Goal: Contribute content

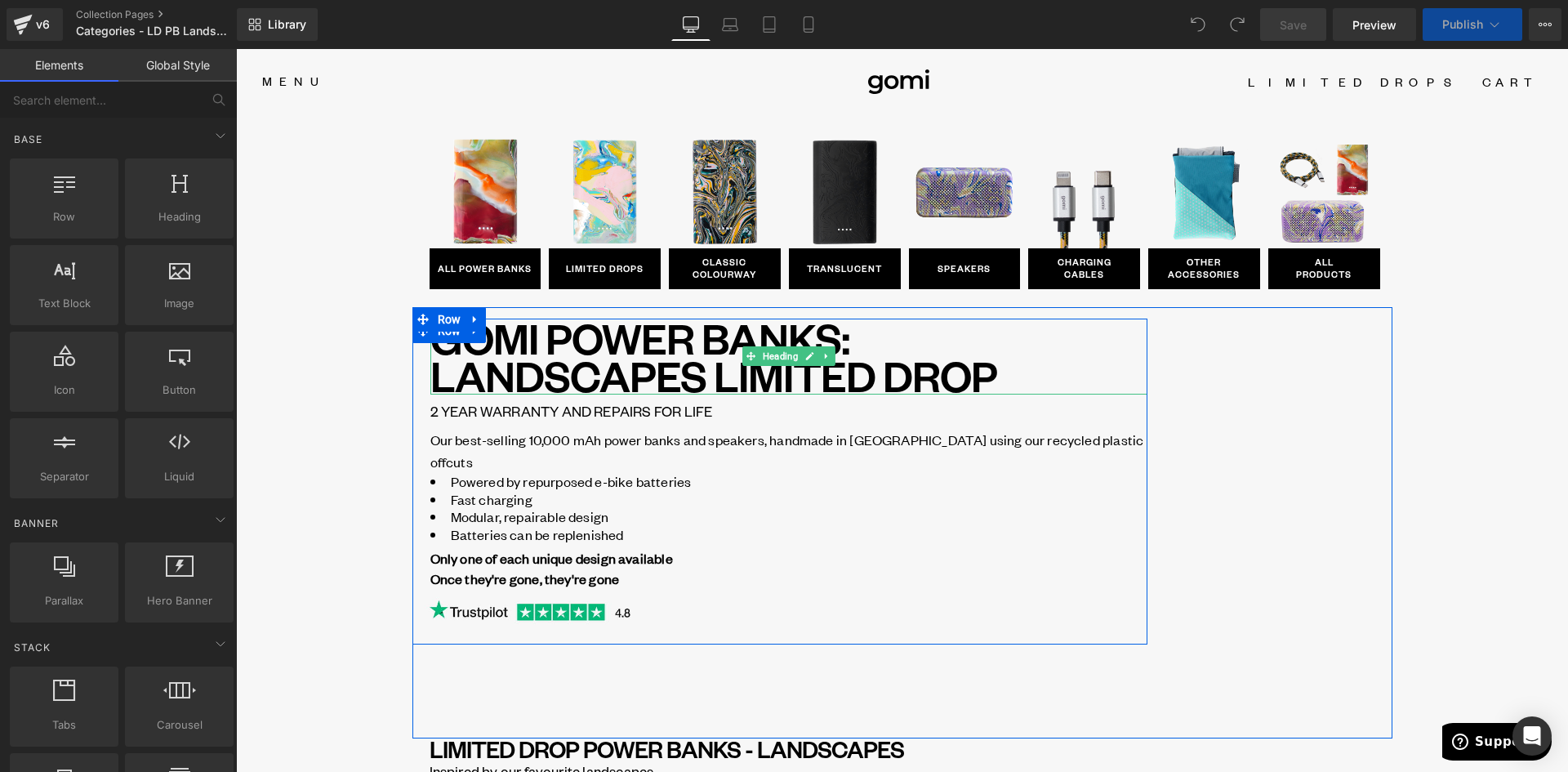
click at [702, 378] on h1 "GOMI POWER BANKS: LANDSCAPES LIMITED DROP" at bounding box center [788, 356] width 717 height 76
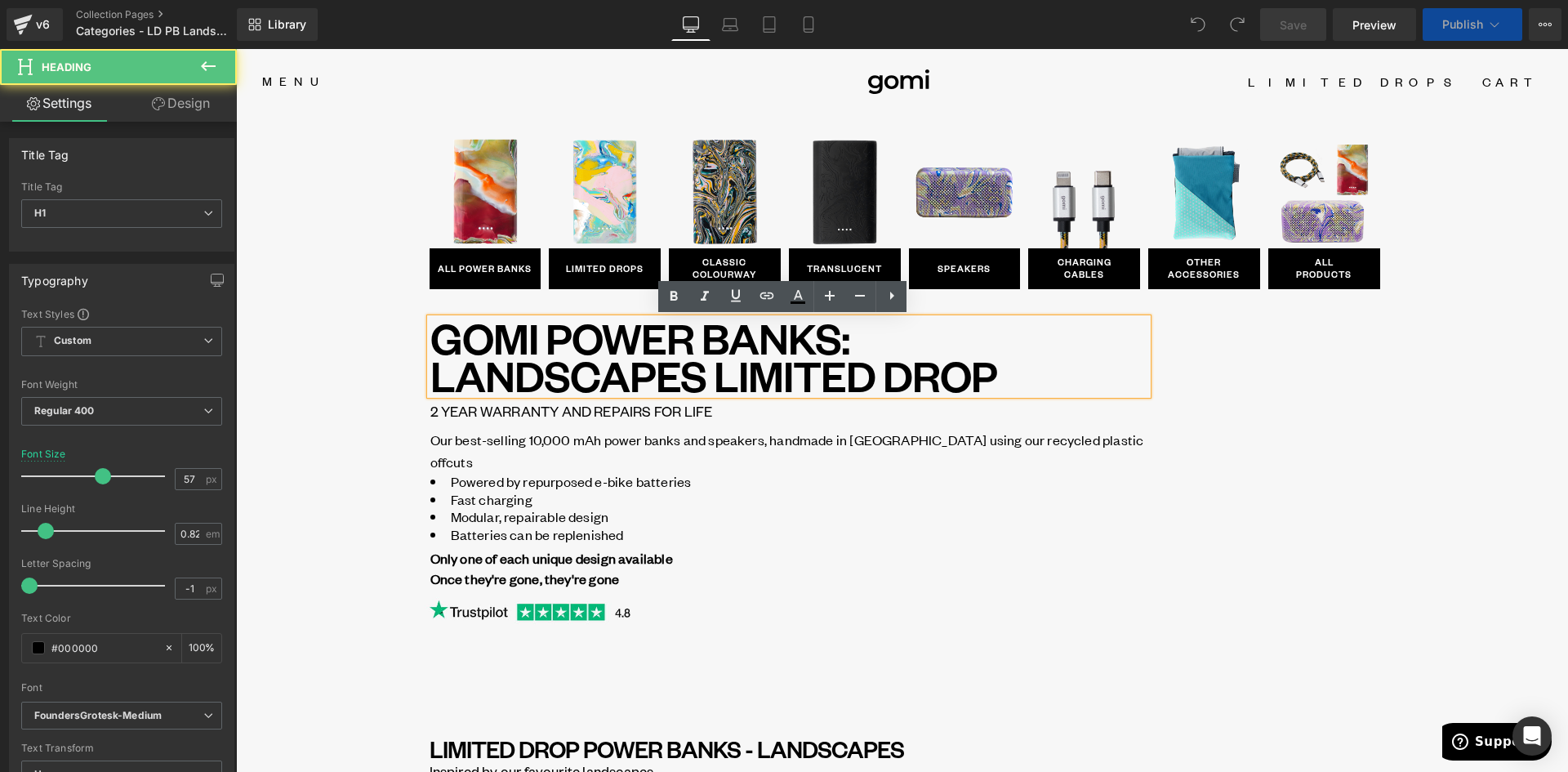
click at [708, 380] on h1 "GOMI POWER BANKS: LANDSCAPES LIMITED DROP" at bounding box center [788, 356] width 717 height 76
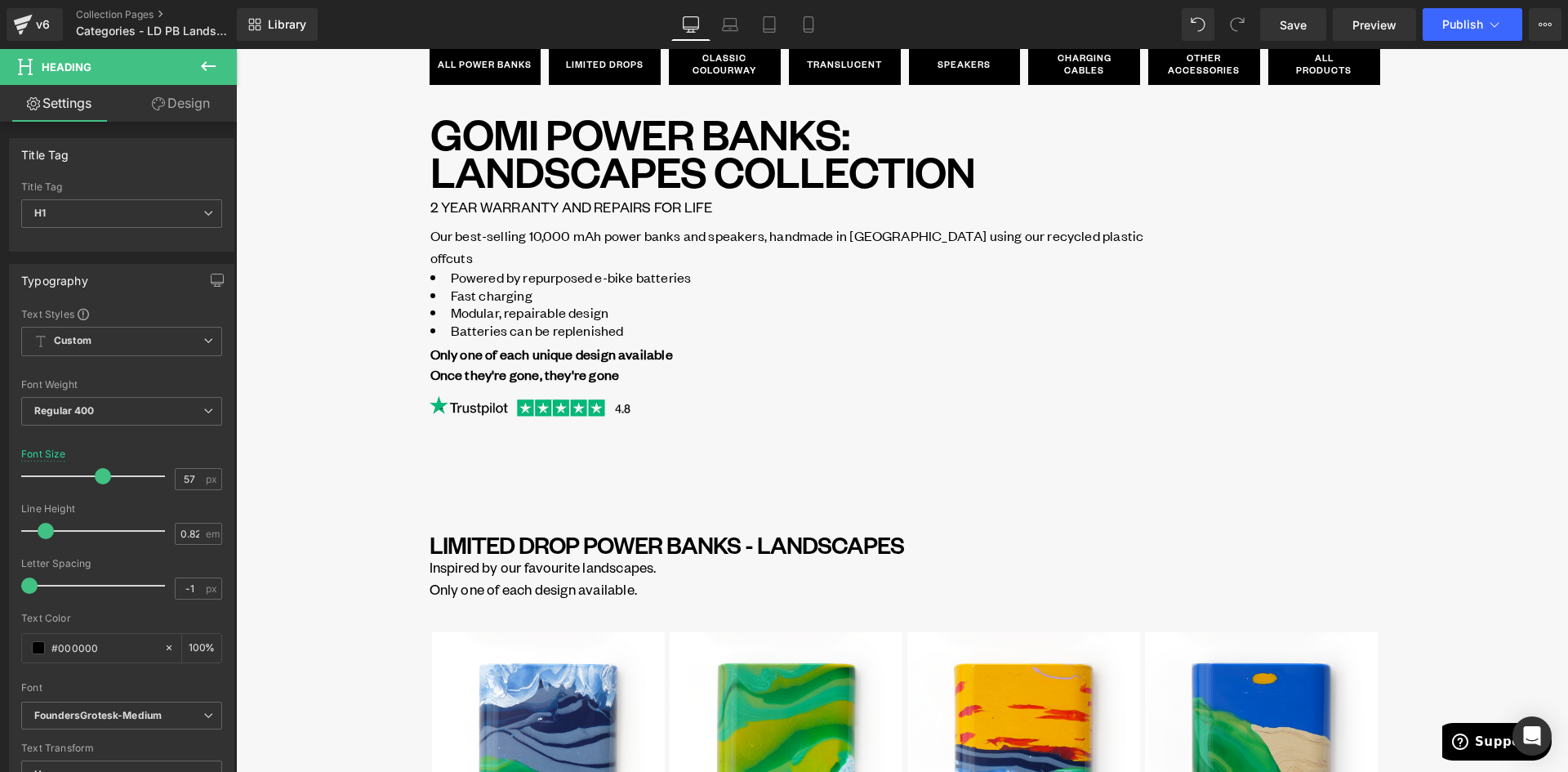
scroll to position [163, 0]
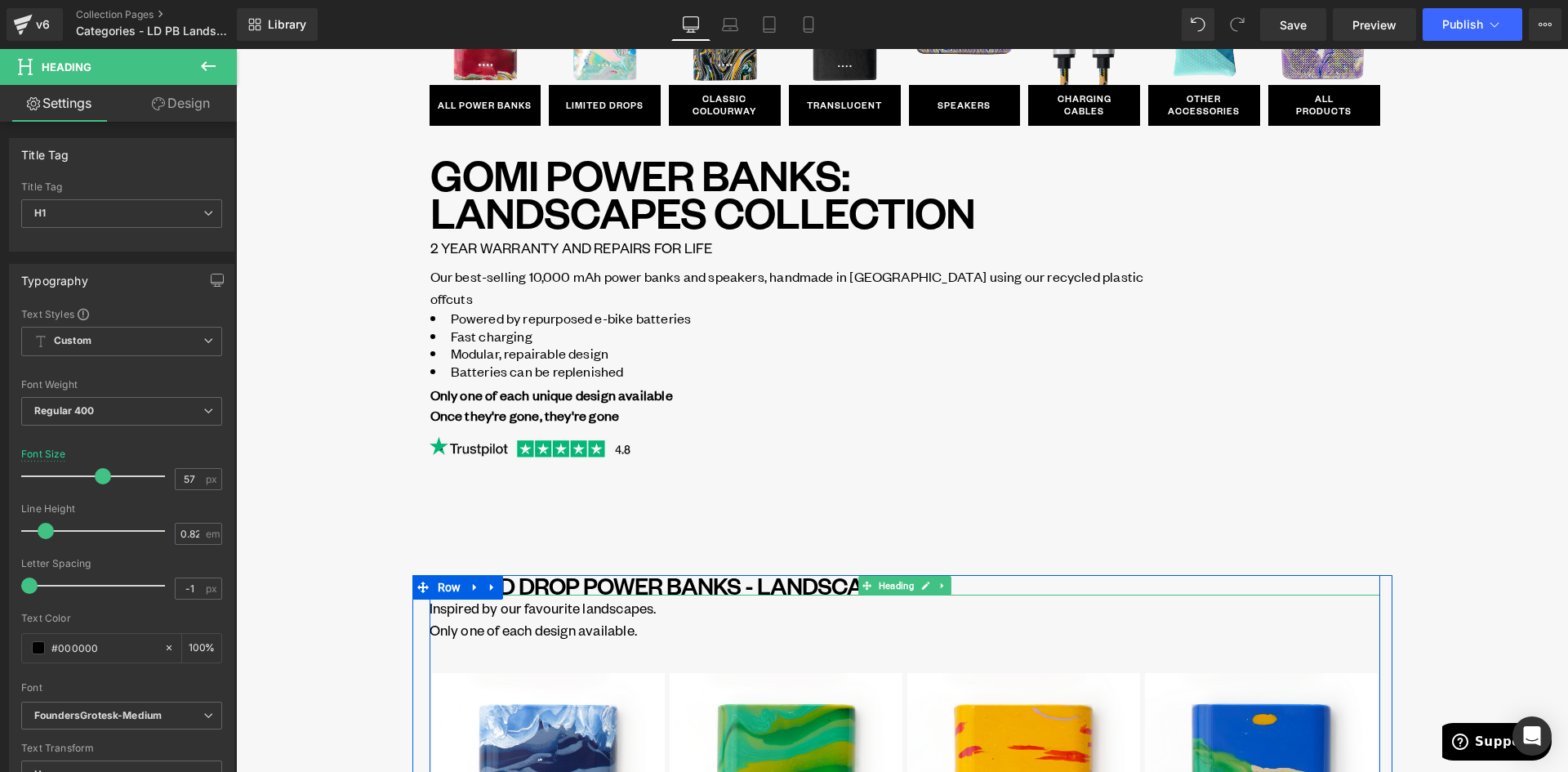
click at [591, 588] on h1 "LIMITED DROP POWER BANKS - LANDSCAPES" at bounding box center [904, 585] width 950 height 21
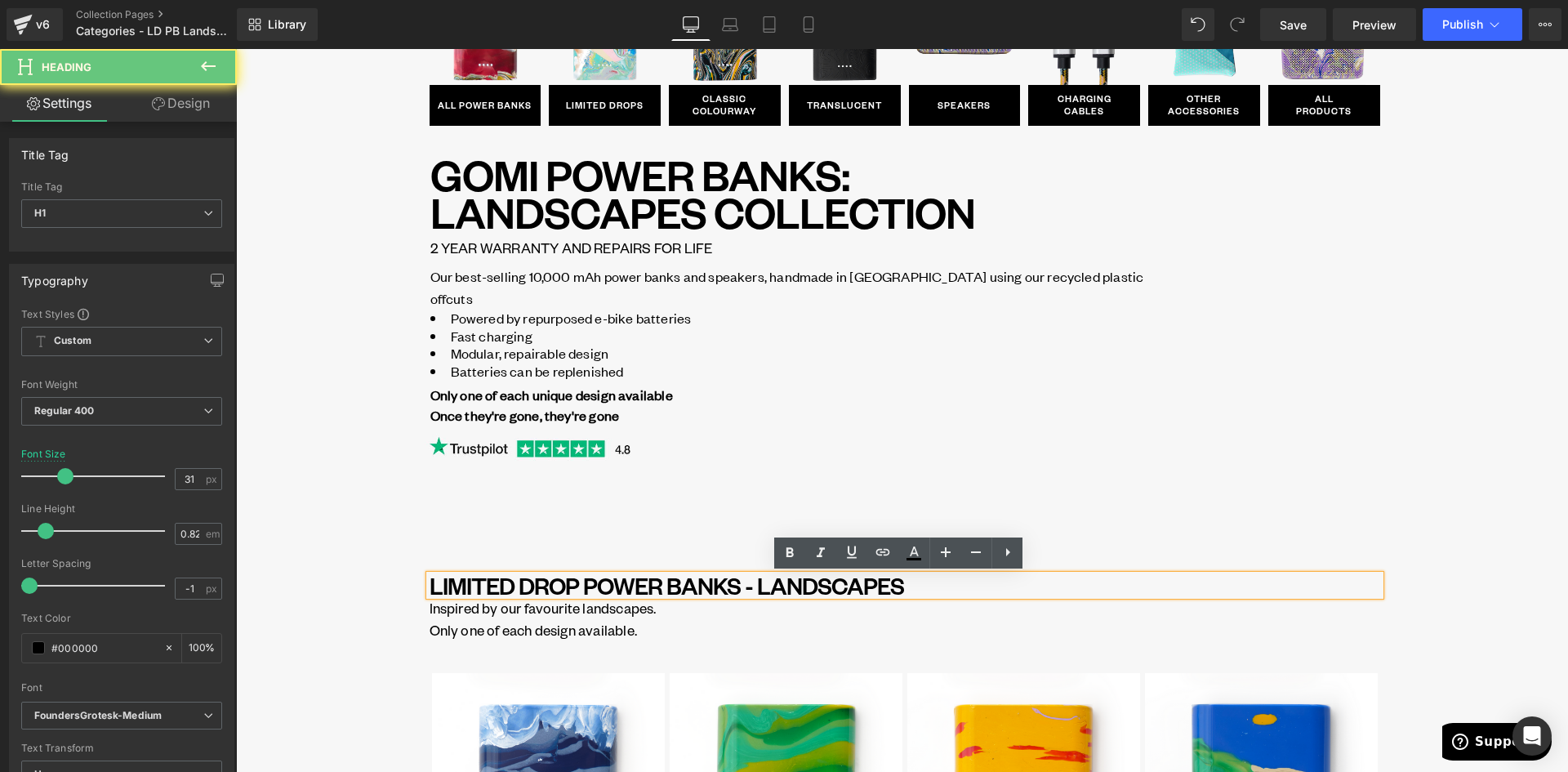
click at [577, 583] on h1 "LIMITED DROP POWER BANKS - LANDSCAPES" at bounding box center [904, 585] width 950 height 21
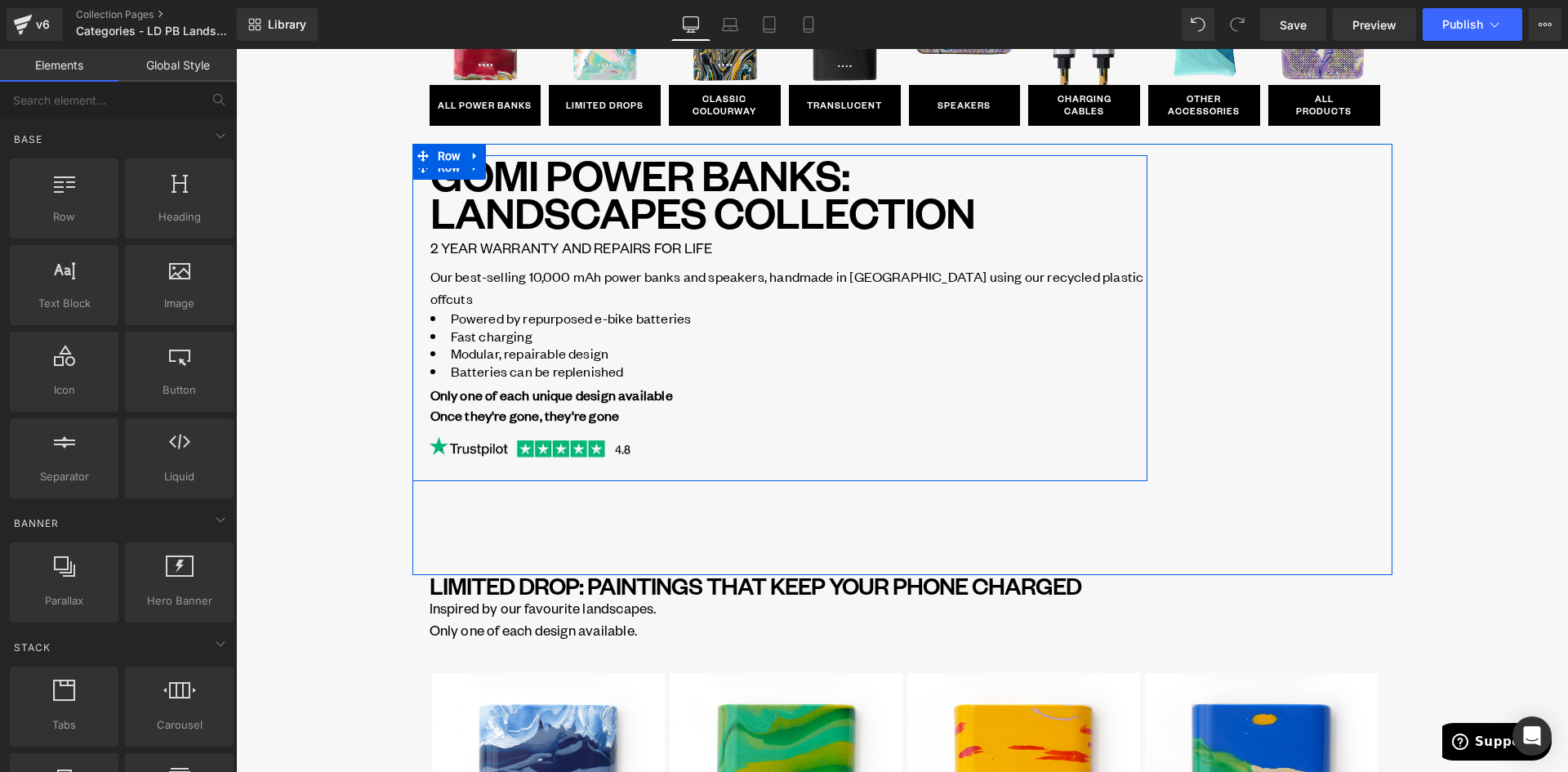
click at [716, 310] on div "Powered by repurposed e-bike batteries Fast charging Modular, repairable design…" at bounding box center [788, 345] width 717 height 70
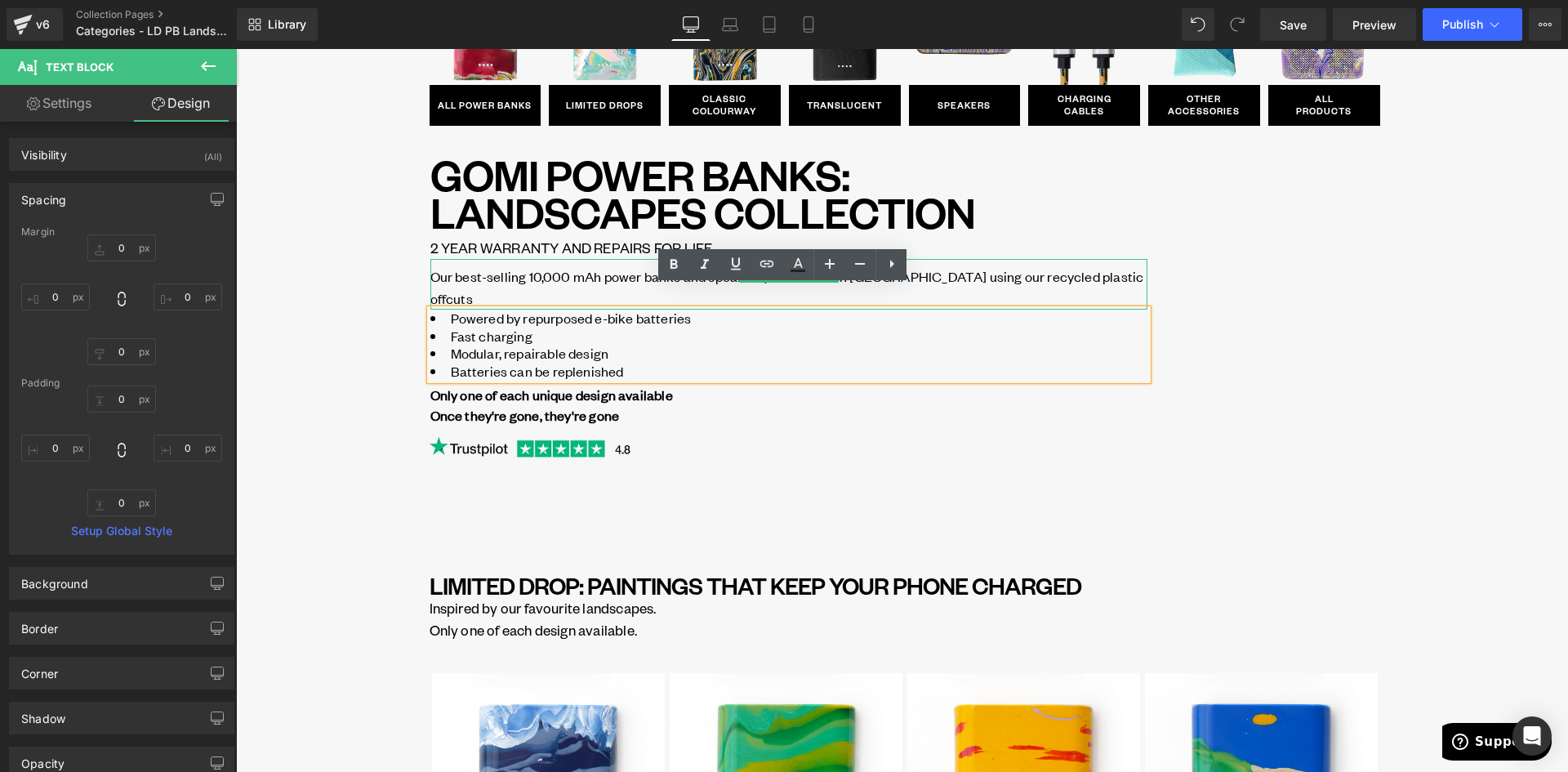
drag, startPoint x: 558, startPoint y: 271, endPoint x: 570, endPoint y: 273, distance: 12.2
click at [558, 271] on span "Our best-selling 10,000 mAh power banks and speakers, handmade in [GEOGRAPHIC_D…" at bounding box center [786, 287] width 713 height 41
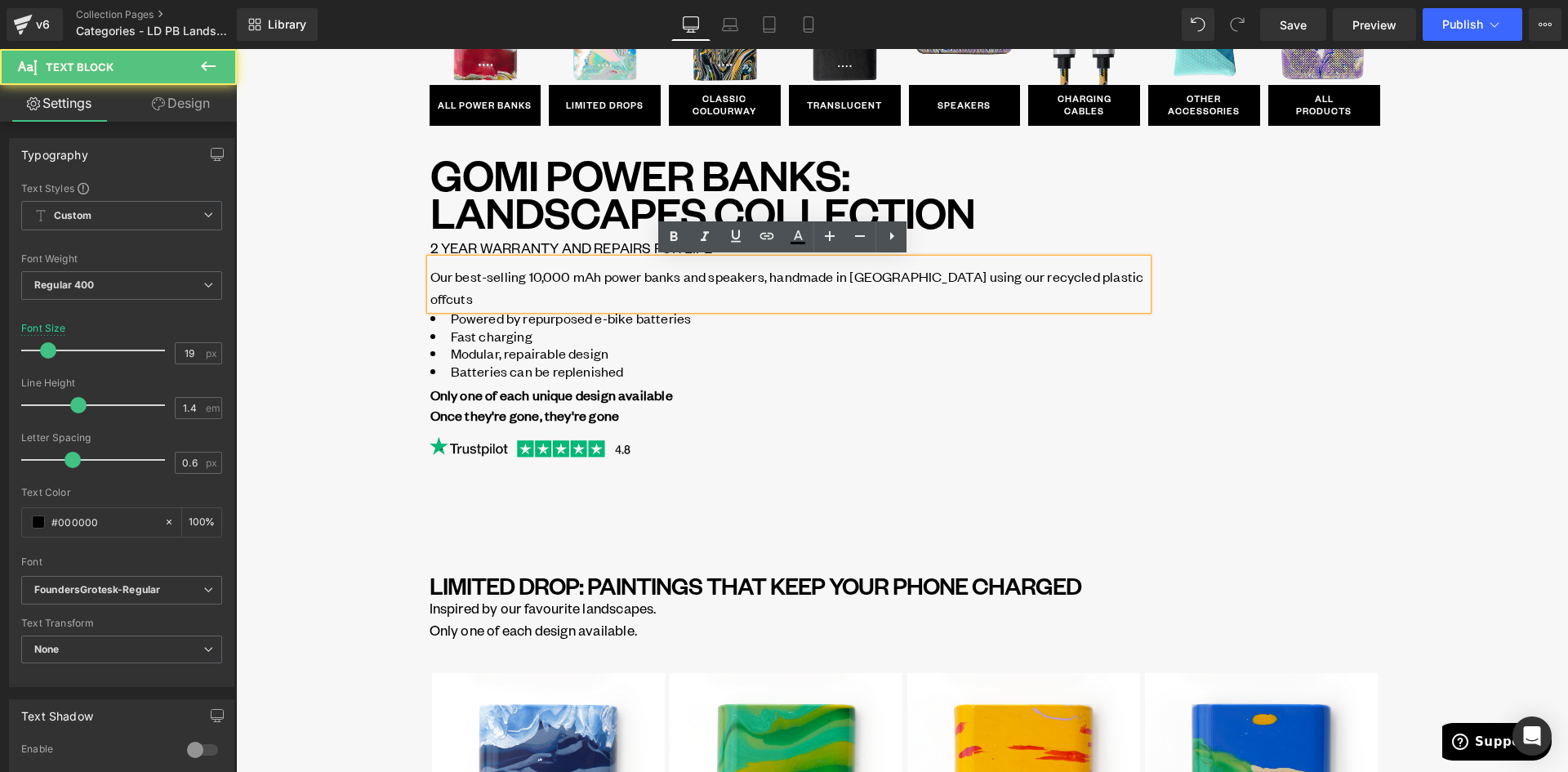
click at [950, 281] on span "Our best-selling 10,000 mAh power banks and speakers, handmade in [GEOGRAPHIC_D…" at bounding box center [786, 287] width 713 height 41
click at [1115, 277] on p "Our best-selling 10,000 mAh power banks and speakers, handmade in [GEOGRAPHIC_D…" at bounding box center [788, 286] width 717 height 45
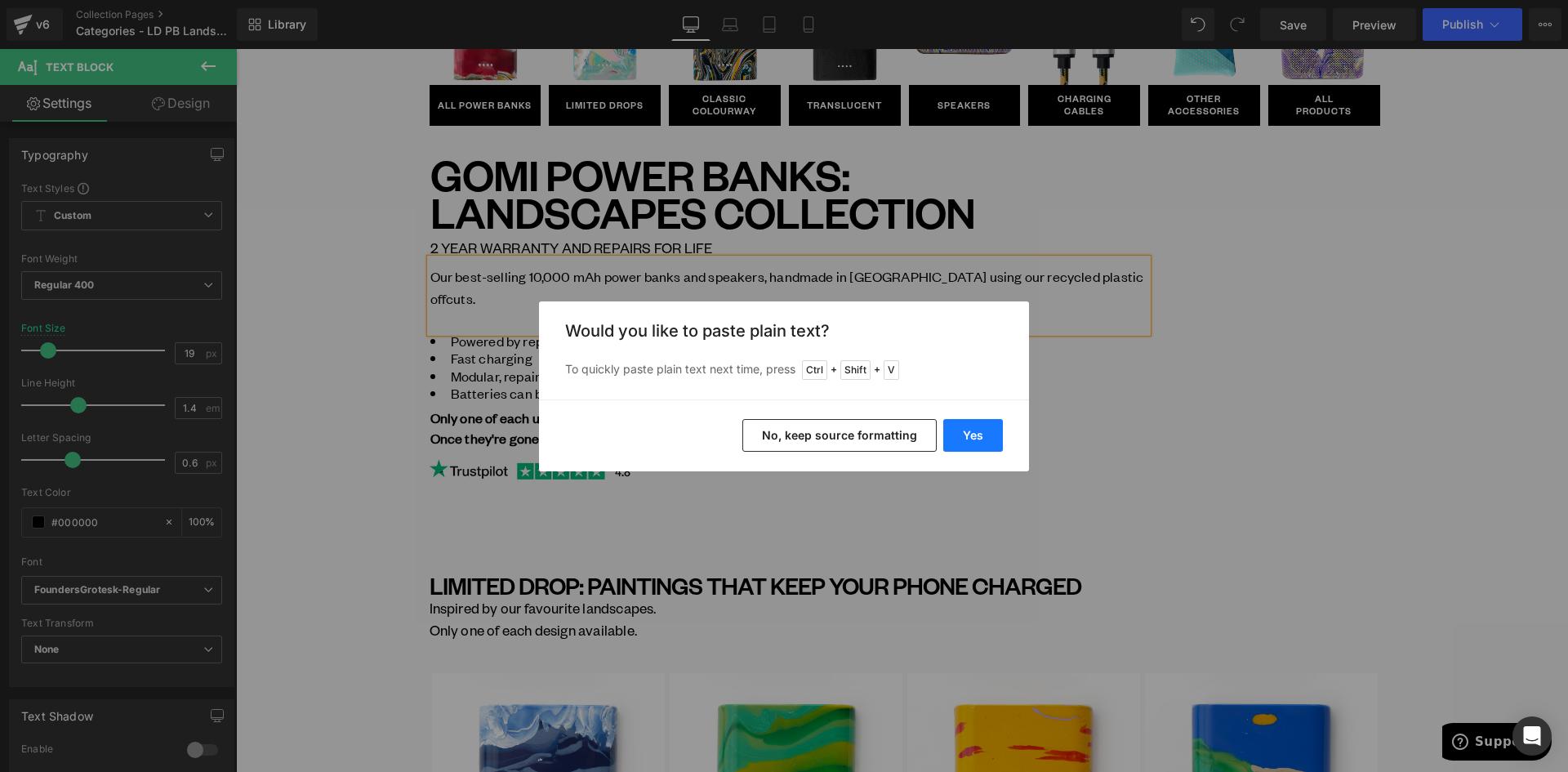
click at [0, 0] on button "Yes" at bounding box center [0, 0] width 0 height 0
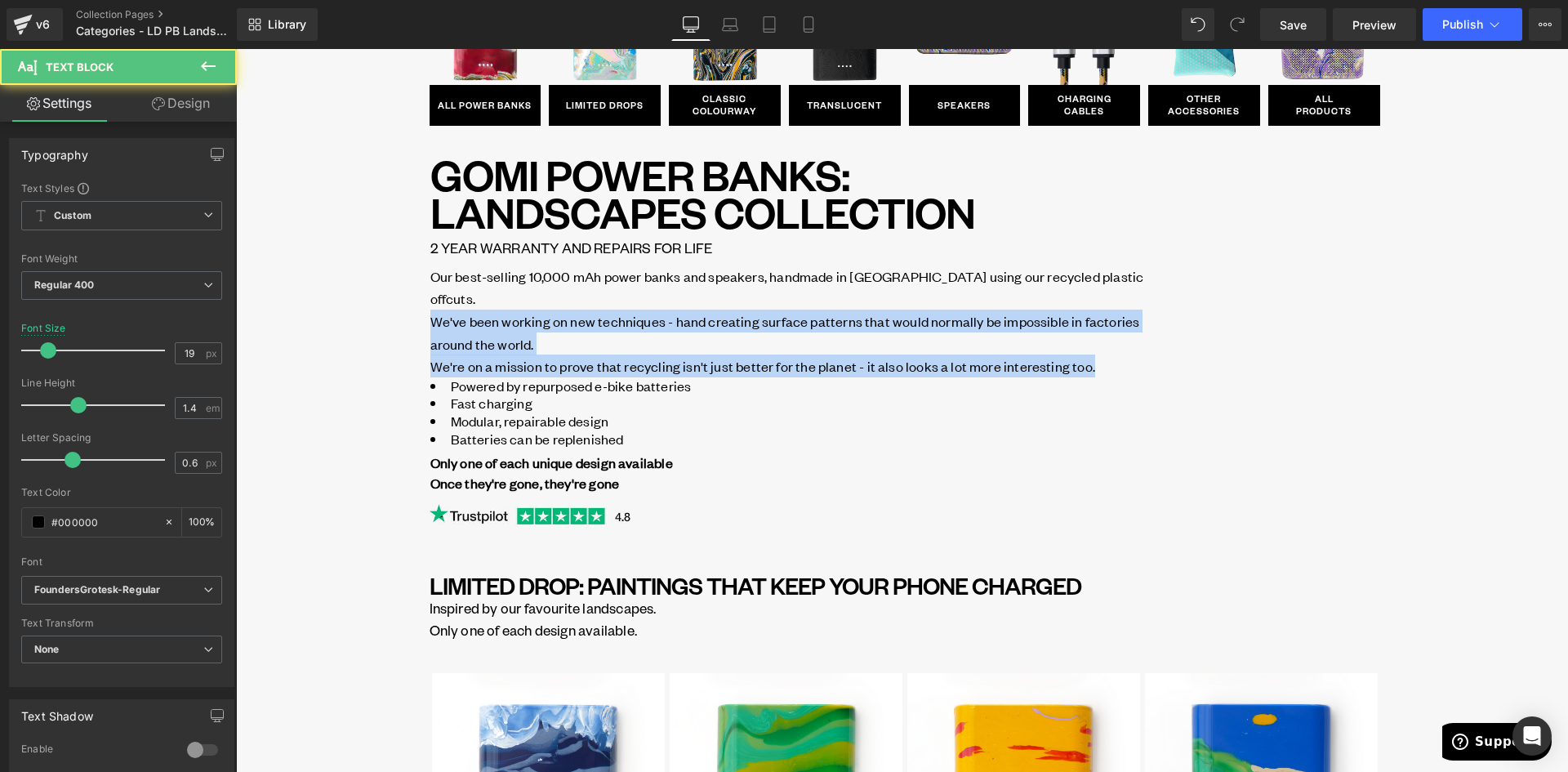
drag, startPoint x: 909, startPoint y: 338, endPoint x: 406, endPoint y: 298, distance: 504.6
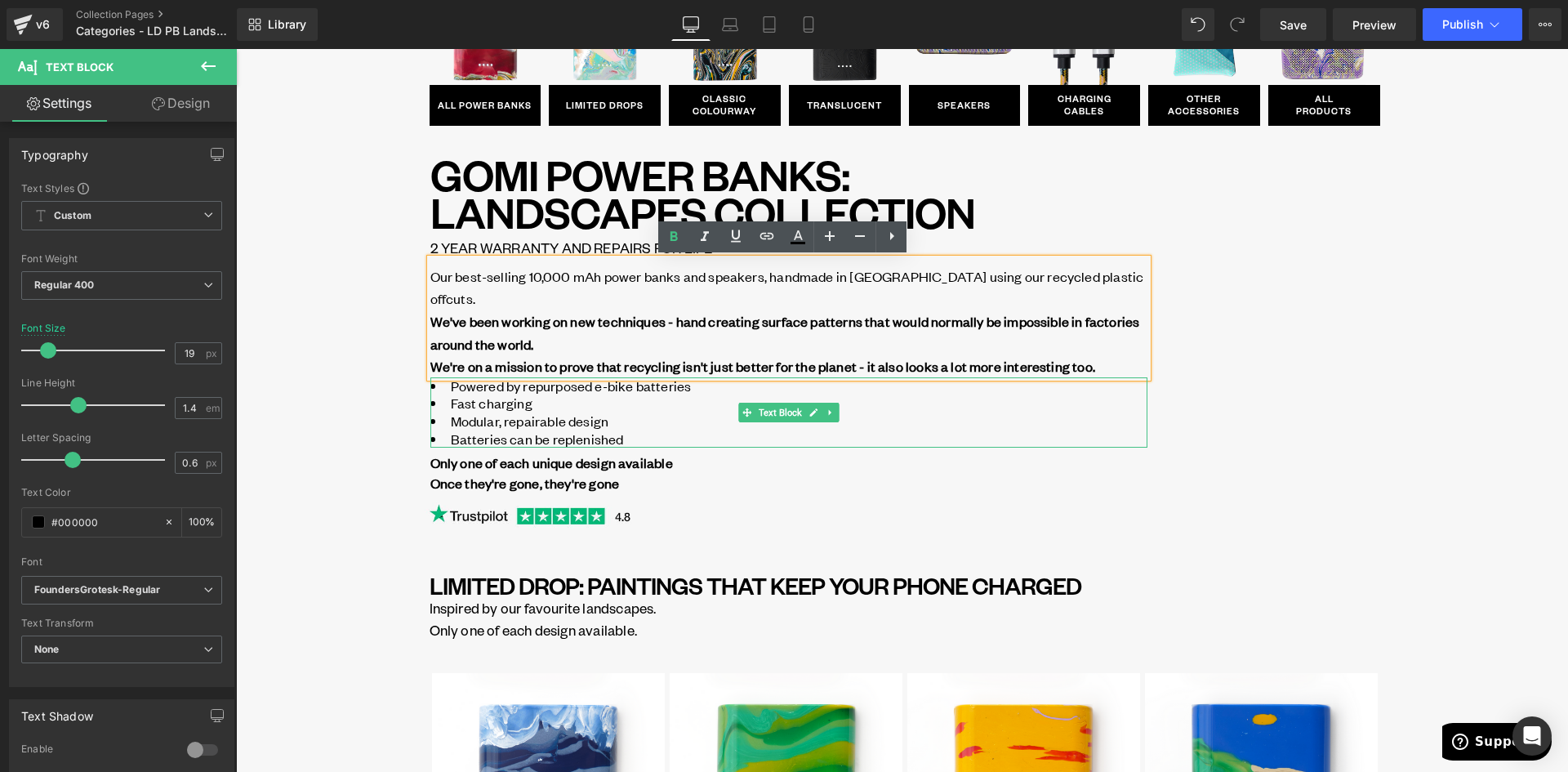
click at [769, 430] on li "Batteries can be replenished" at bounding box center [788, 439] width 717 height 18
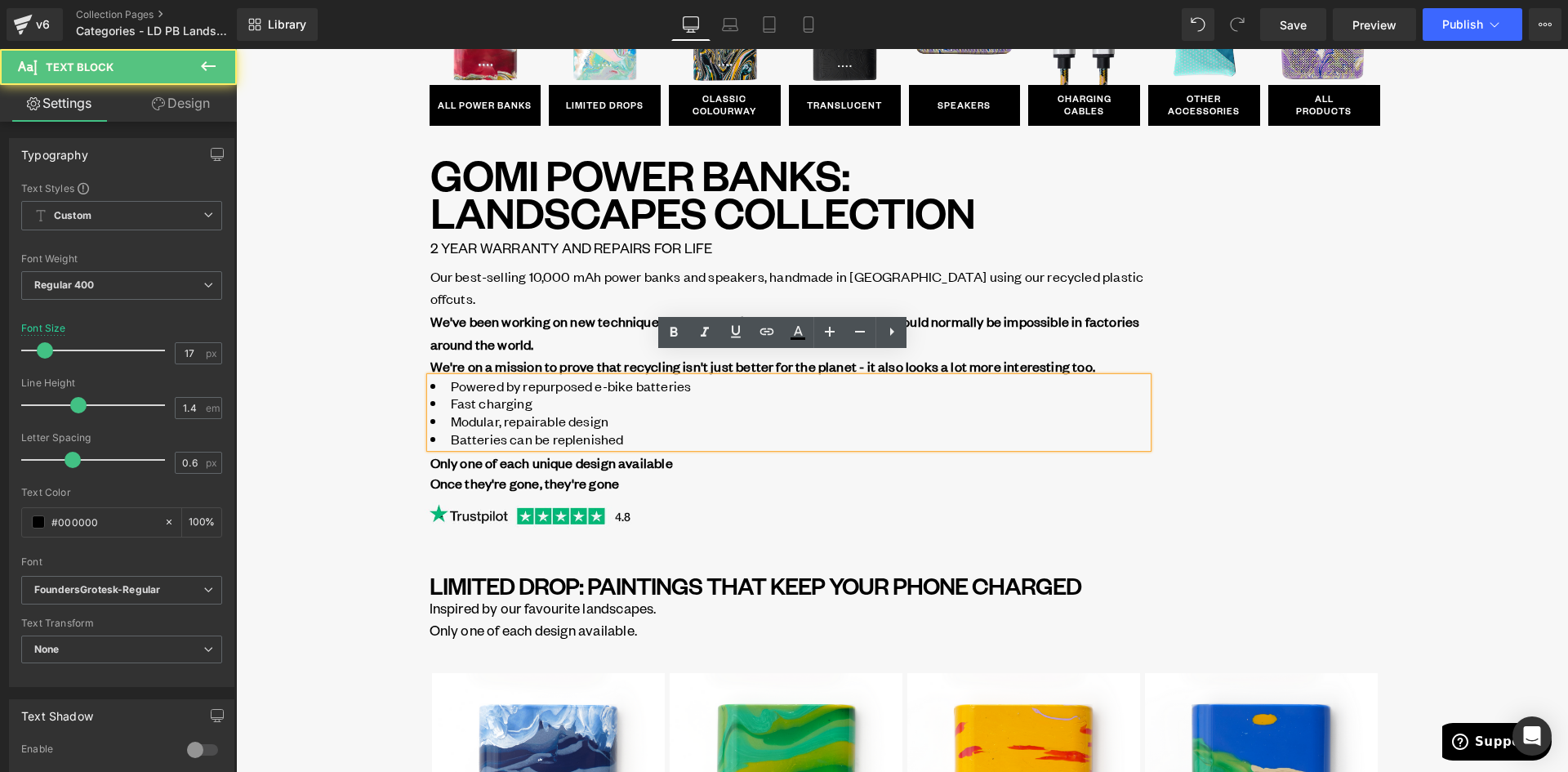
click at [885, 499] on link at bounding box center [782, 514] width 730 height 43
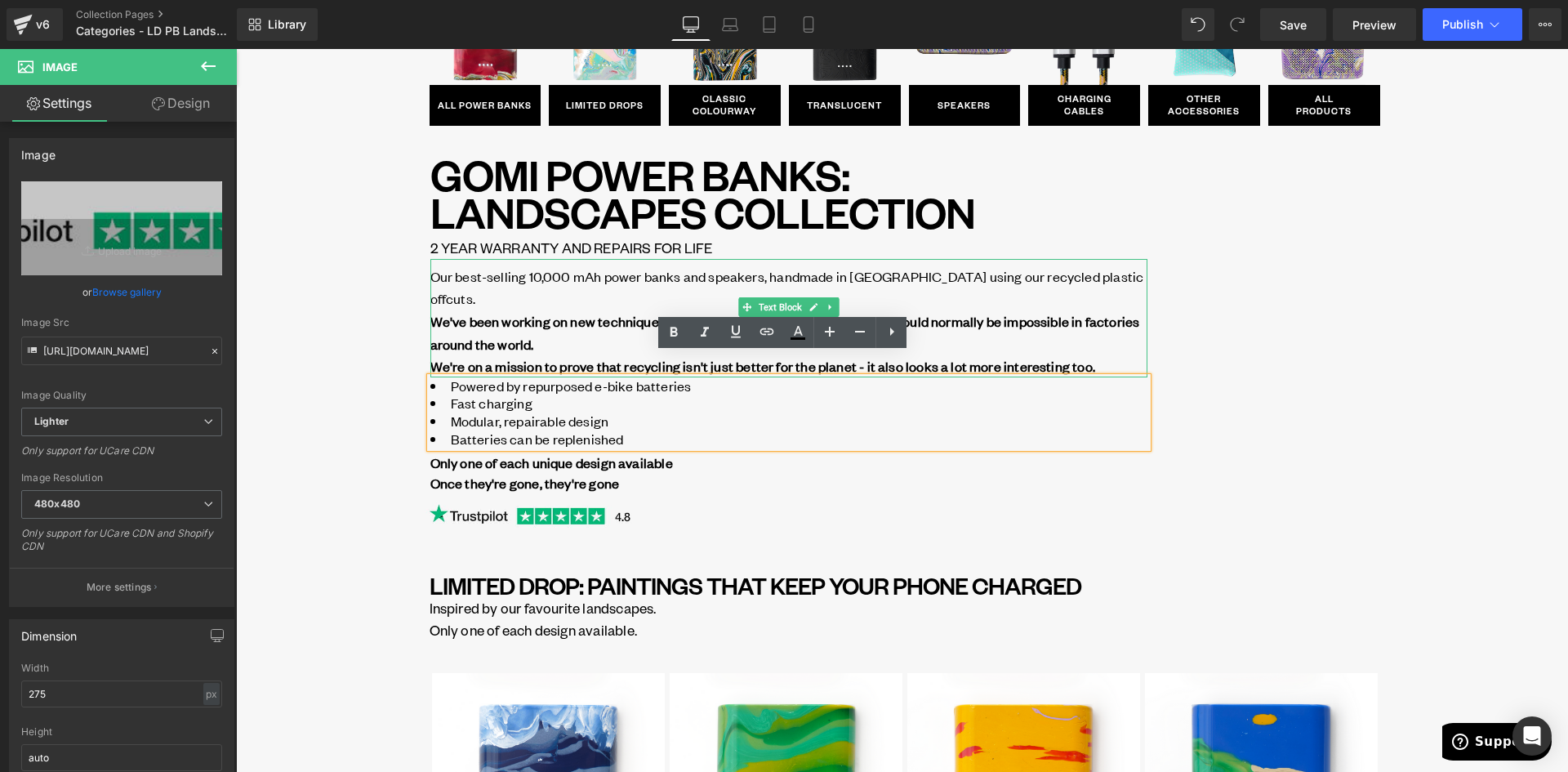
click at [523, 312] on strong "We've been working on new techniques - hand creating surface patterns that woul…" at bounding box center [784, 332] width 710 height 41
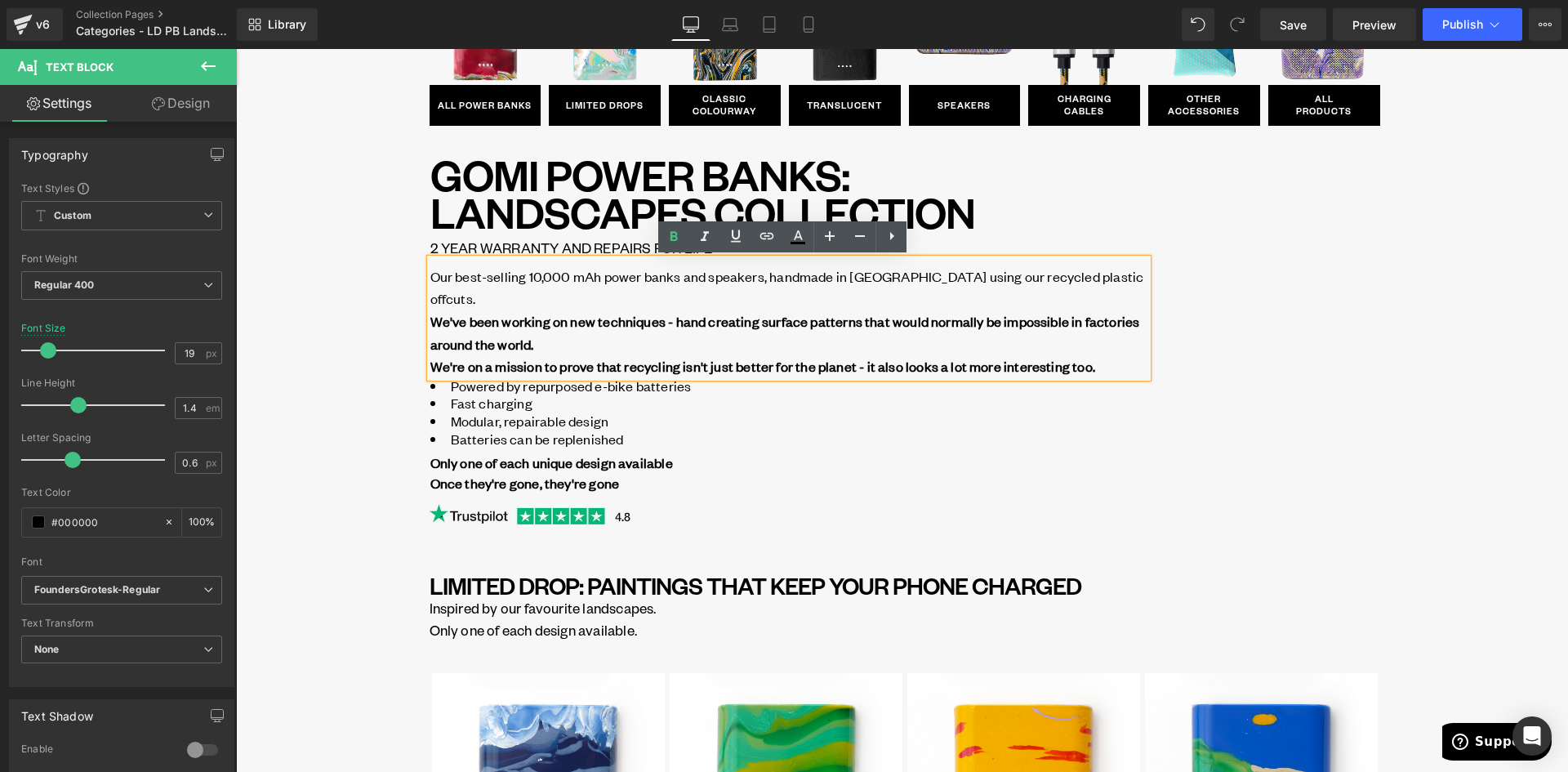
click at [573, 271] on span "Our best-selling 10,000 mAh power banks and speakers, handmade in [GEOGRAPHIC_D…" at bounding box center [786, 310] width 713 height 86
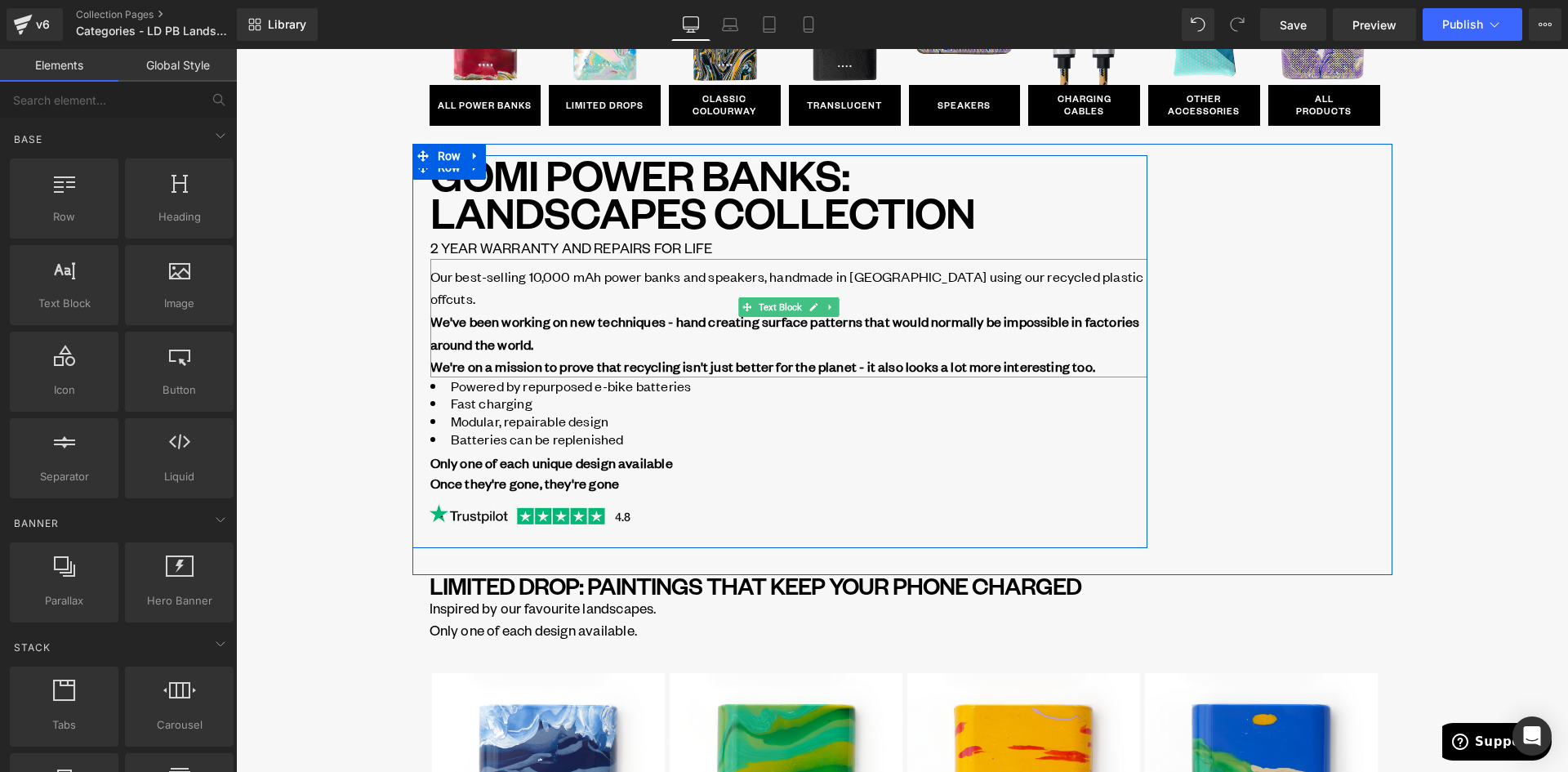
click at [762, 277] on span "Our best-selling 10,000 mAh power banks and speakers, handmade in [GEOGRAPHIC_D…" at bounding box center [786, 310] width 713 height 86
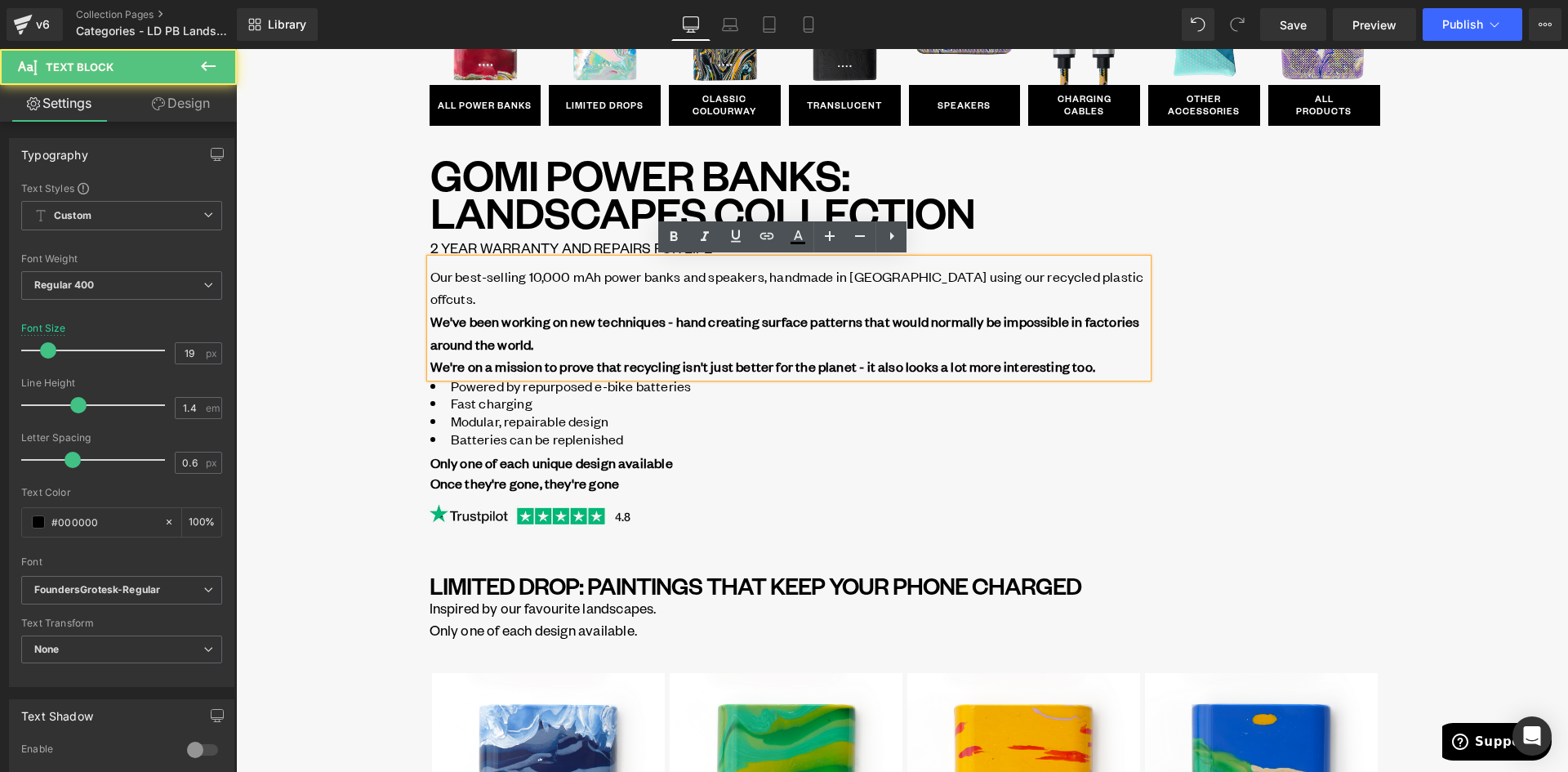
click at [676, 275] on span "Our best-selling 10,000 mAh power banks and speakers, handmade in [GEOGRAPHIC_D…" at bounding box center [786, 310] width 713 height 86
click at [751, 275] on span "Our best-selling 10,000 mAh power banks and speakers, handmade in [GEOGRAPHIC_D…" at bounding box center [786, 310] width 713 height 86
click at [762, 275] on span "Our best-selling 10,000 mAh power banks and speakers, handmade in [GEOGRAPHIC_D…" at bounding box center [786, 310] width 713 height 86
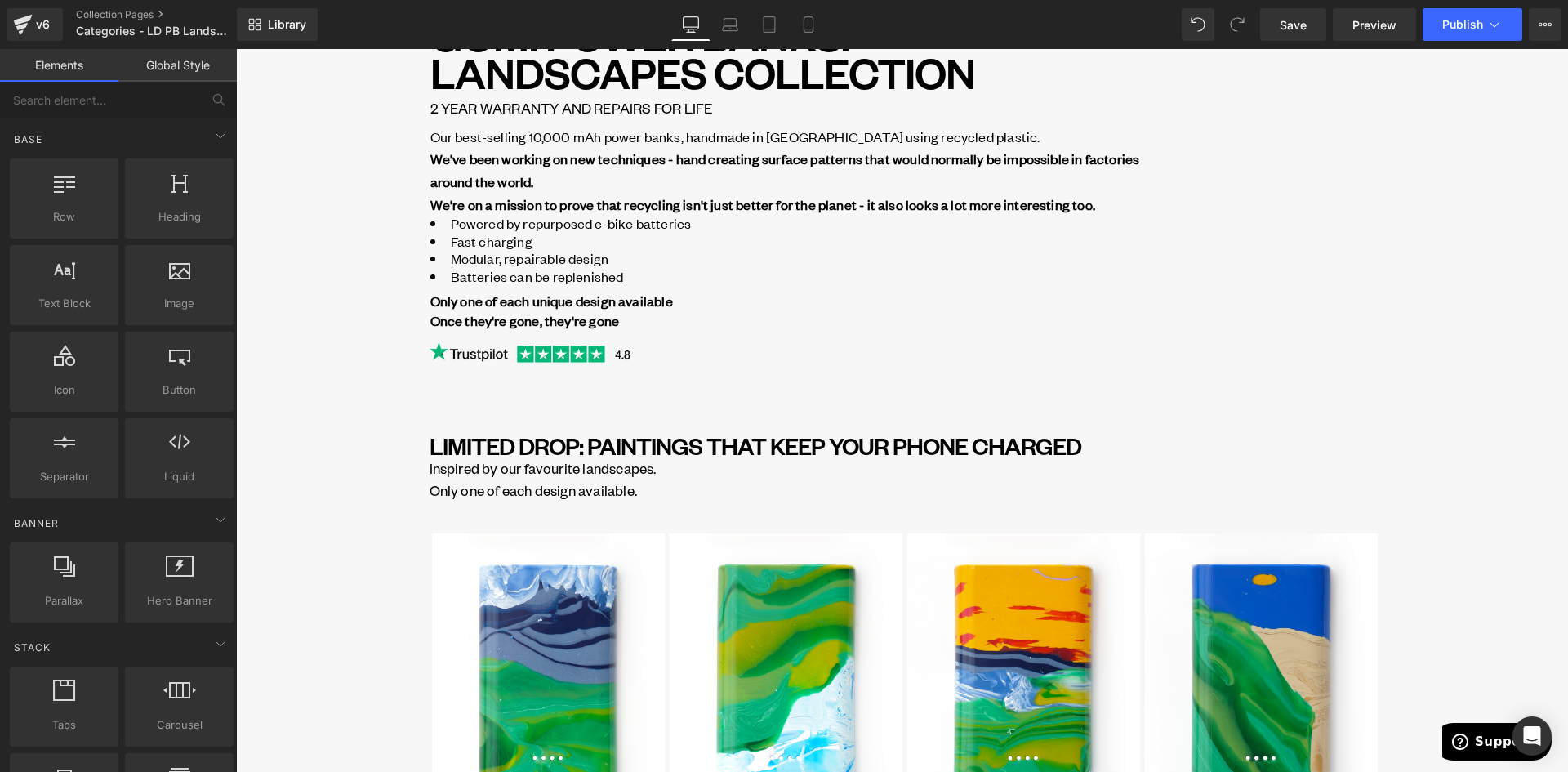
scroll to position [0, 0]
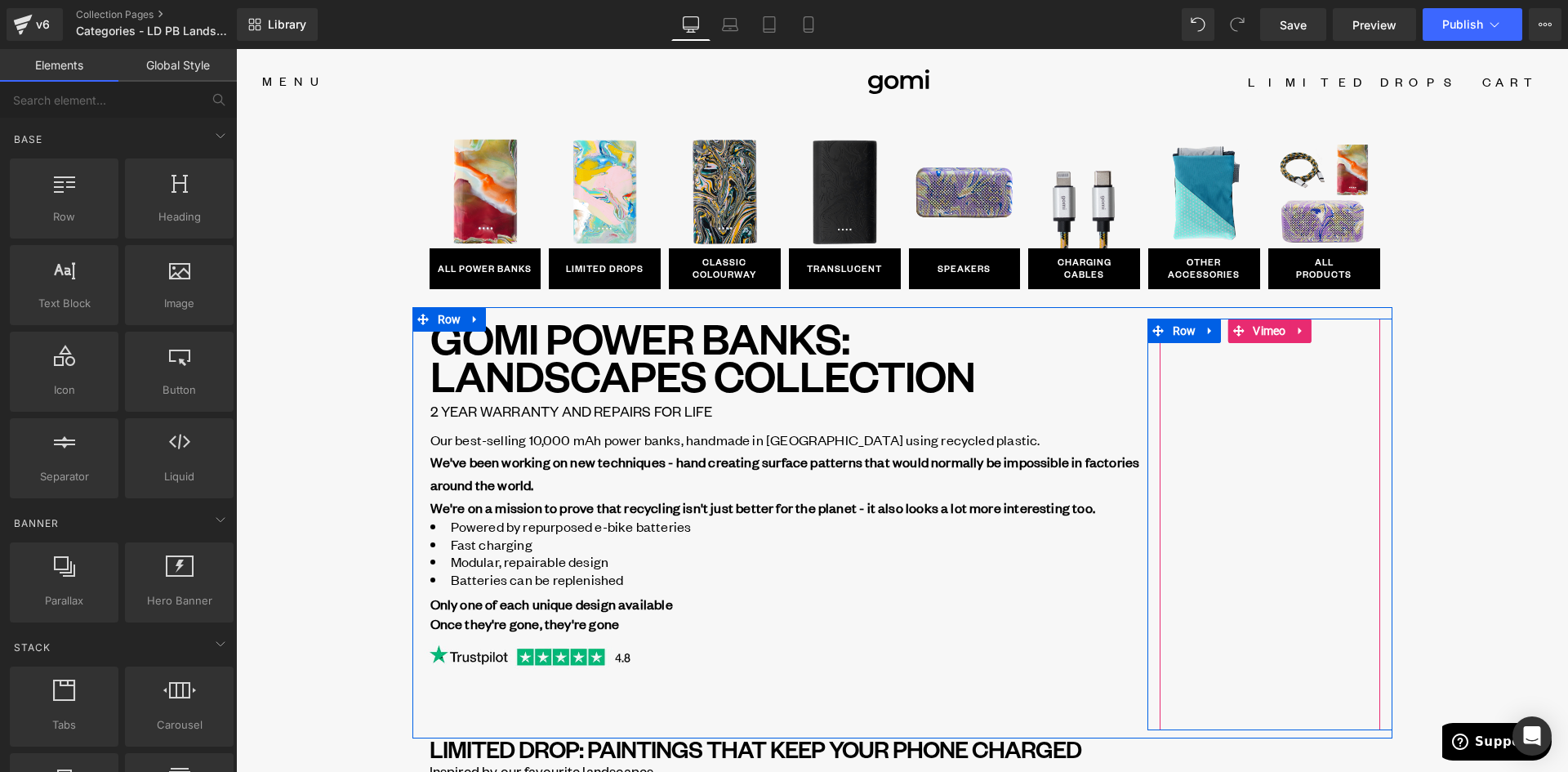
click at [1292, 334] on div at bounding box center [1270, 524] width 221 height 411
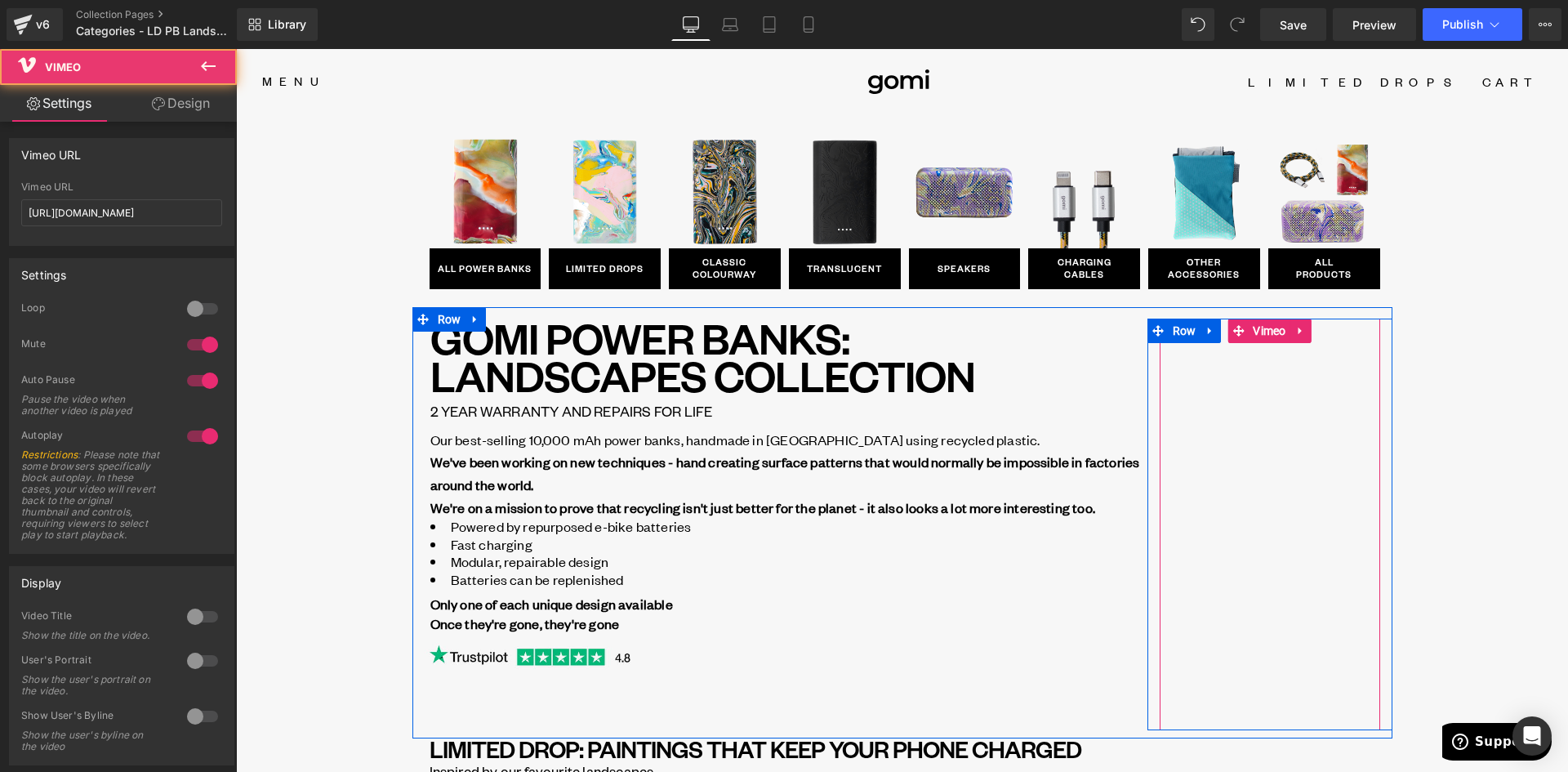
click at [1297, 332] on div at bounding box center [1270, 524] width 221 height 411
click at [1294, 332] on div at bounding box center [1270, 524] width 221 height 411
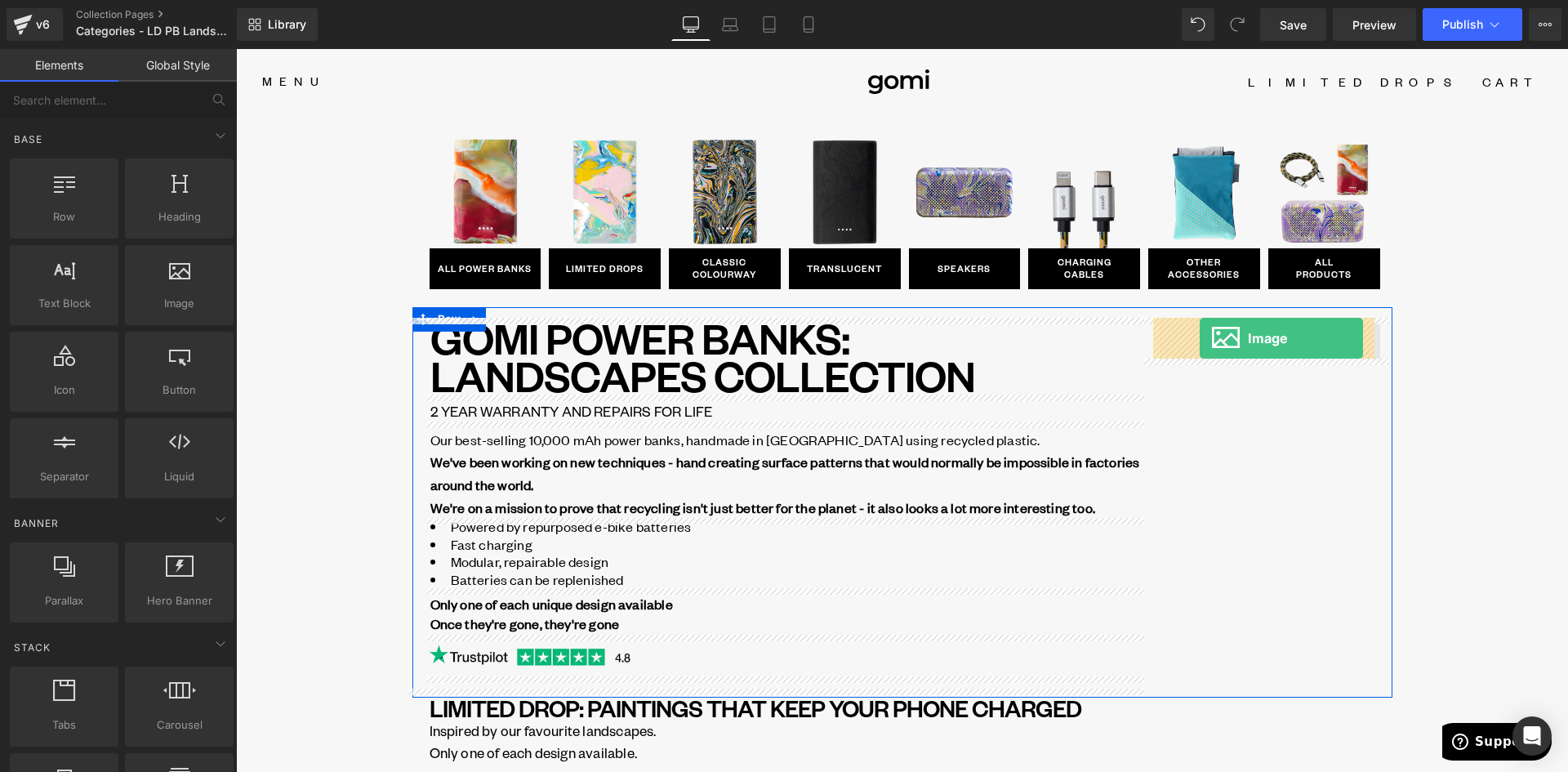
drag, startPoint x: 464, startPoint y: 343, endPoint x: 1199, endPoint y: 338, distance: 735.0
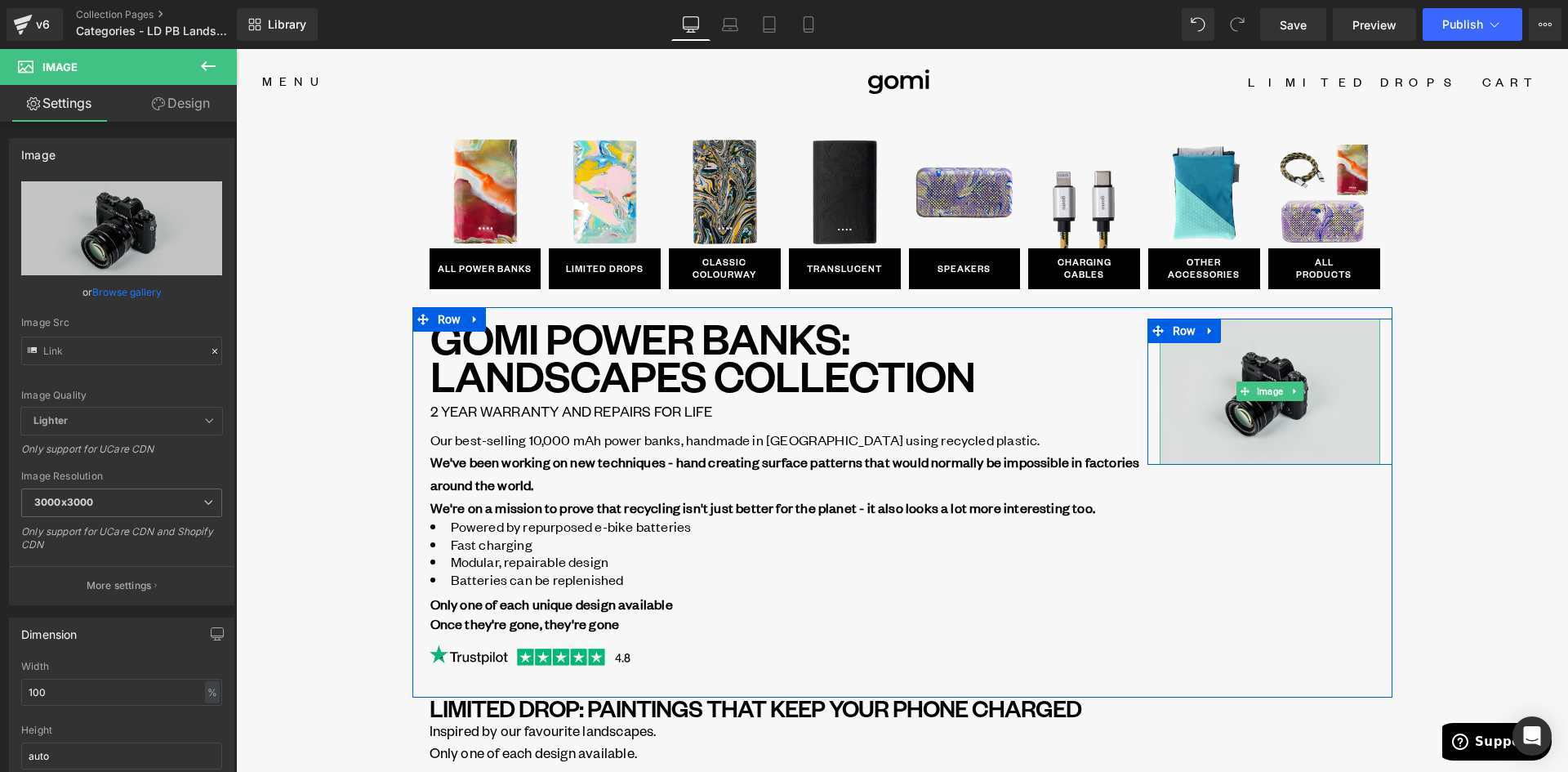
click at [1267, 381] on img at bounding box center [1270, 391] width 221 height 146
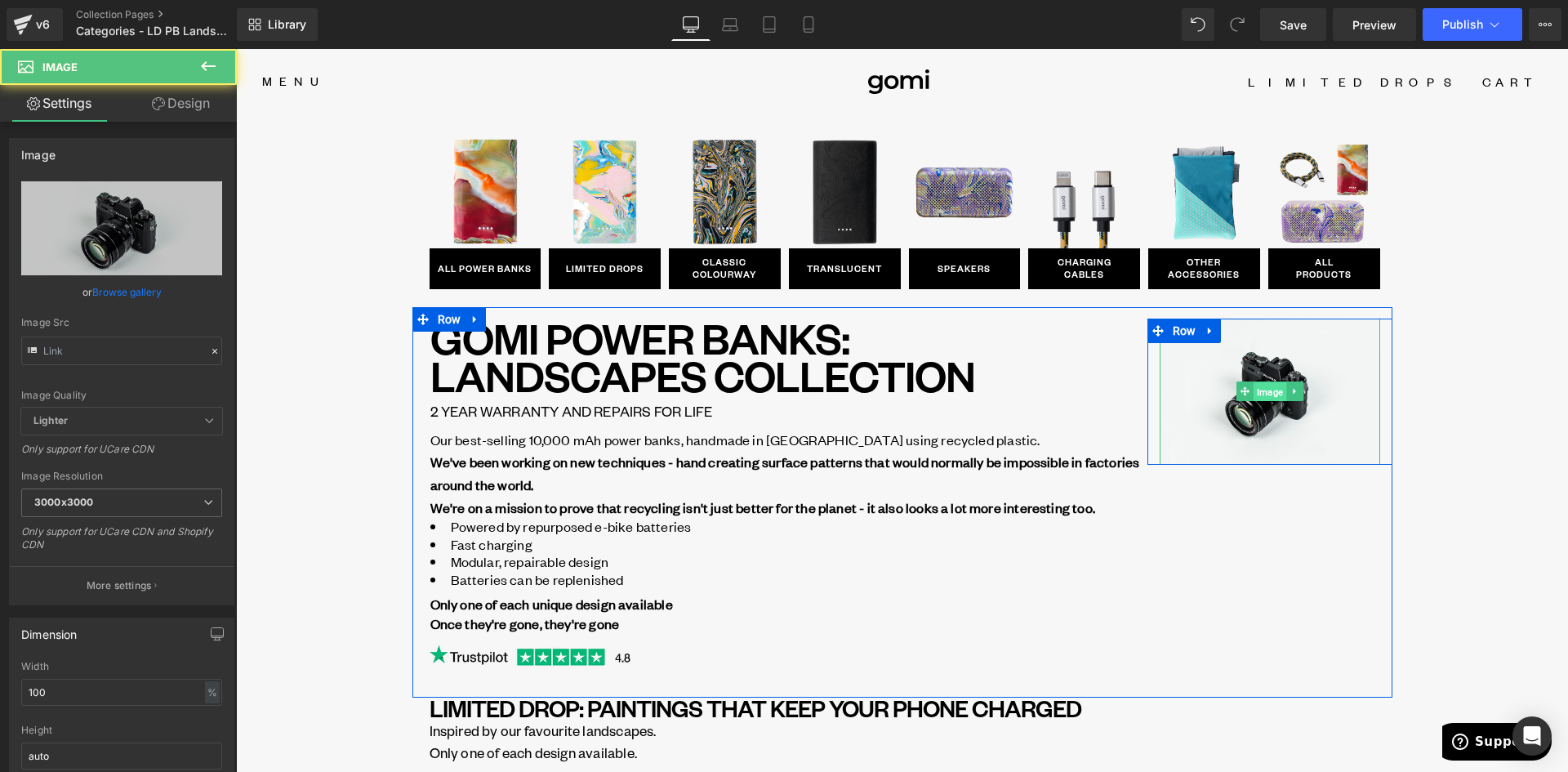
click at [1261, 389] on span "Image" at bounding box center [1269, 391] width 32 height 20
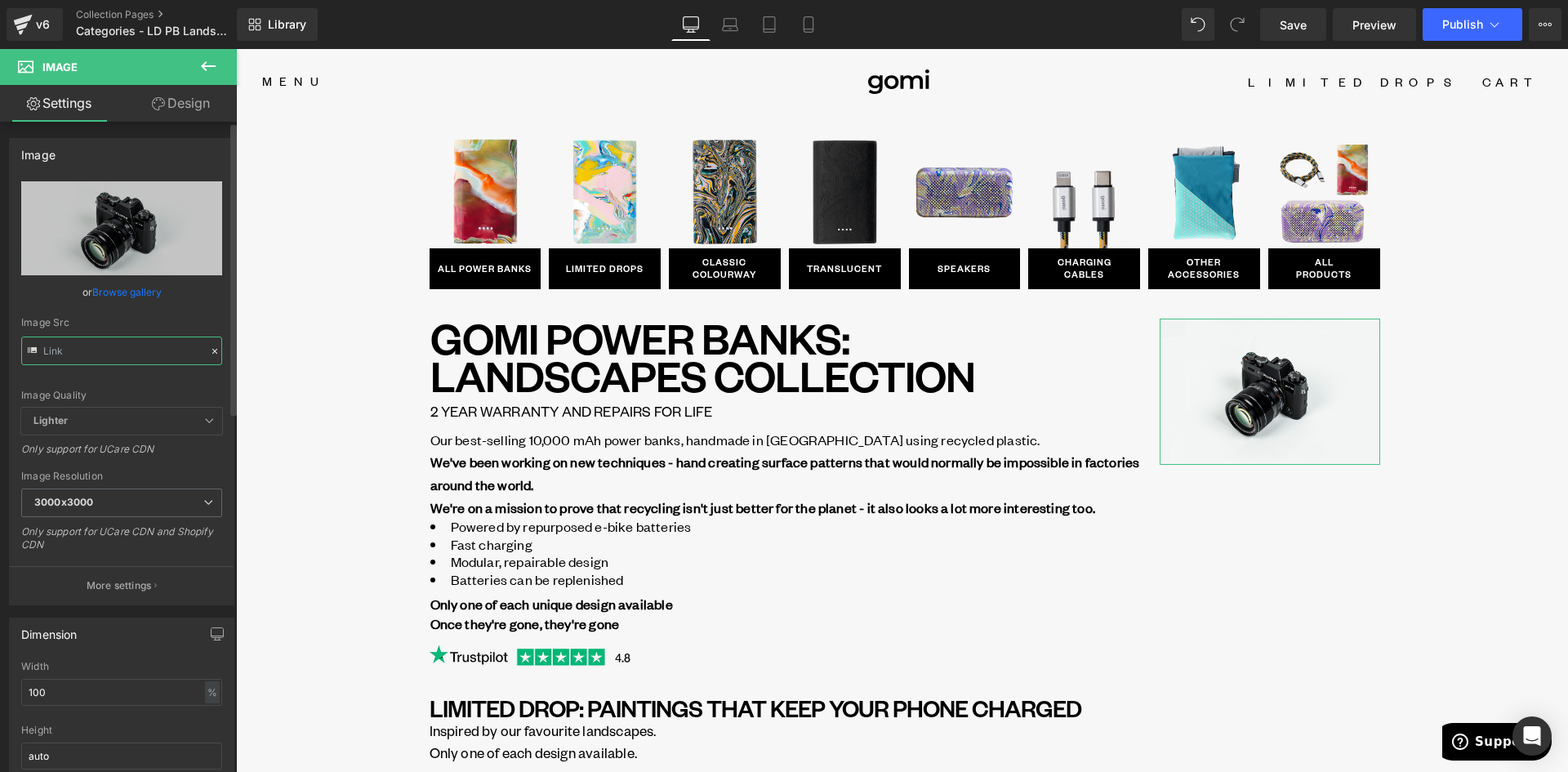
click at [120, 353] on input "text" at bounding box center [121, 350] width 201 height 28
paste input "[URL][DOMAIN_NAME]"
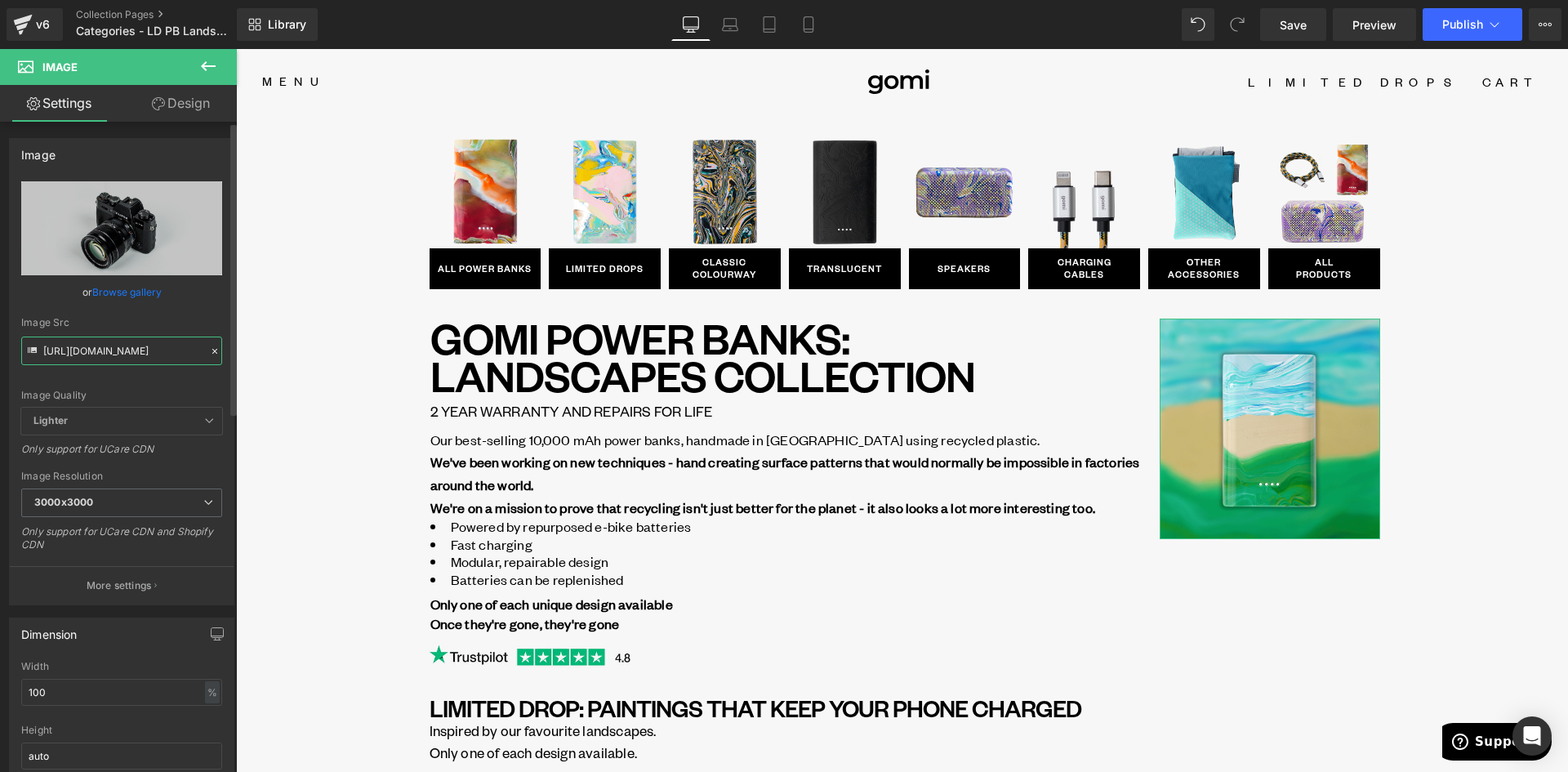
type input "[URL][DOMAIN_NAME]"
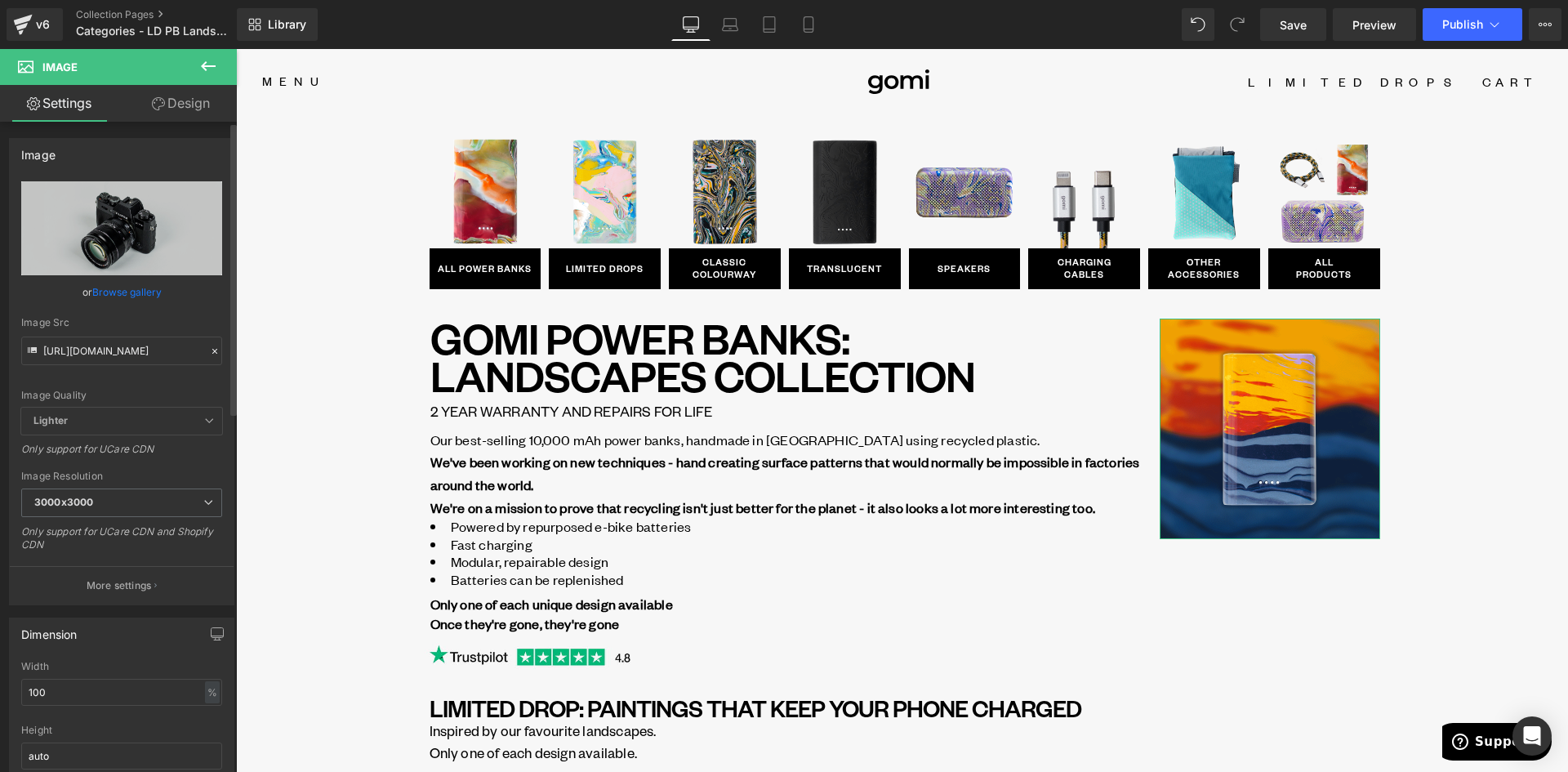
click at [179, 312] on div "Image Quality Lighter Lightest Lighter Lighter Lightest Only support for UCare …" at bounding box center [121, 294] width 201 height 226
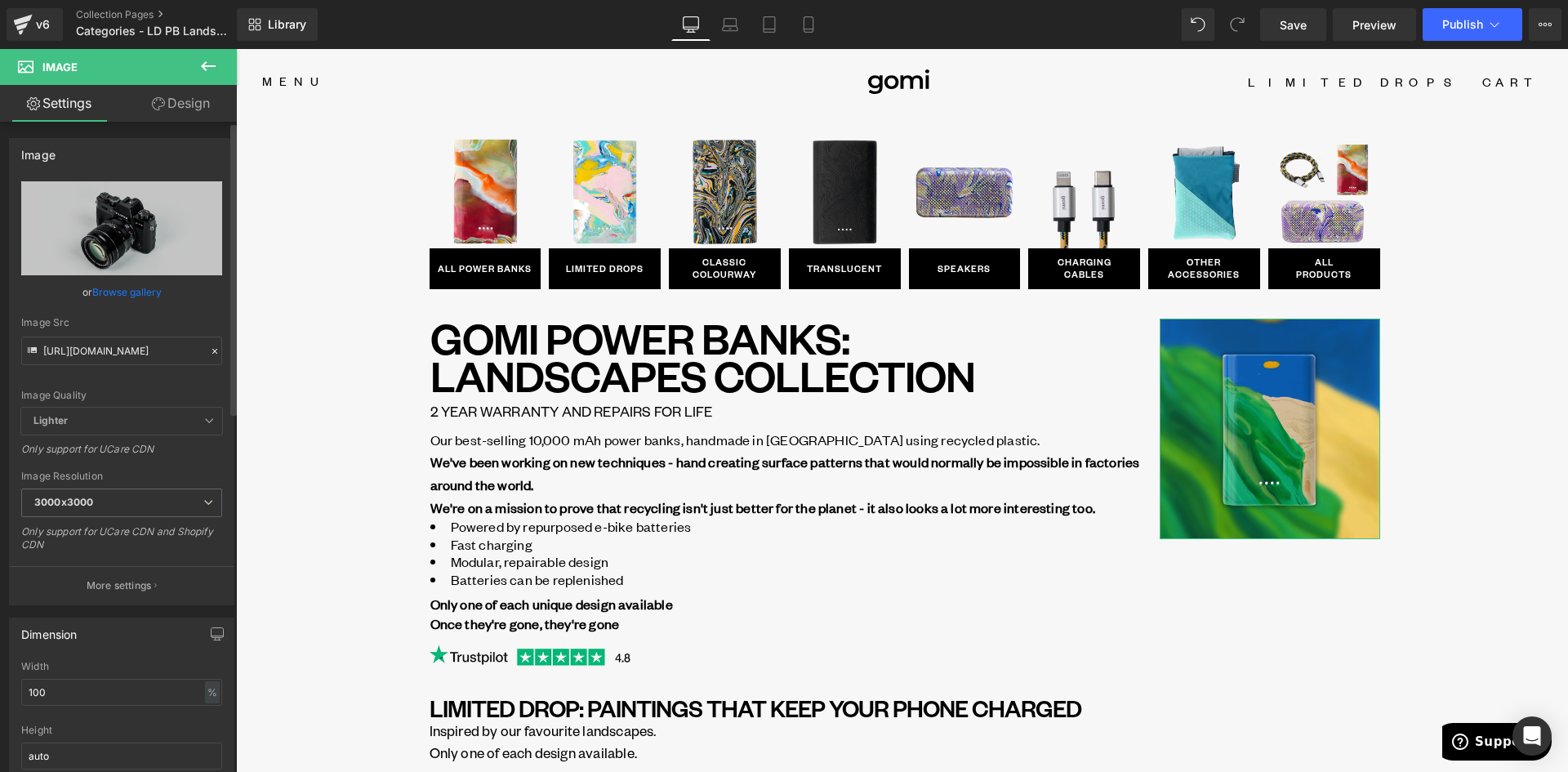
scroll to position [0, 0]
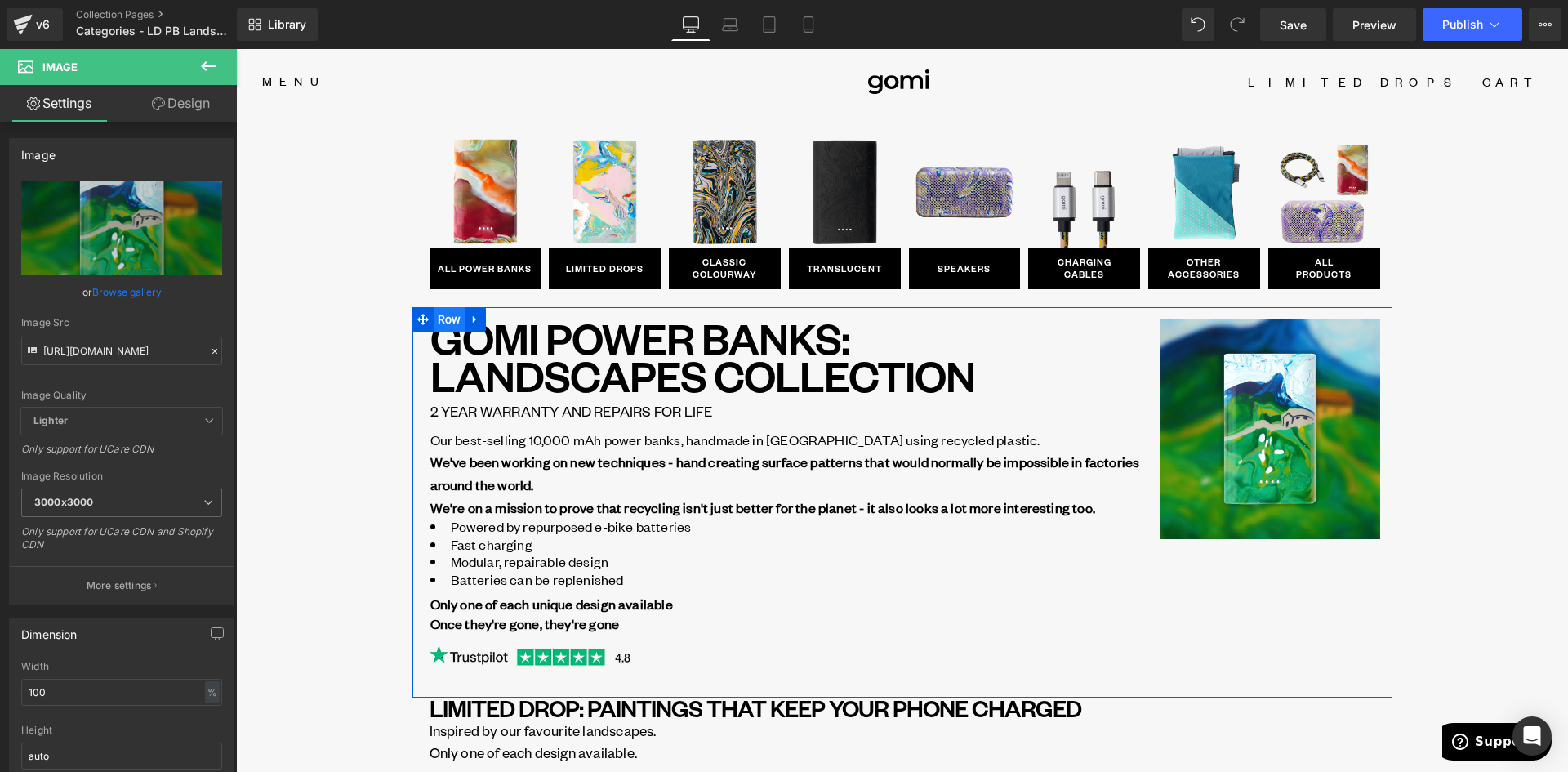
click at [451, 314] on span "Row" at bounding box center [450, 319] width 32 height 25
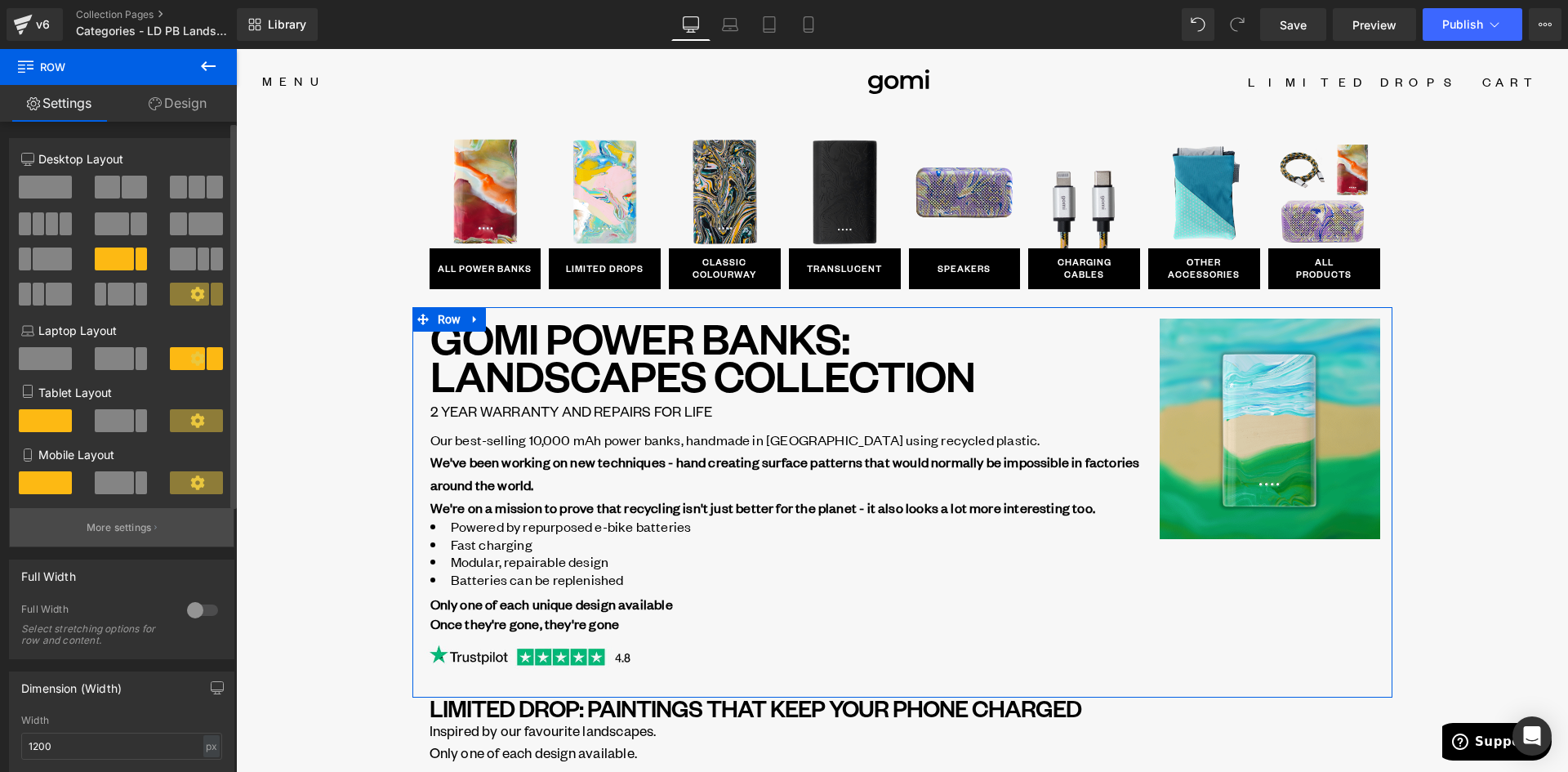
click at [133, 539] on button "More settings" at bounding box center [121, 527] width 224 height 39
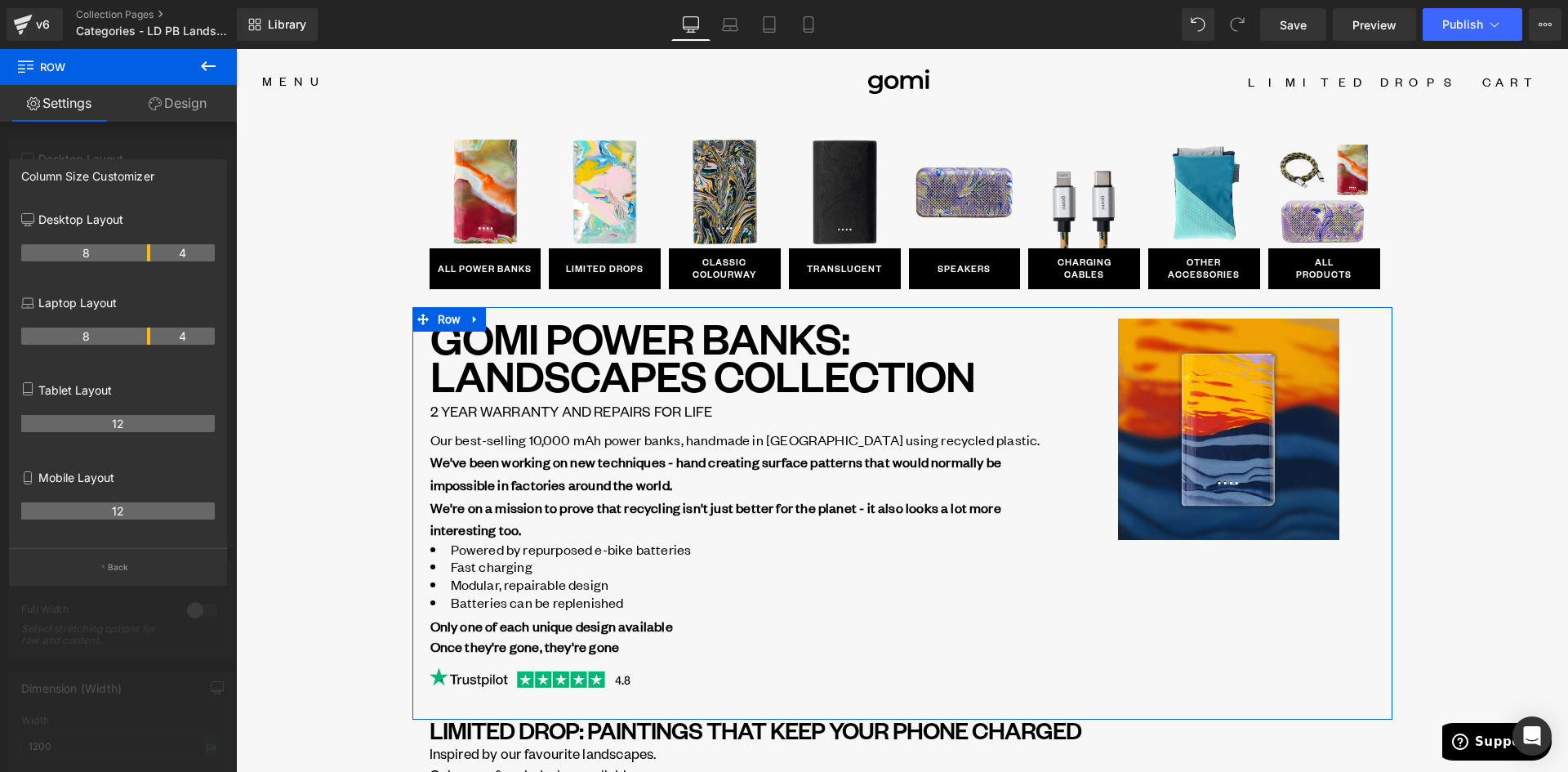
drag, startPoint x: 163, startPoint y: 254, endPoint x: 151, endPoint y: 256, distance: 12.2
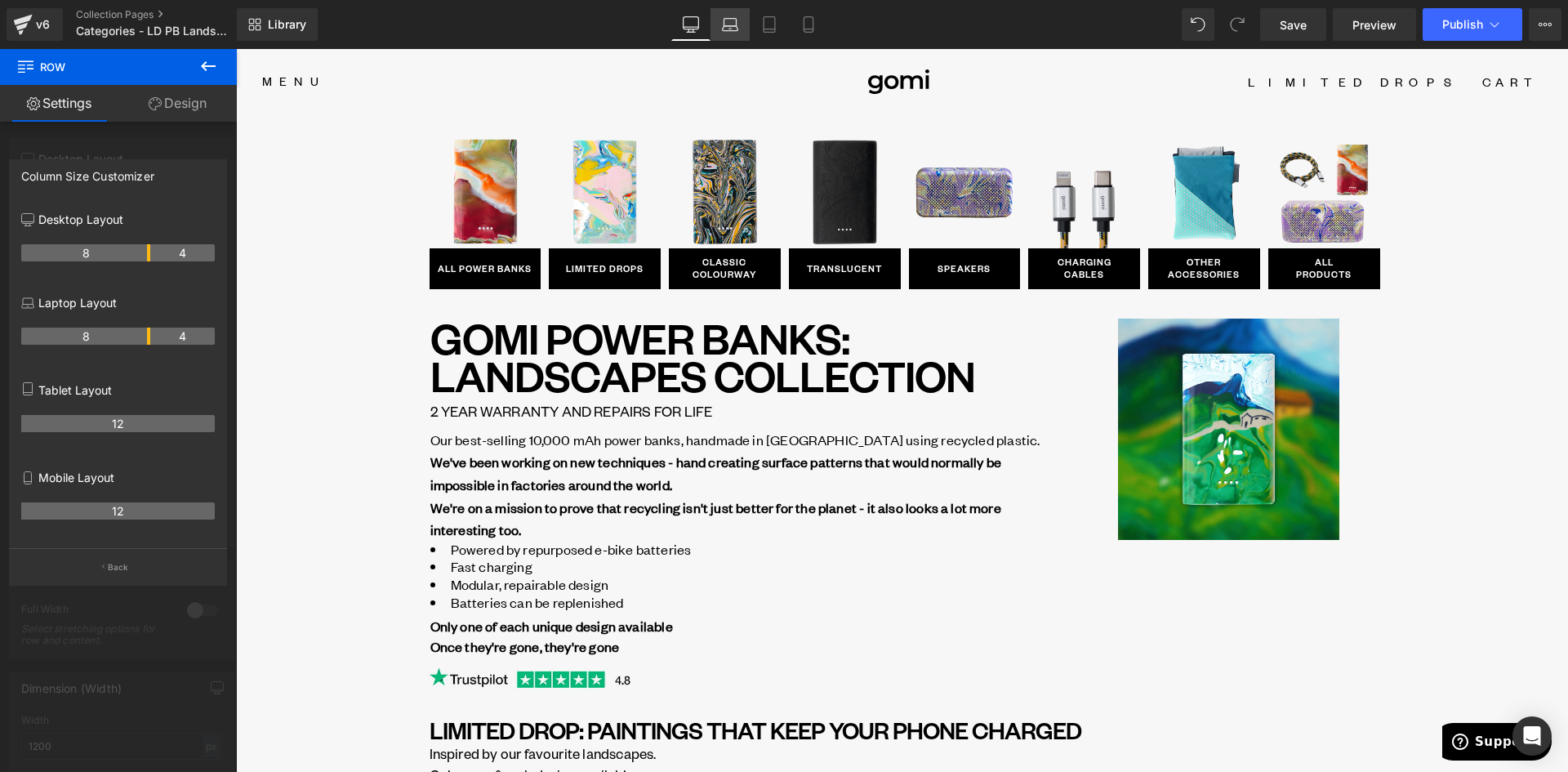
click at [730, 24] on icon at bounding box center [730, 24] width 16 height 16
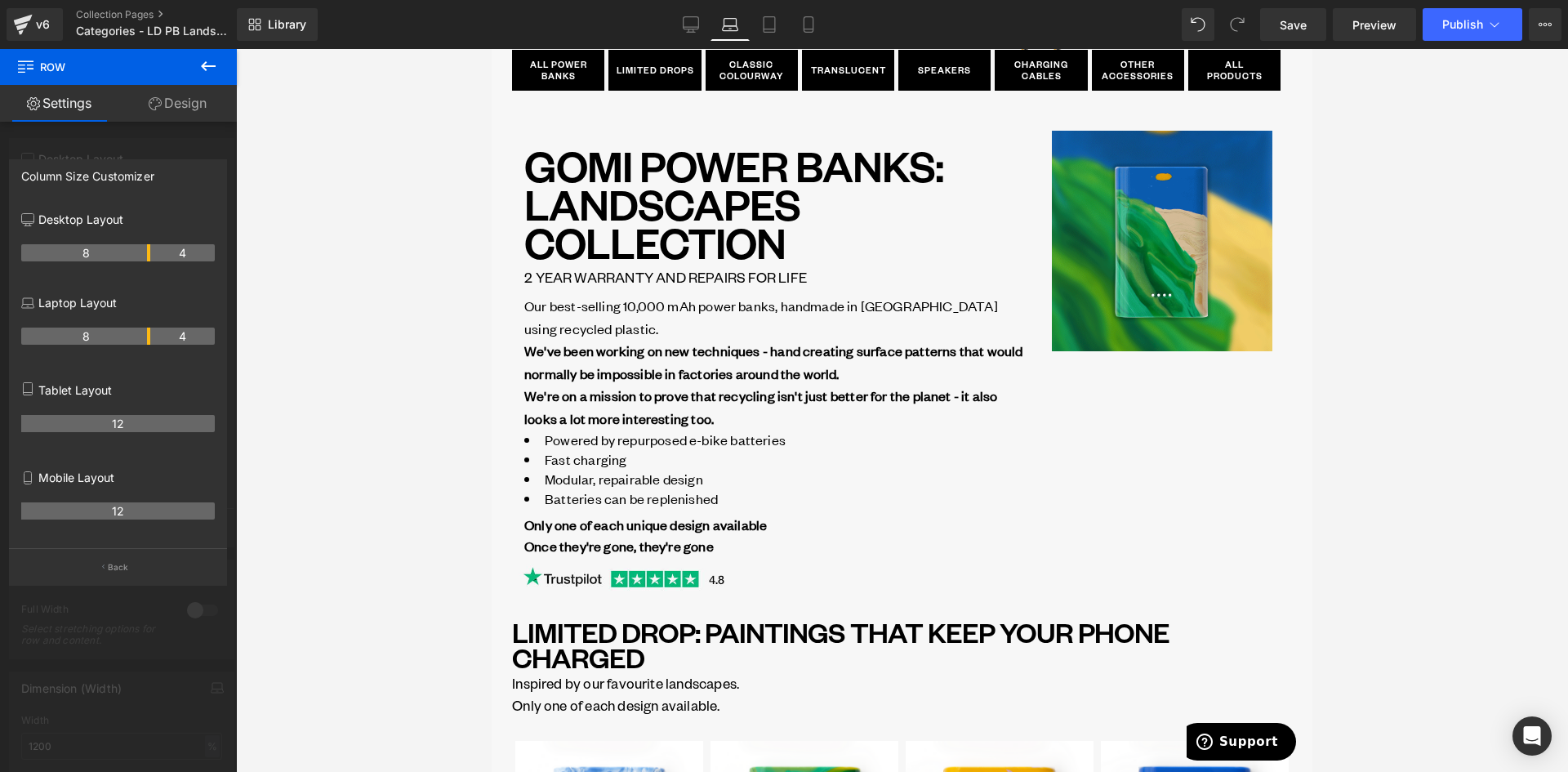
scroll to position [196, 0]
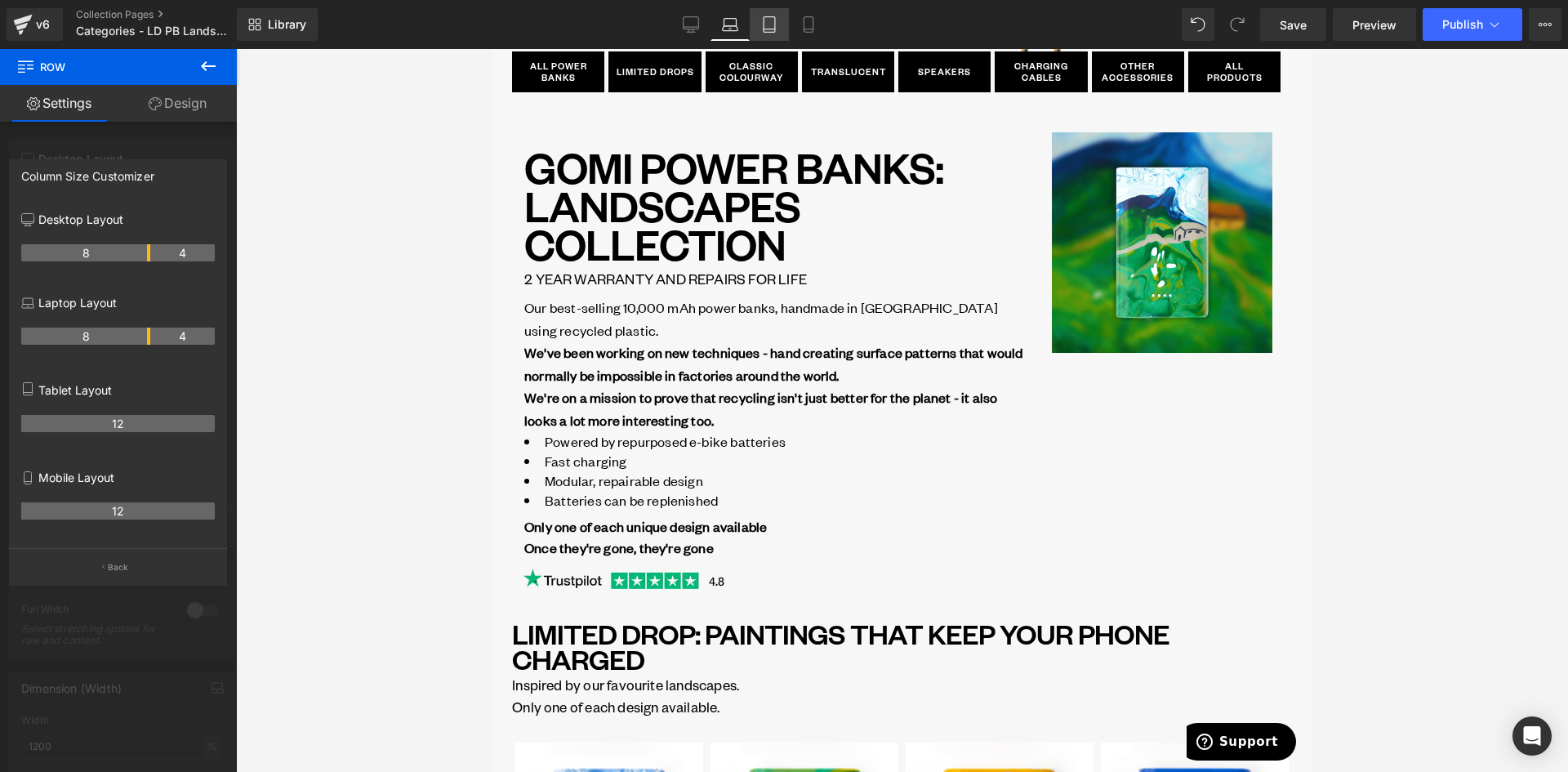
click at [780, 27] on link "Tablet" at bounding box center [768, 25] width 39 height 32
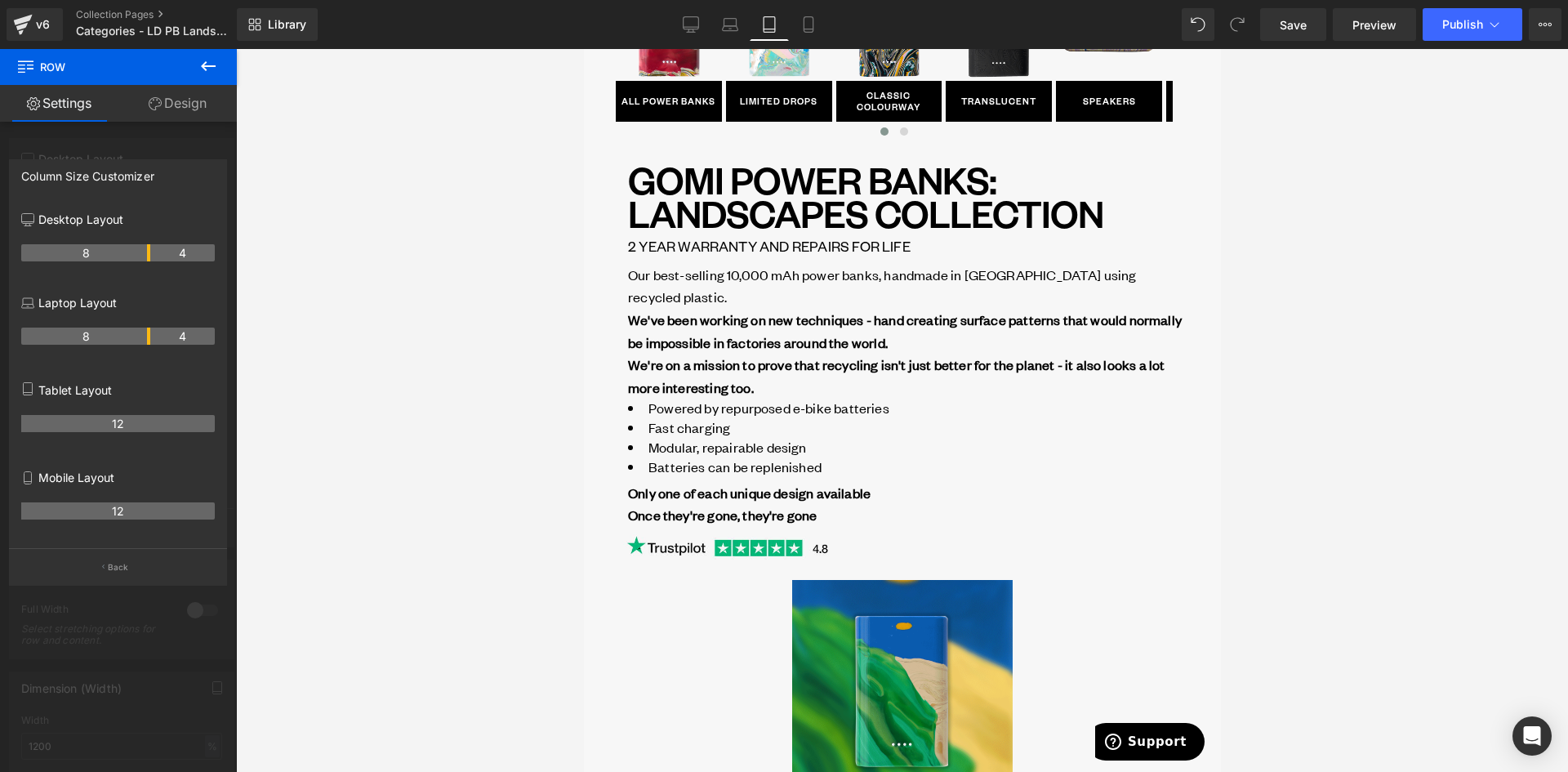
scroll to position [163, 0]
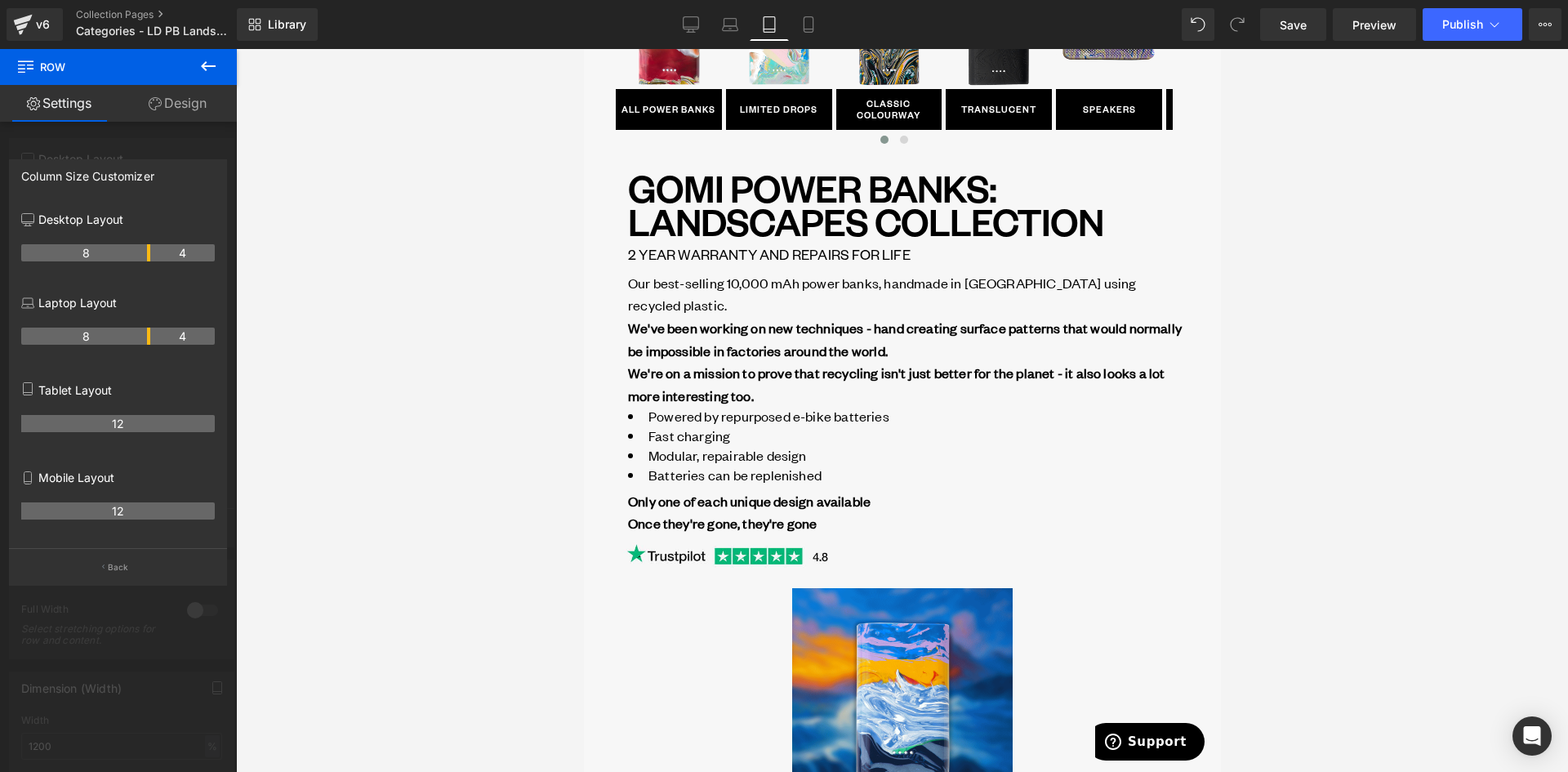
click at [819, 27] on link "Mobile" at bounding box center [808, 25] width 39 height 32
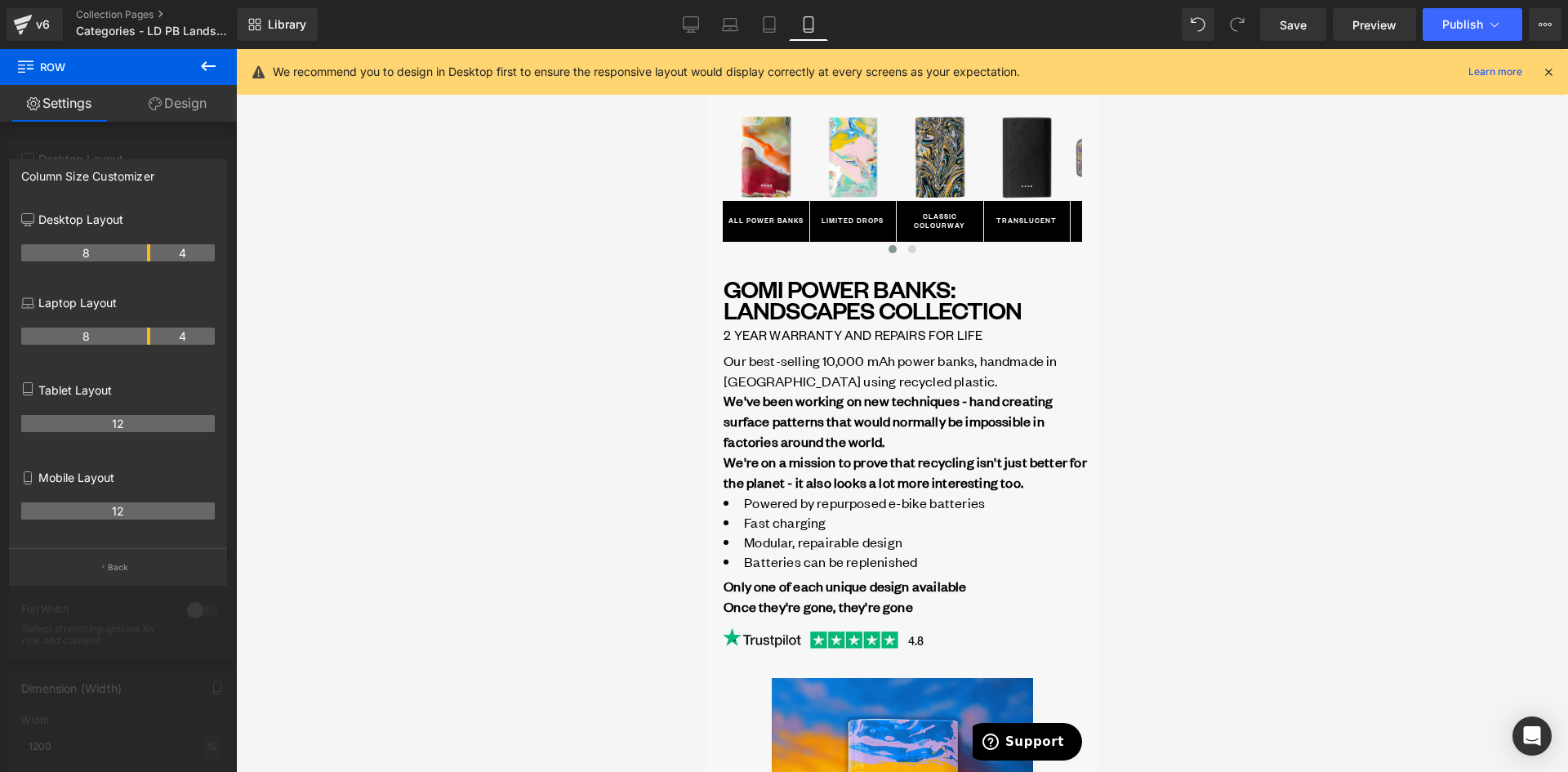
scroll to position [13, 0]
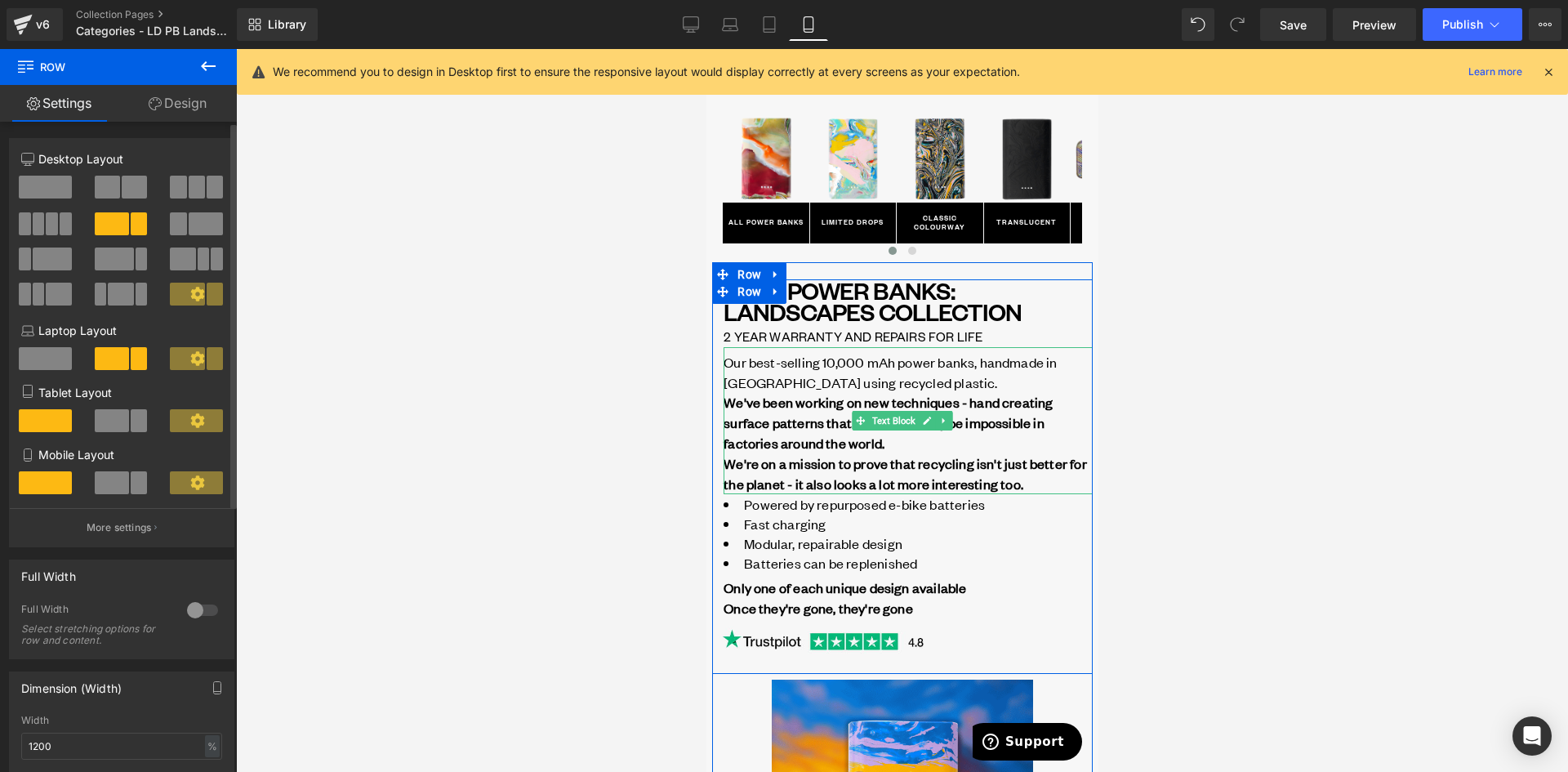
drag, startPoint x: 760, startPoint y: 422, endPoint x: 849, endPoint y: 415, distance: 89.3
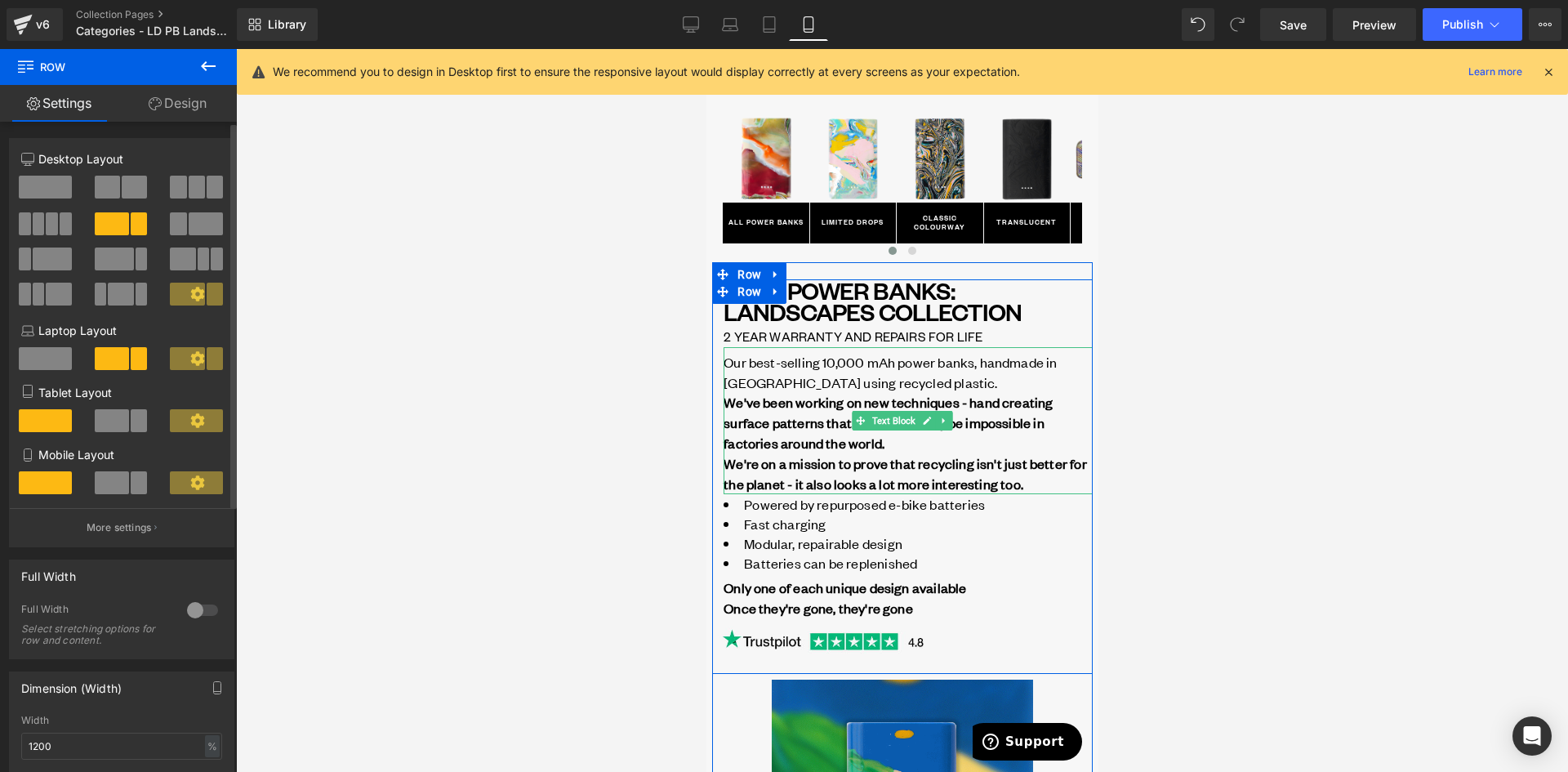
click at [760, 423] on strong "We've been working on new techniques - hand creating surface patterns that woul…" at bounding box center [887, 422] width 329 height 59
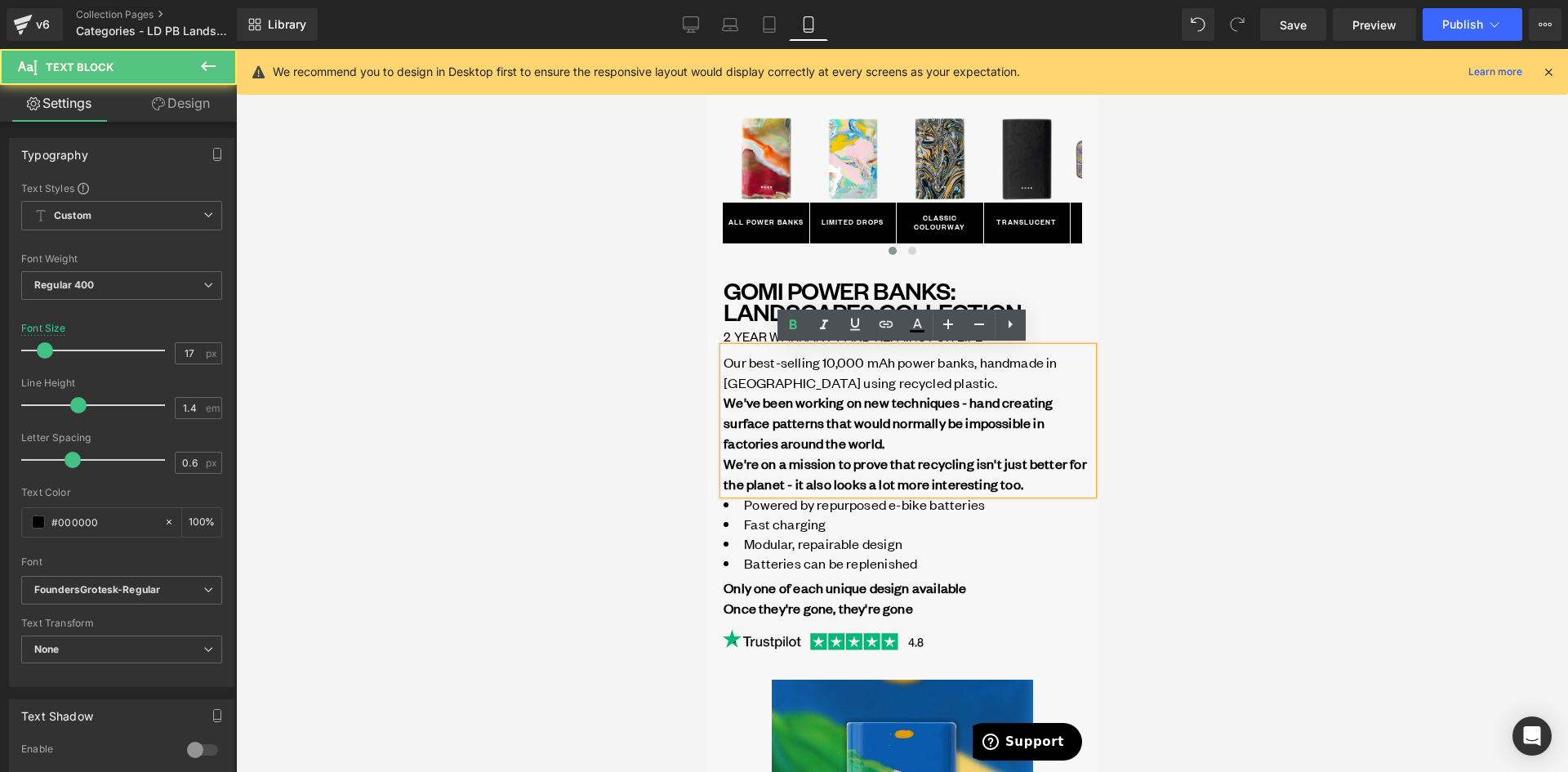
click at [914, 443] on p "Our best-selling 10,000 mAh power banks, handmade in [GEOGRAPHIC_DATA] using re…" at bounding box center [908, 403] width 369 height 101
click at [926, 494] on div "GOMI POWER BANKS: LANDSCAPES Collection Heading 2 YEAR WARRANTY AND REPAIRS FOR…" at bounding box center [908, 470] width 369 height 382
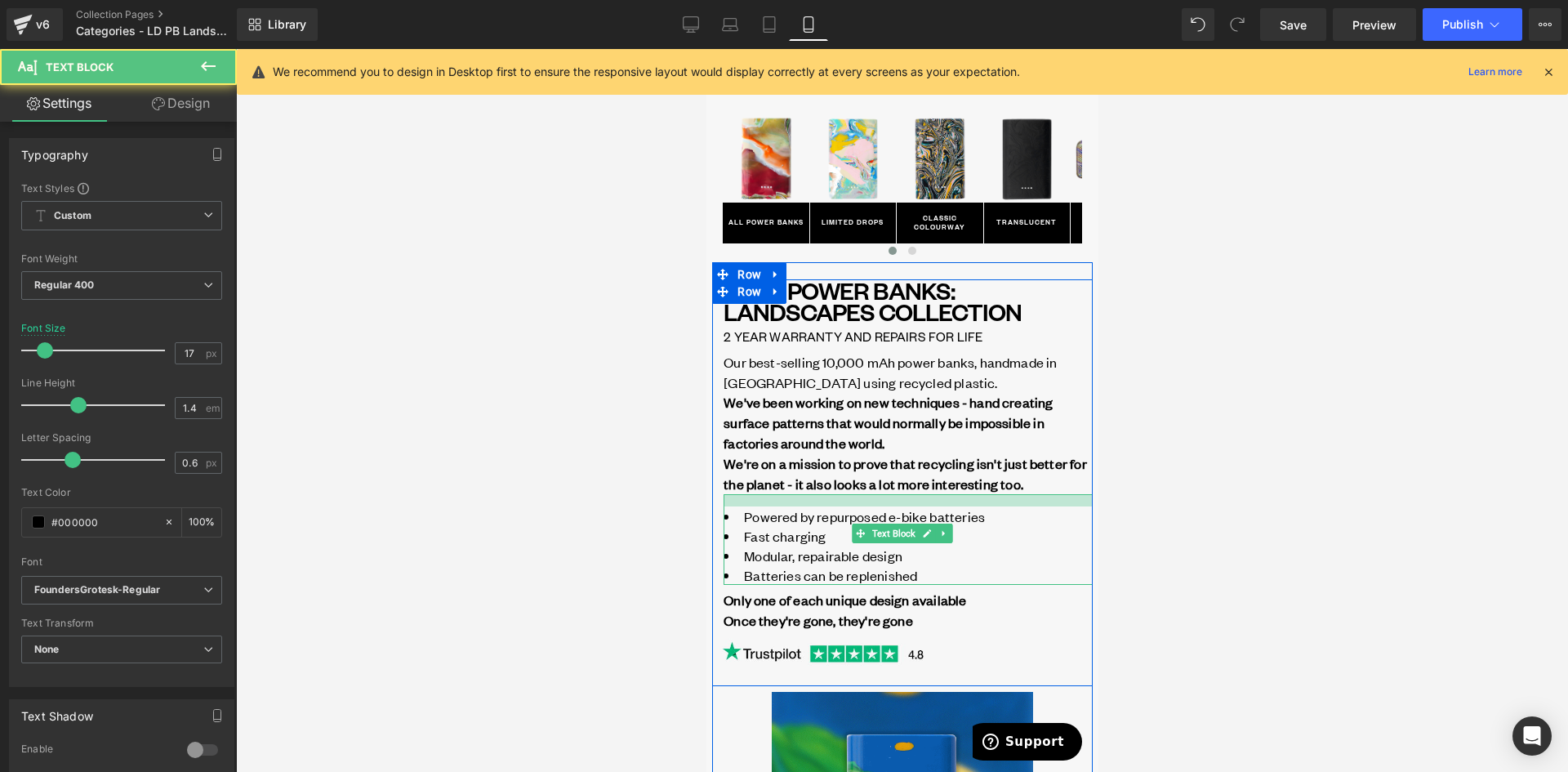
click at [926, 508] on div "Powered by repurposed e-bike batteries Fast charging Modular, repairable design…" at bounding box center [908, 539] width 369 height 91
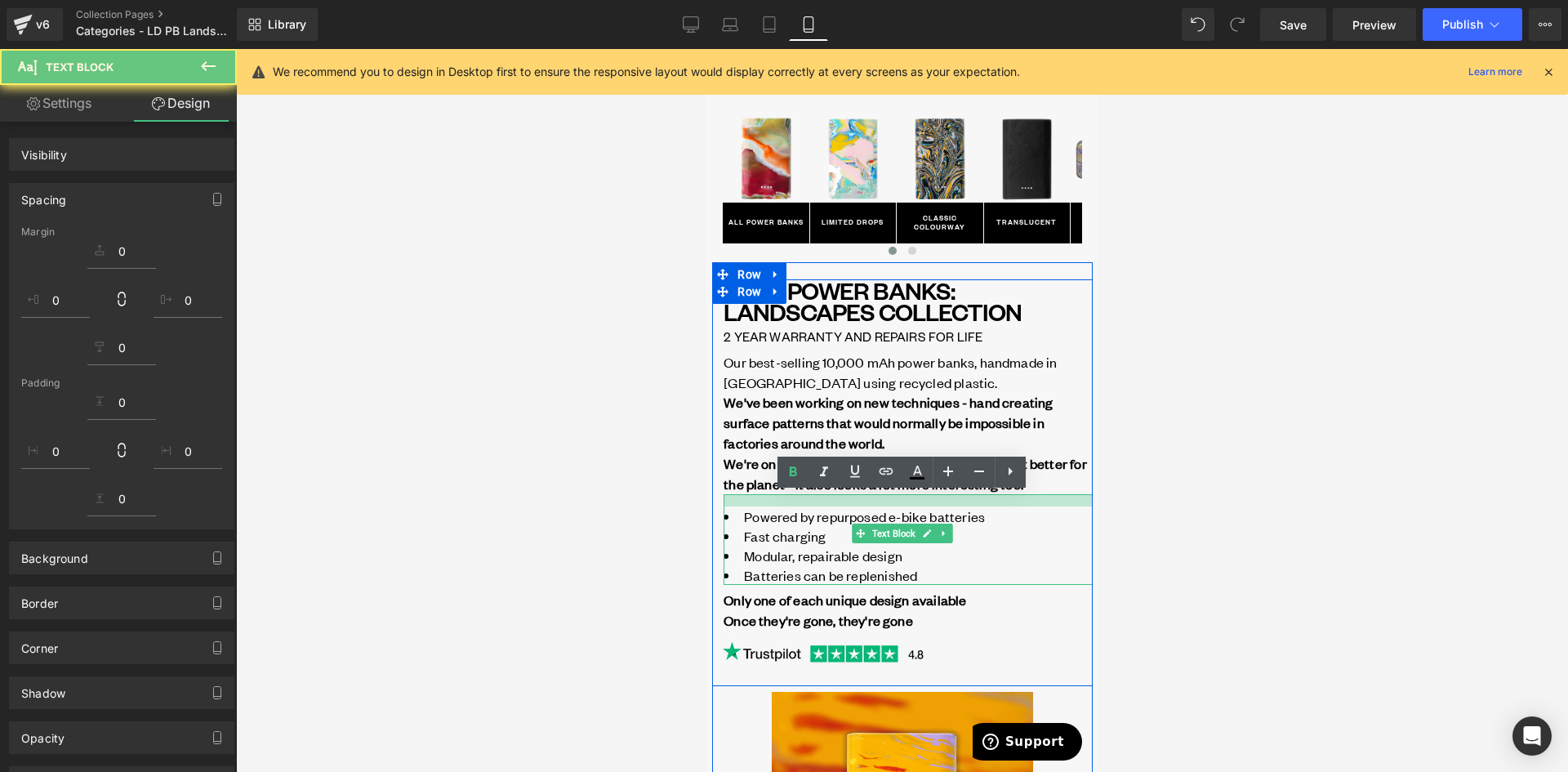
click at [1182, 524] on div at bounding box center [902, 410] width 1332 height 723
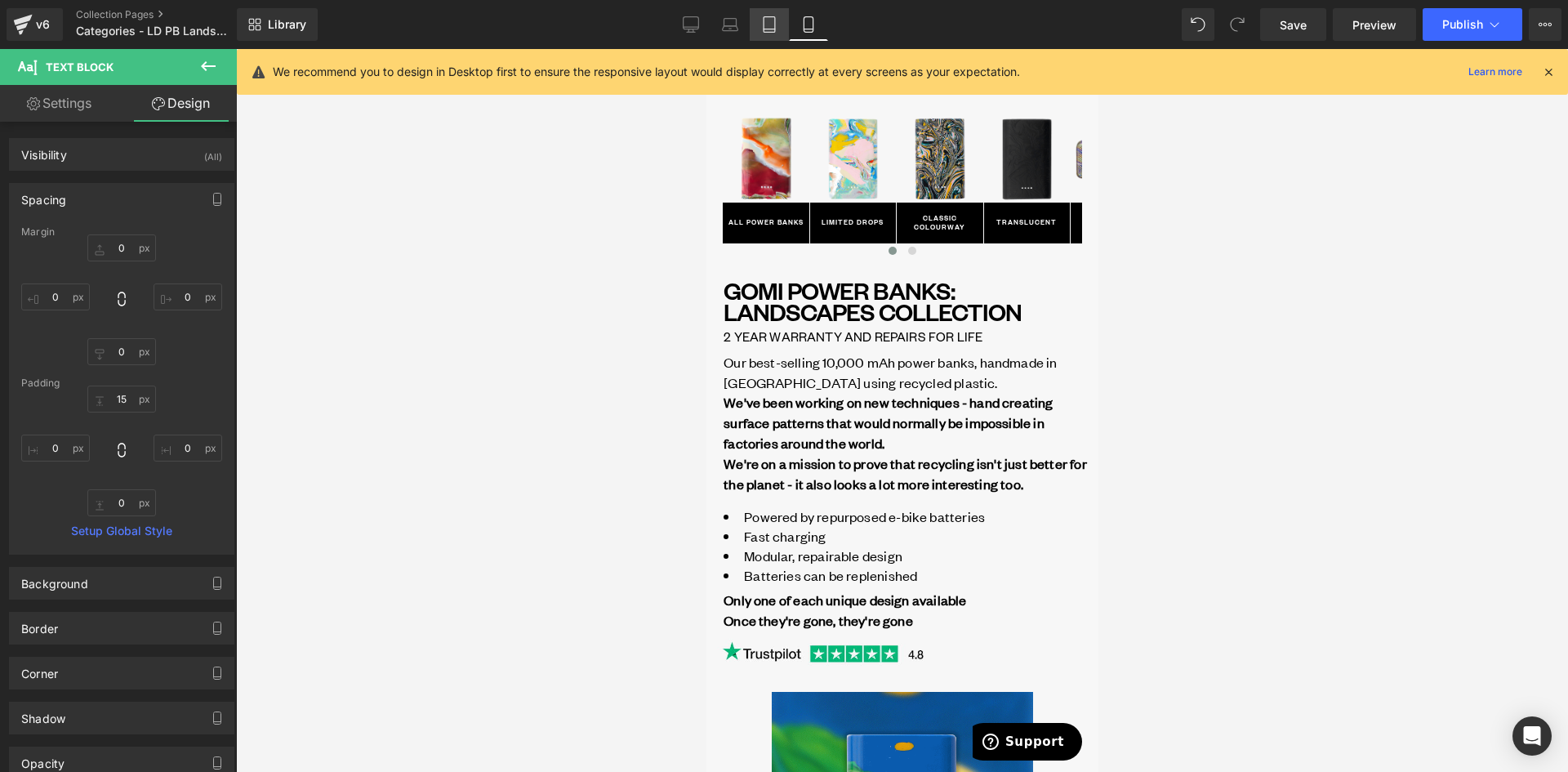
click at [767, 29] on icon at bounding box center [769, 29] width 11 height 0
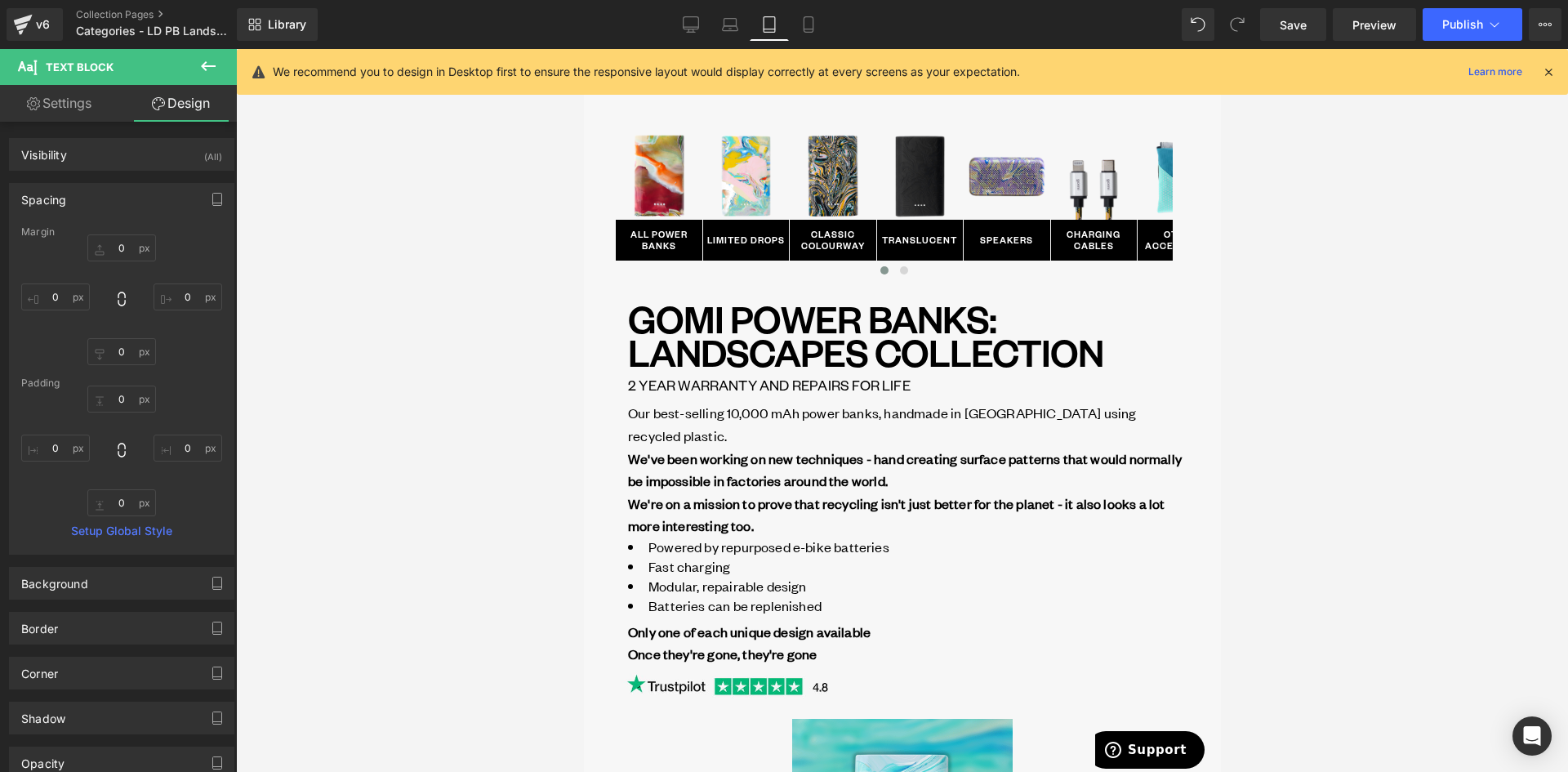
scroll to position [3, 0]
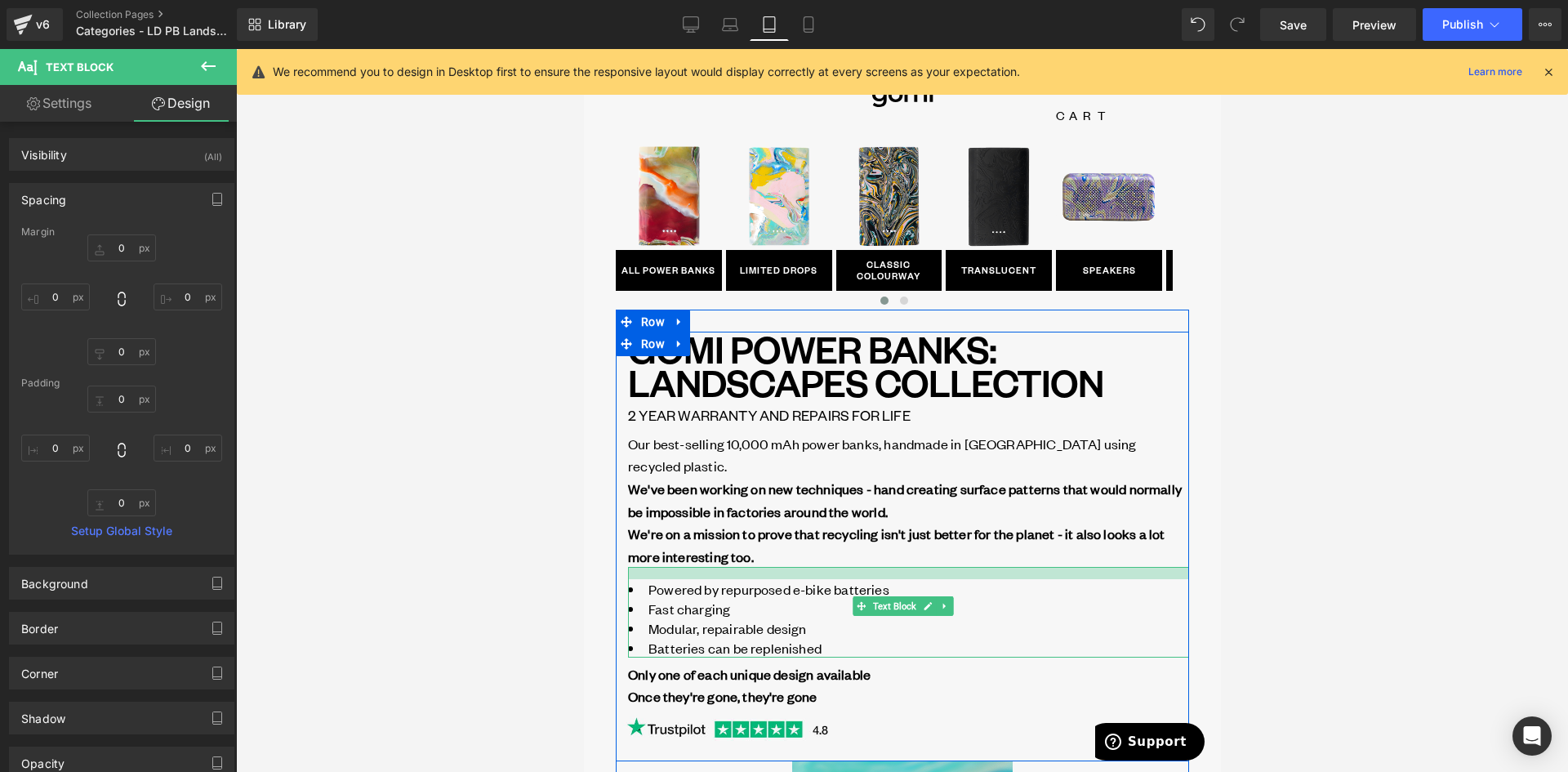
drag, startPoint x: 783, startPoint y: 517, endPoint x: 783, endPoint y: 530, distance: 13.0
click at [783, 566] on div "Powered by repurposed e-bike batteries Fast charging Modular, repairable design…" at bounding box center [908, 612] width 561 height 91
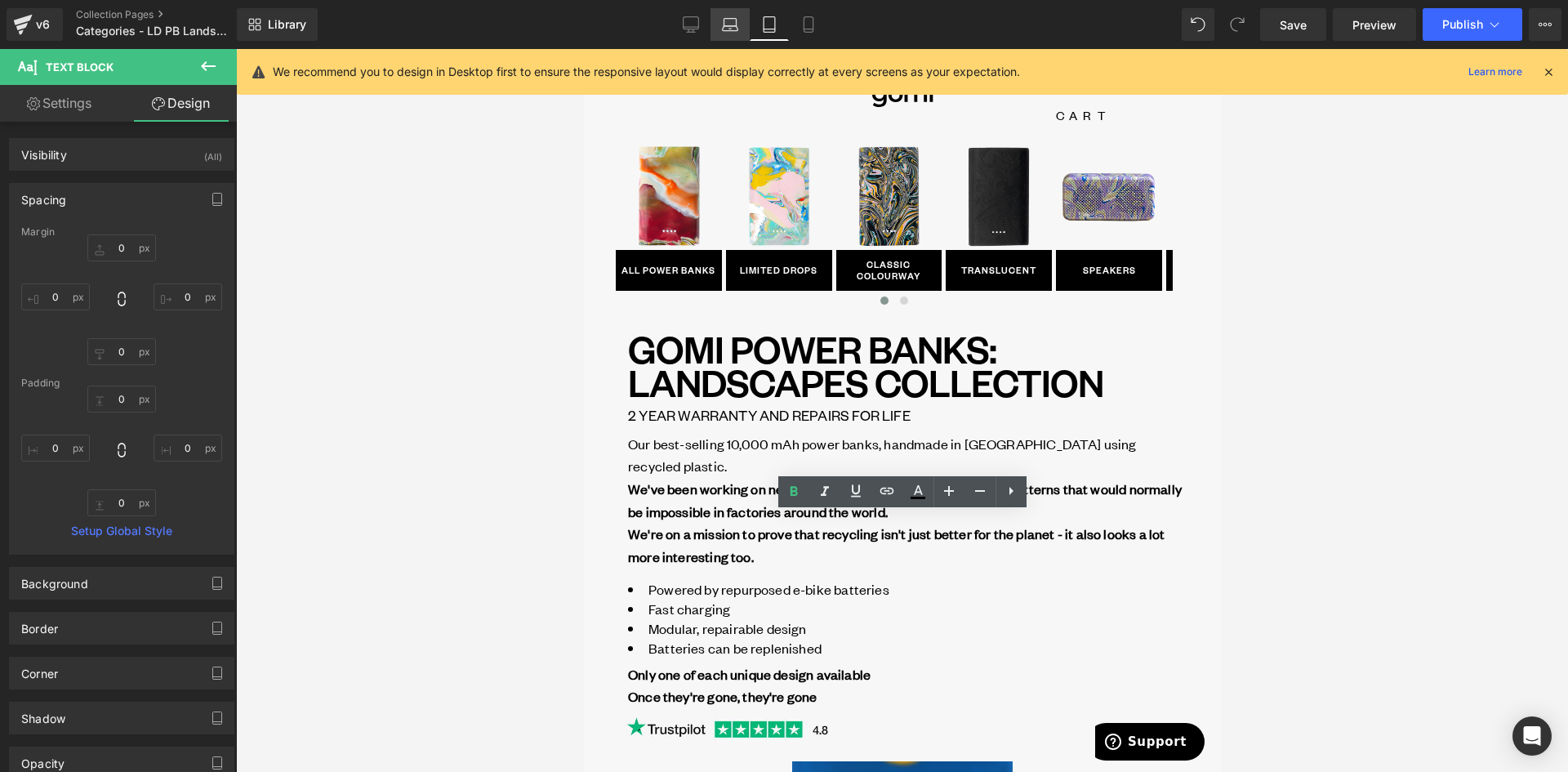
click at [736, 17] on icon at bounding box center [730, 24] width 16 height 16
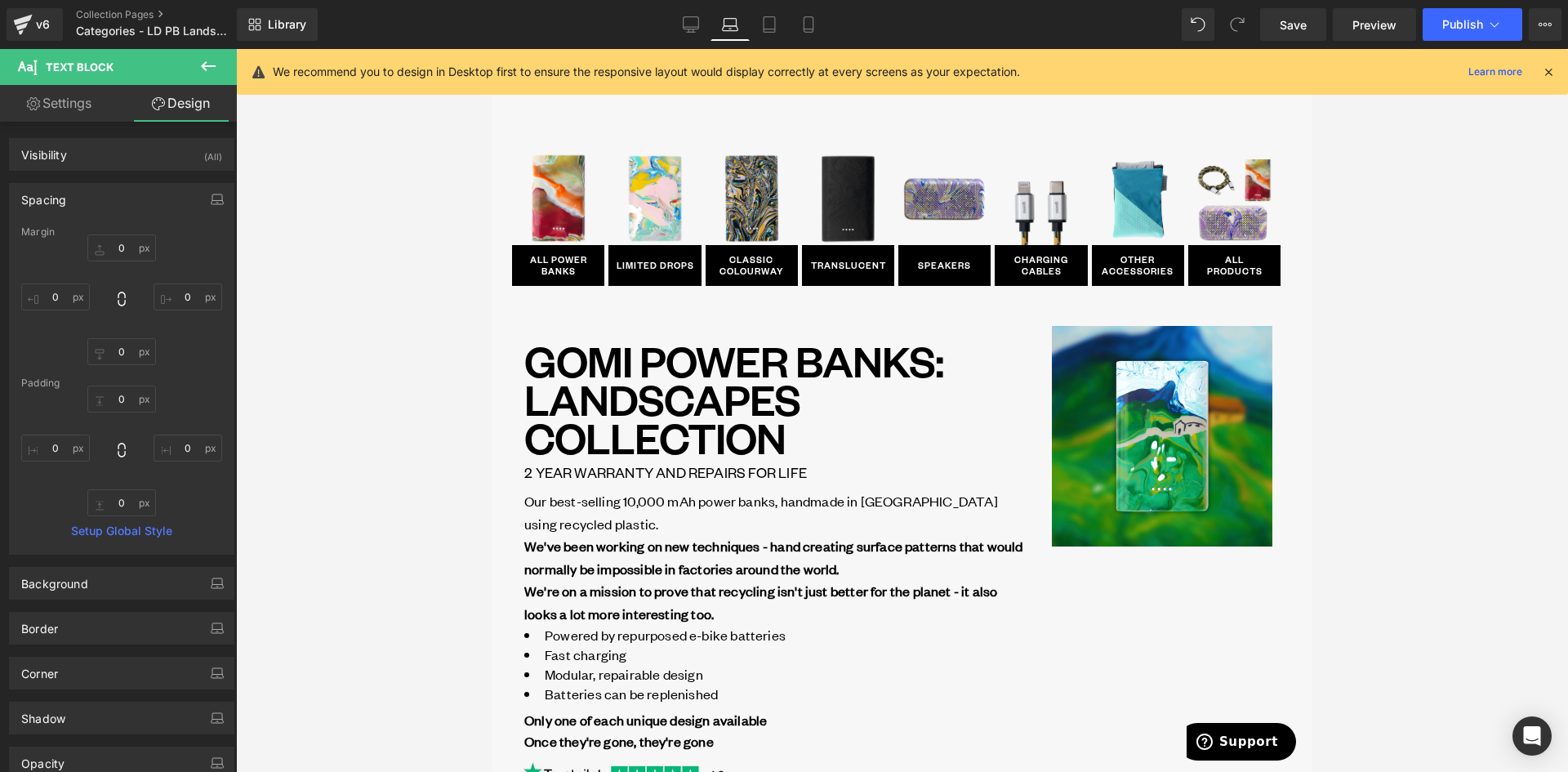
scroll to position [113, 0]
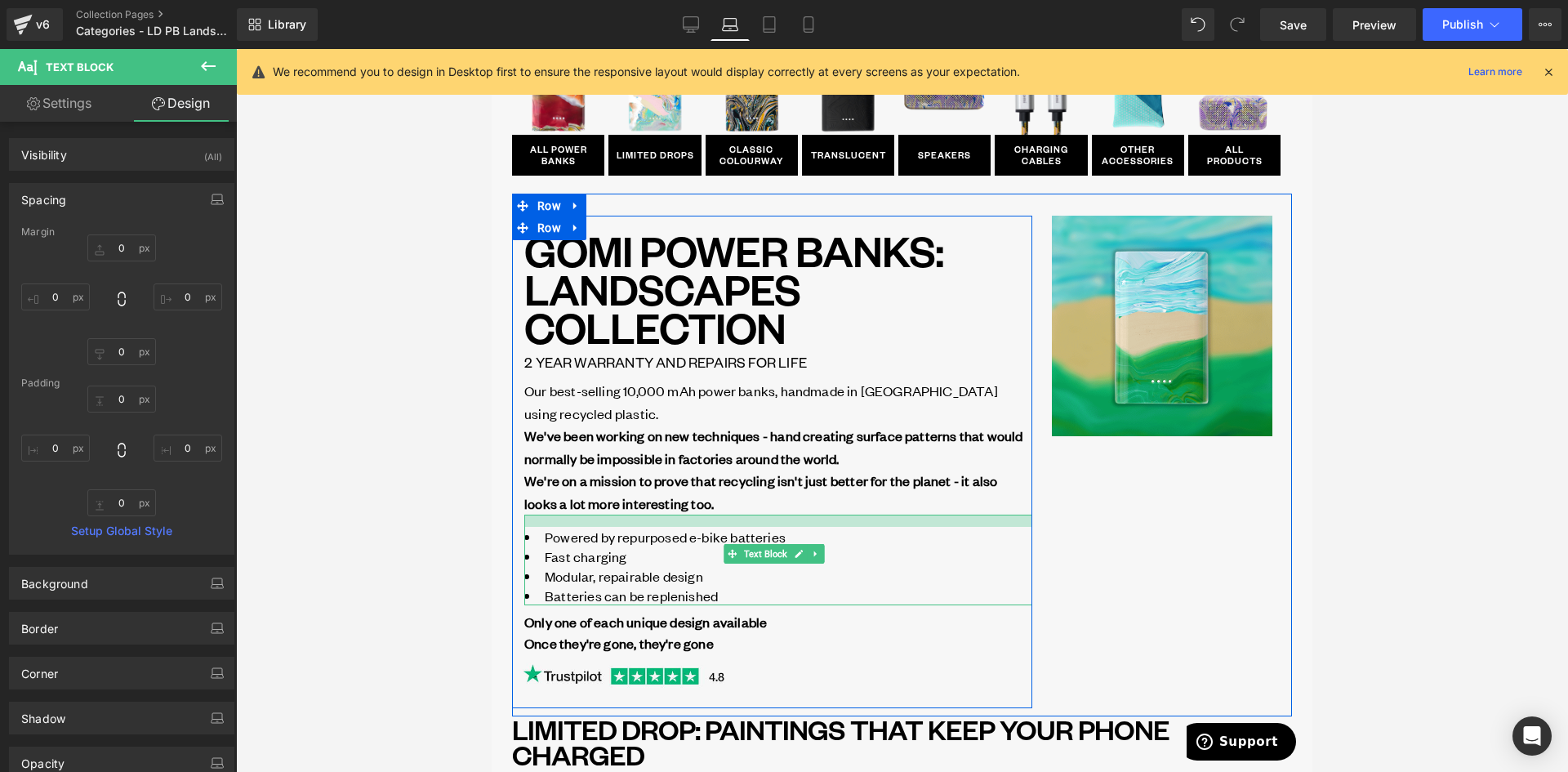
click at [665, 530] on div "Powered by repurposed e-bike batteries Fast charging Modular, repairable design…" at bounding box center [778, 560] width 508 height 91
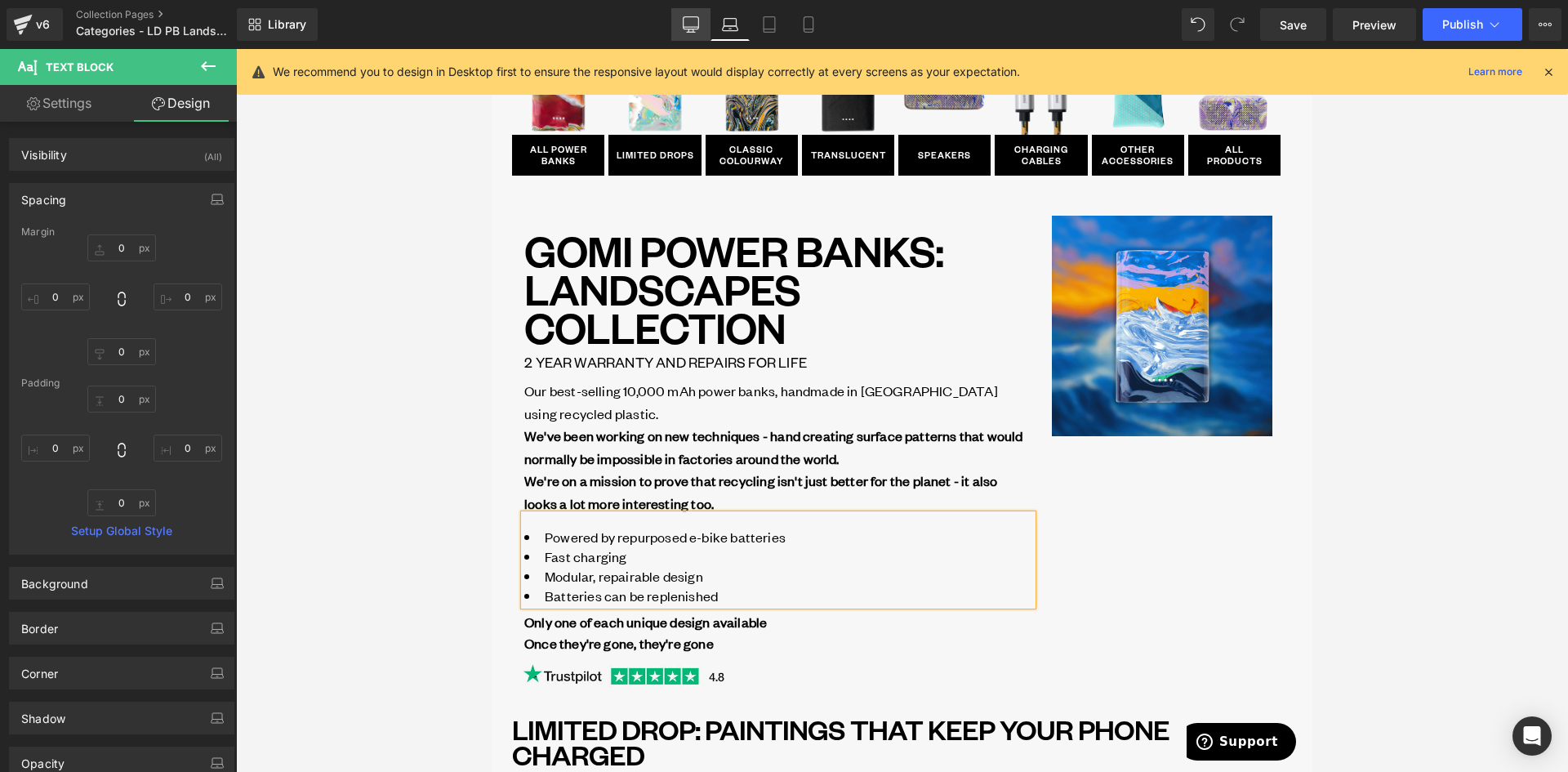
drag, startPoint x: 698, startPoint y: 27, endPoint x: 557, endPoint y: 332, distance: 336.0
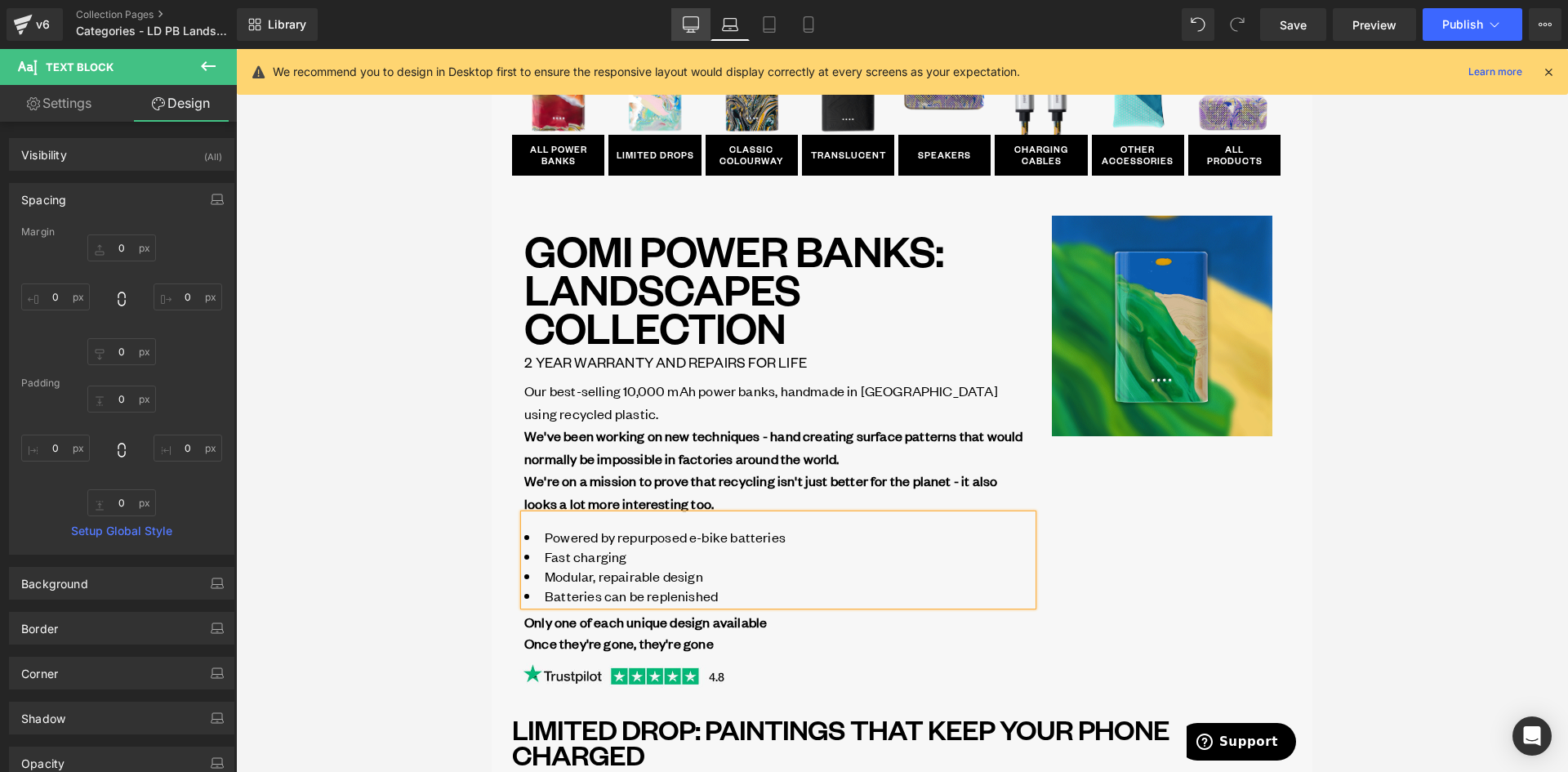
click at [698, 27] on icon at bounding box center [691, 24] width 16 height 16
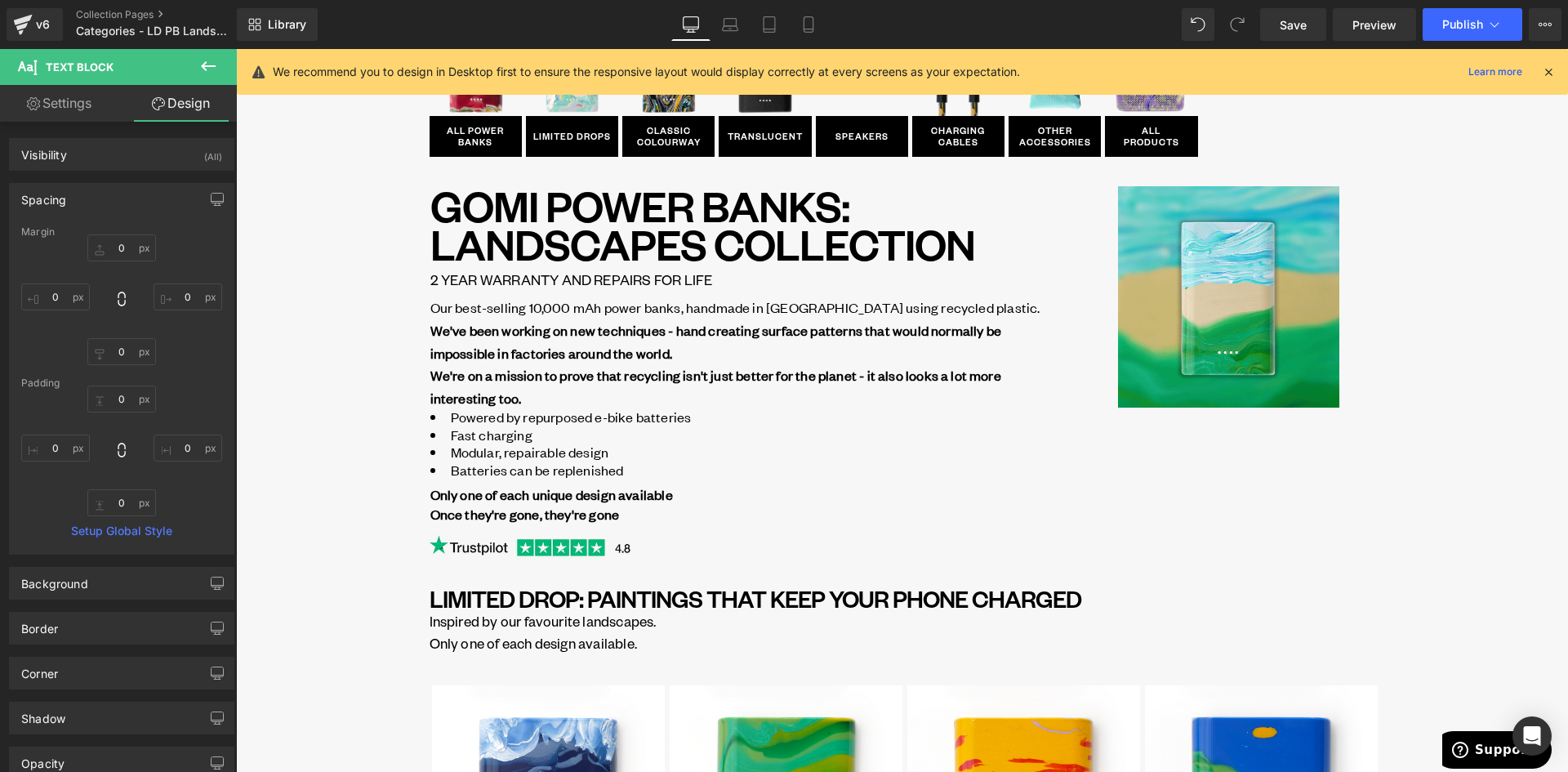
scroll to position [8, 0]
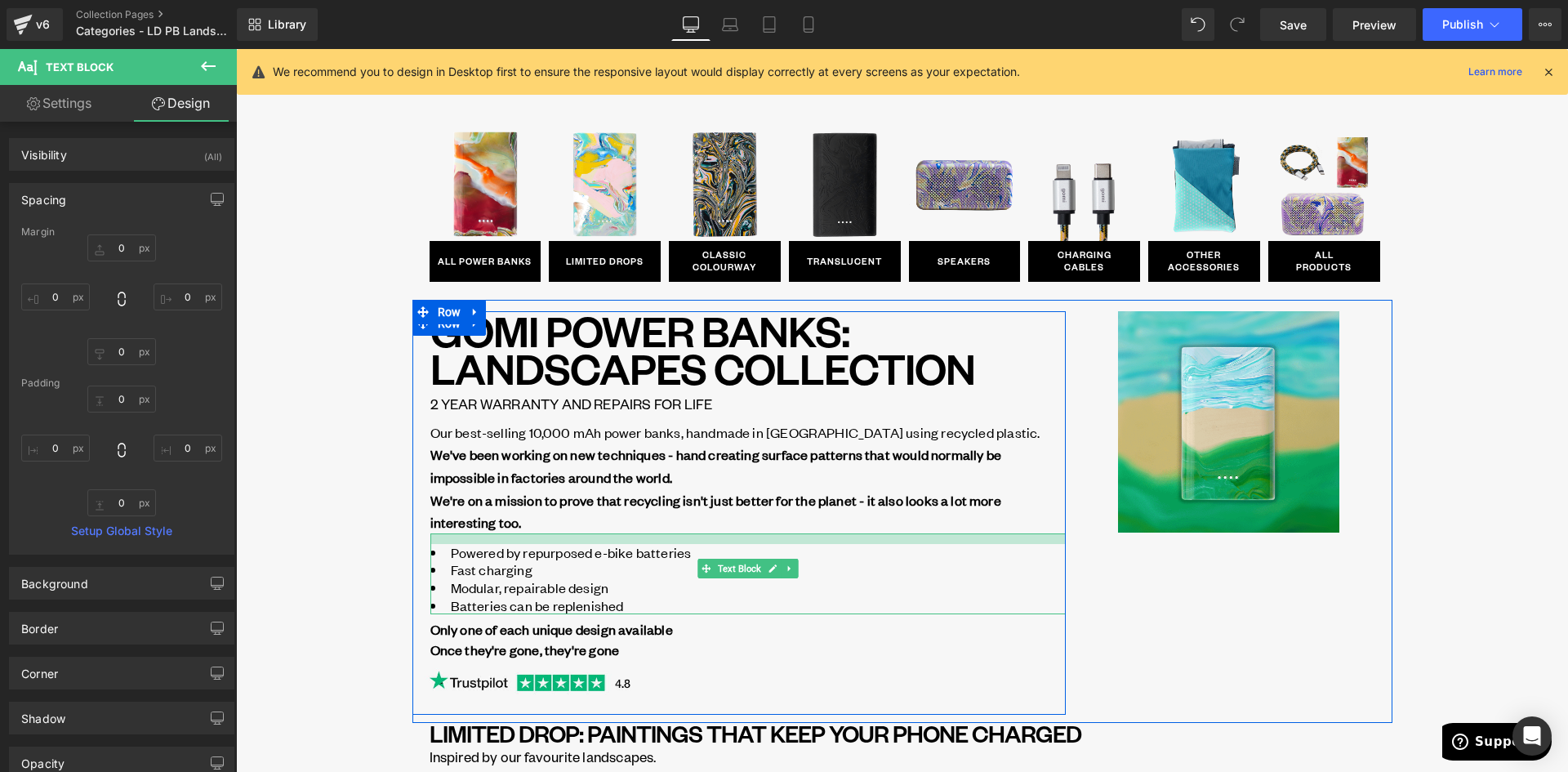
drag, startPoint x: 544, startPoint y: 536, endPoint x: 543, endPoint y: 547, distance: 11.0
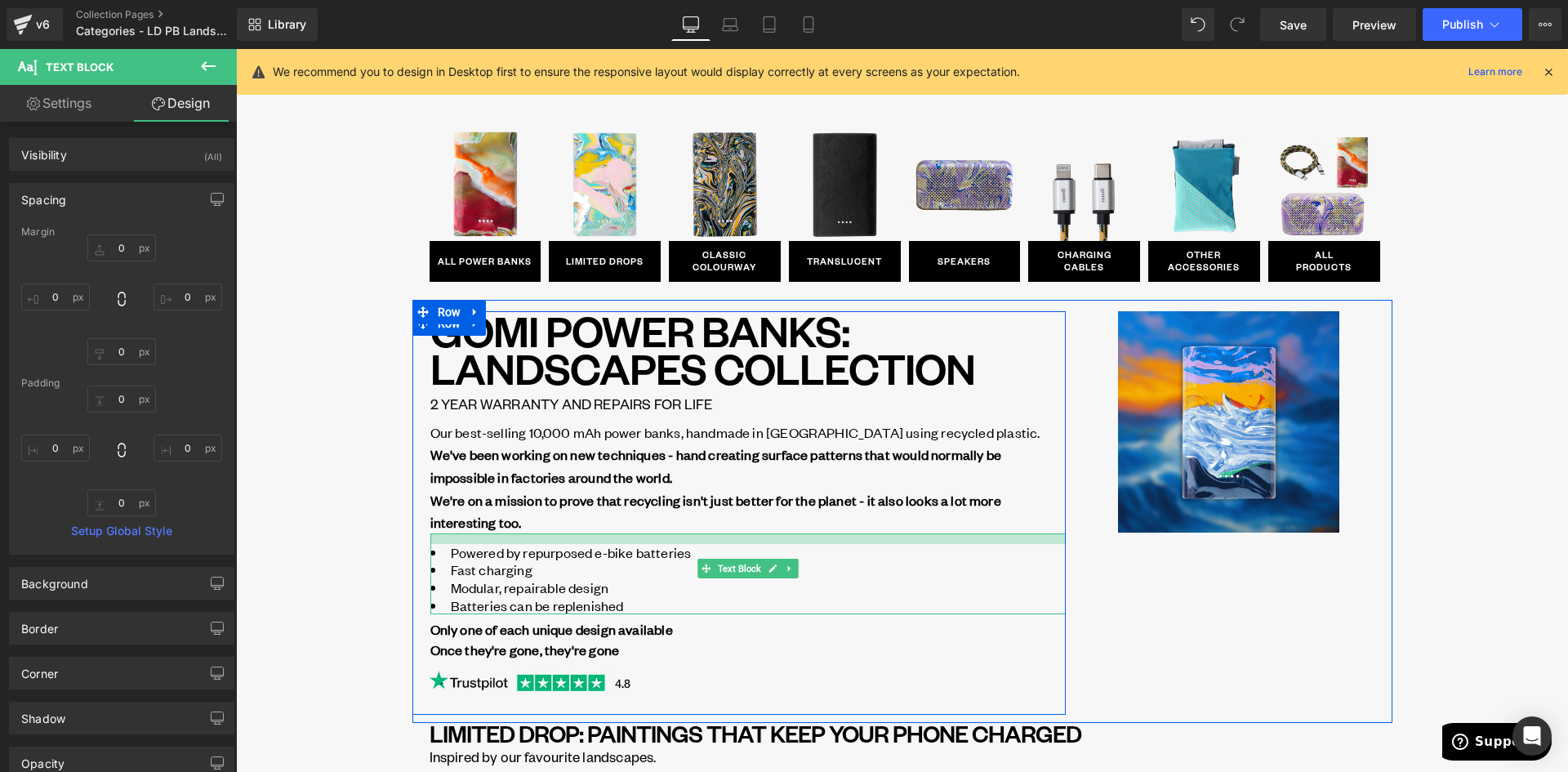
click at [543, 547] on div "Powered by repurposed e-bike batteries Fast charging Modular, repairable design…" at bounding box center [748, 573] width 636 height 81
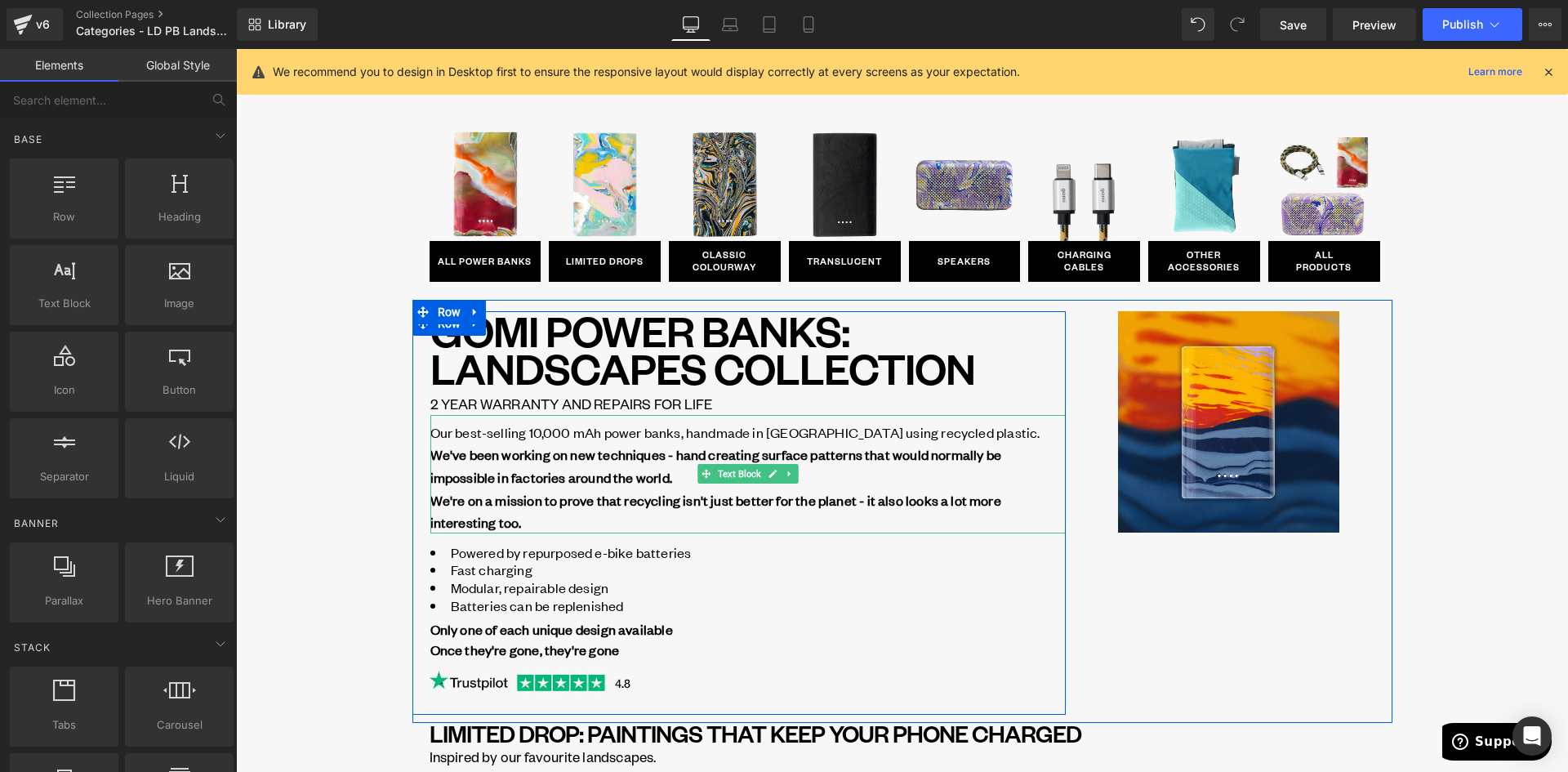
drag, startPoint x: 655, startPoint y: 458, endPoint x: 673, endPoint y: 476, distance: 25.5
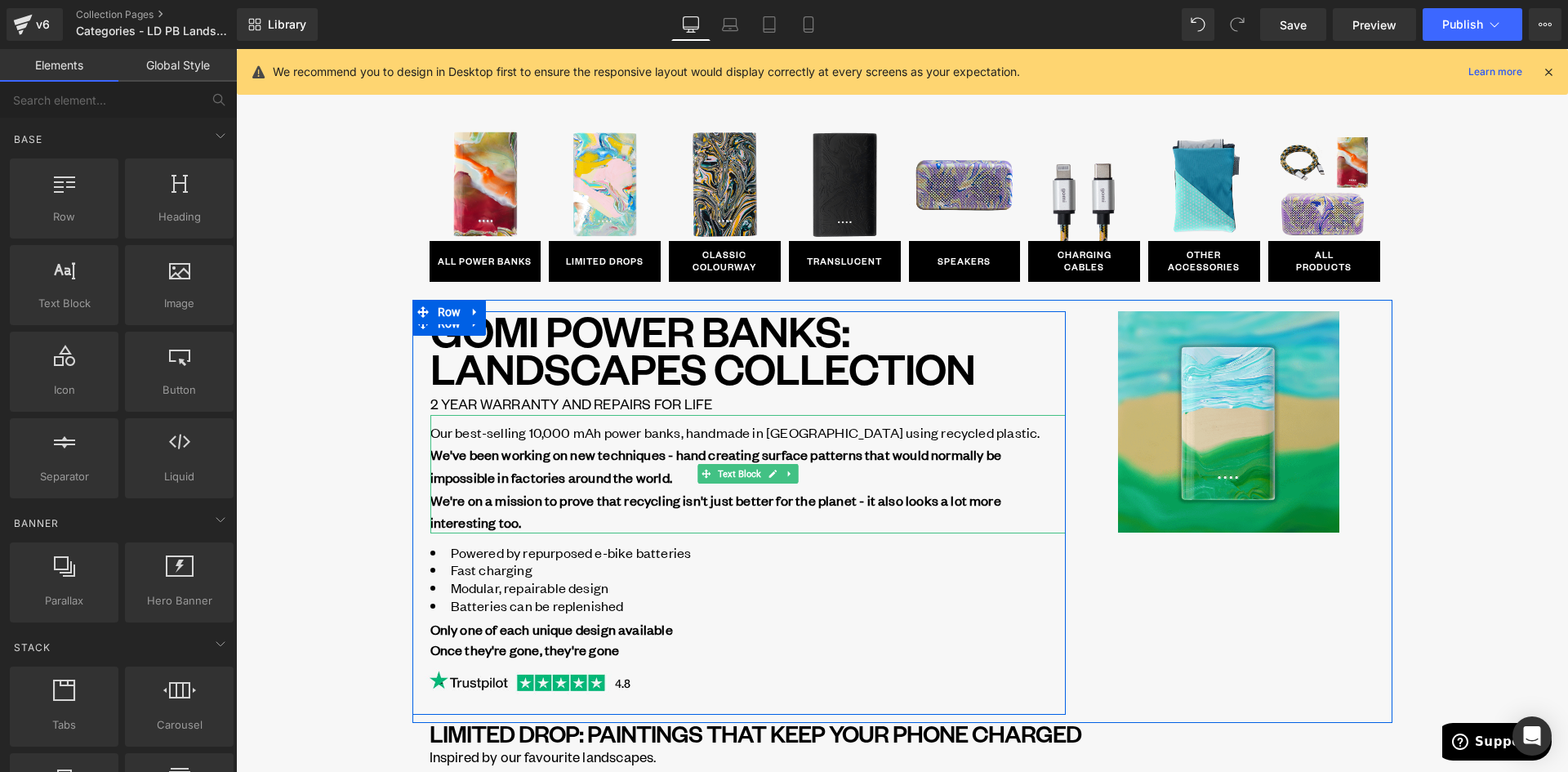
click at [656, 458] on strong "We've been working on new techniques - hand creating surface patterns that woul…" at bounding box center [715, 465] width 571 height 41
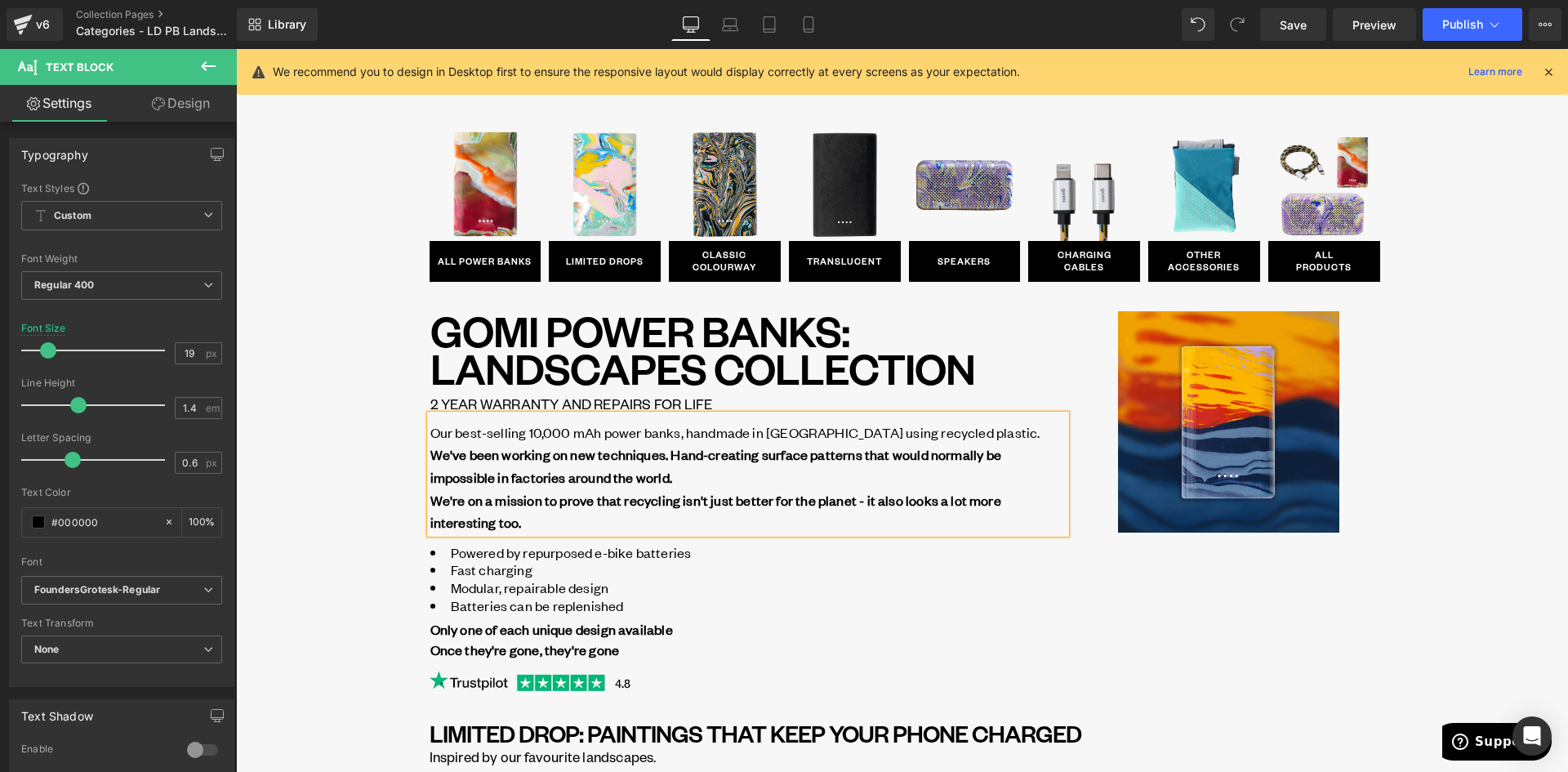
click at [1295, 607] on div "GOMI POWER BANKS: LANDSCAPES Collection Heading 2 YEAR WARRANTY AND REPAIRS FOR…" at bounding box center [902, 511] width 980 height 423
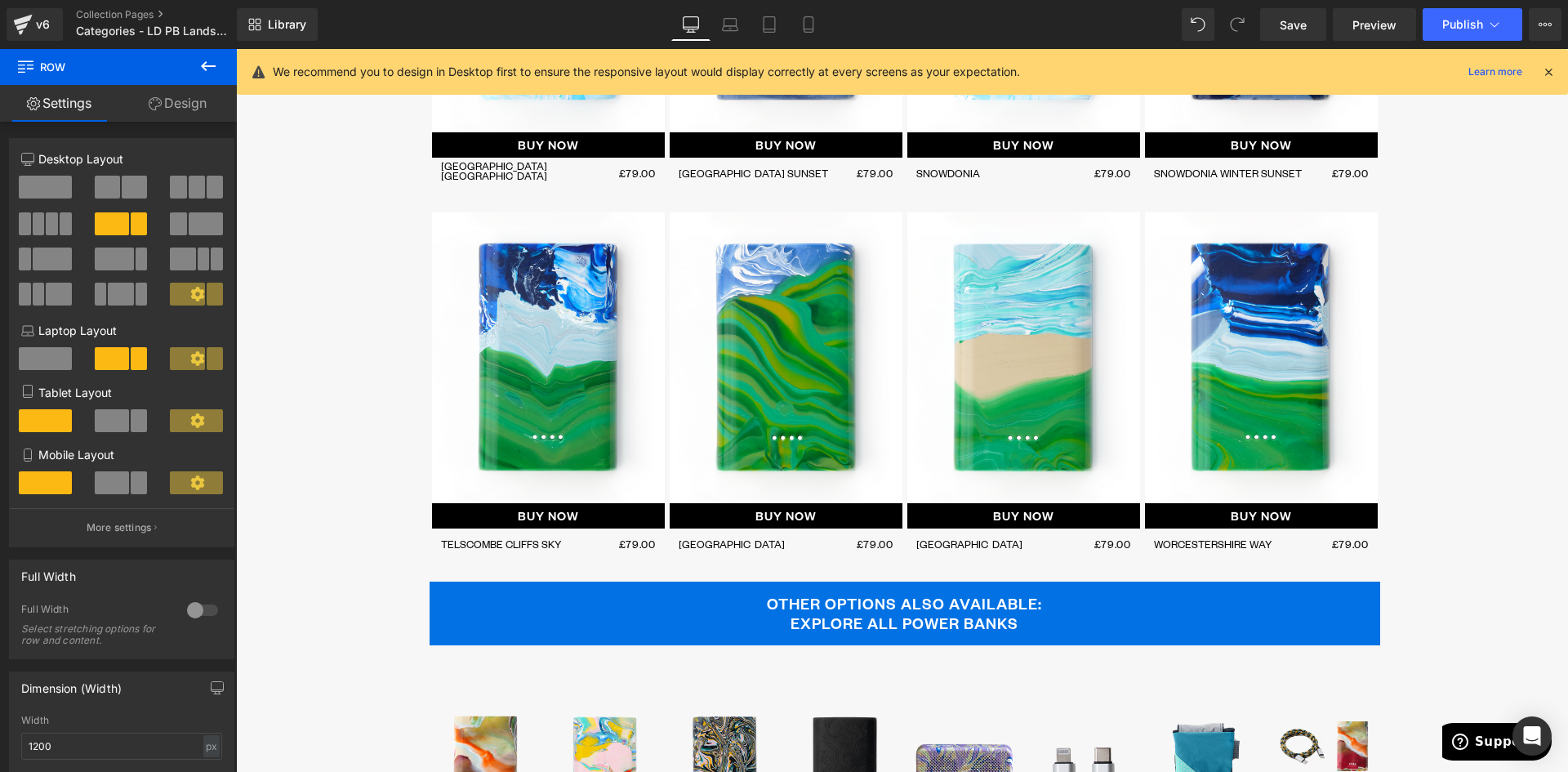
scroll to position [3926, 0]
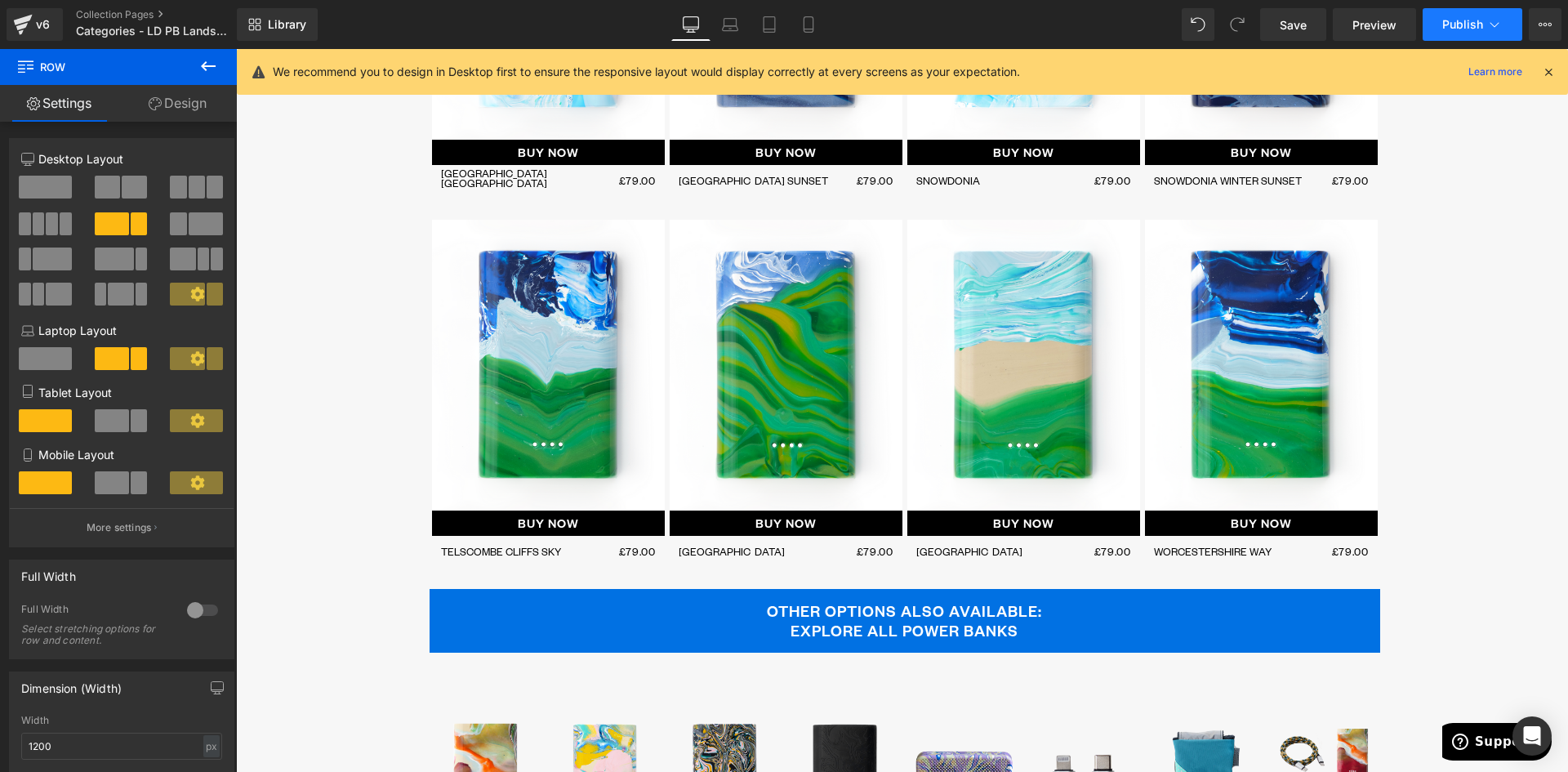
click at [1478, 21] on span "Publish" at bounding box center [1462, 25] width 41 height 13
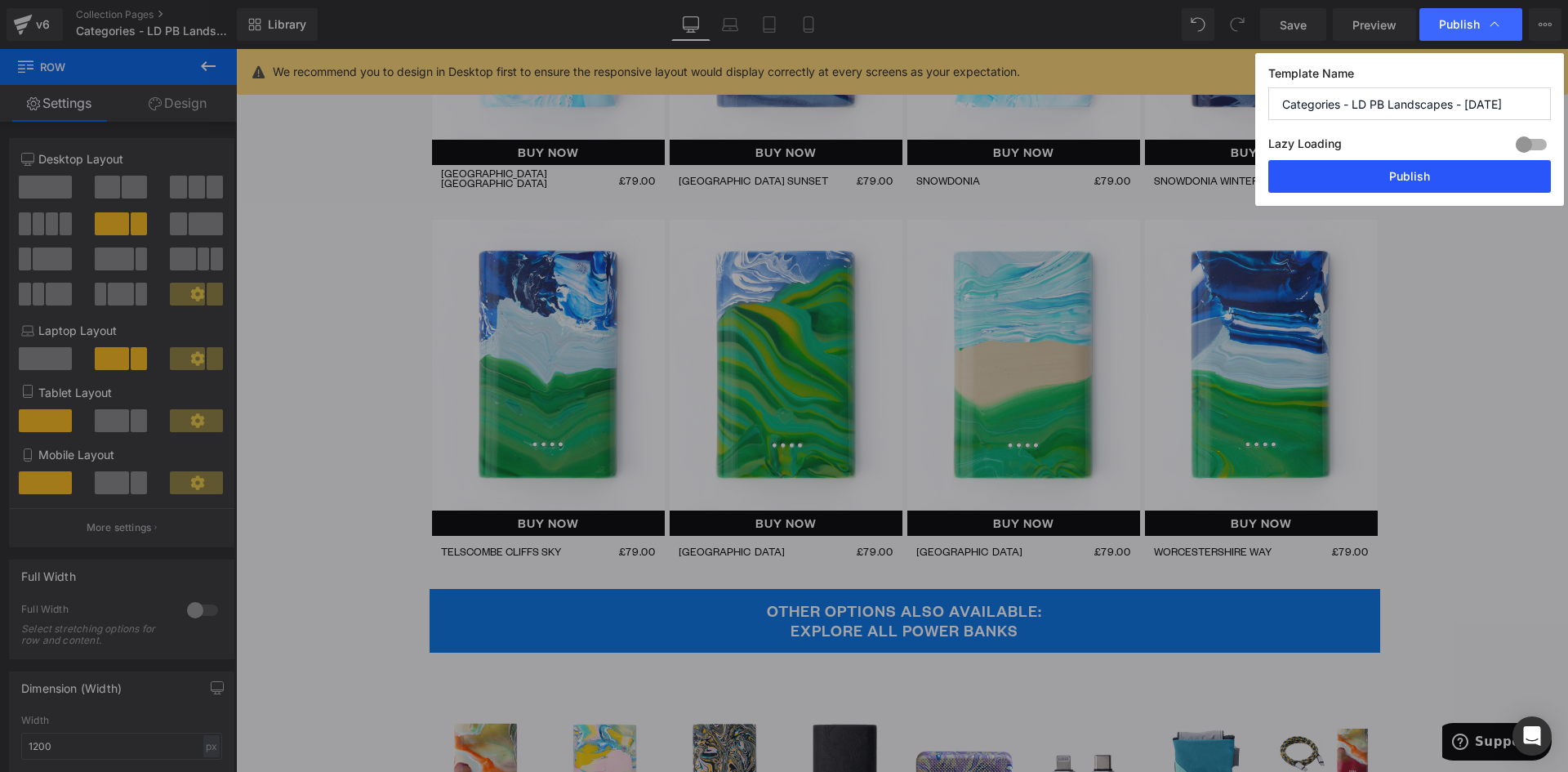
click at [1441, 169] on button "Publish" at bounding box center [1410, 176] width 282 height 32
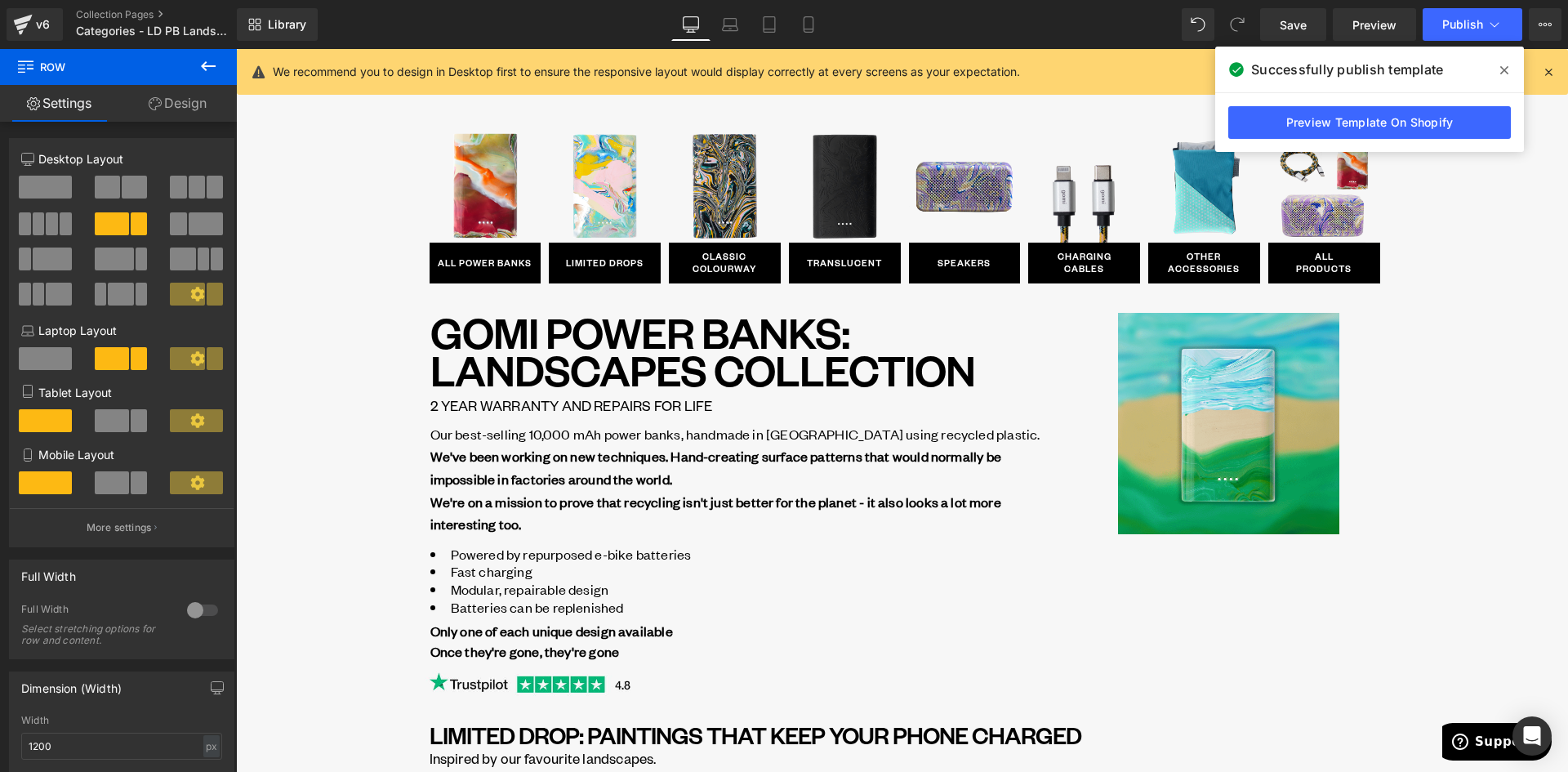
scroll to position [0, 0]
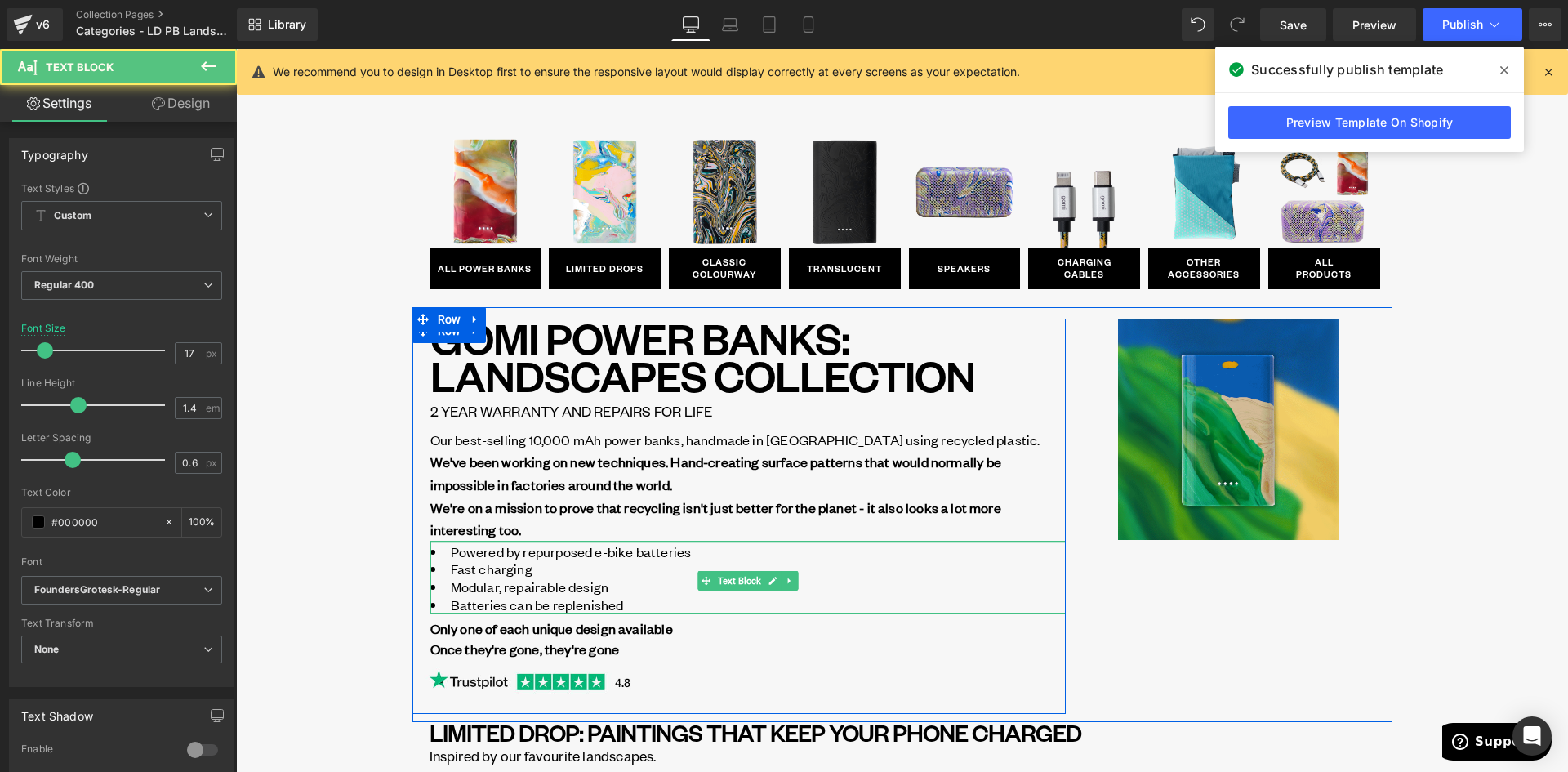
drag, startPoint x: 483, startPoint y: 545, endPoint x: 482, endPoint y: 536, distance: 9.1
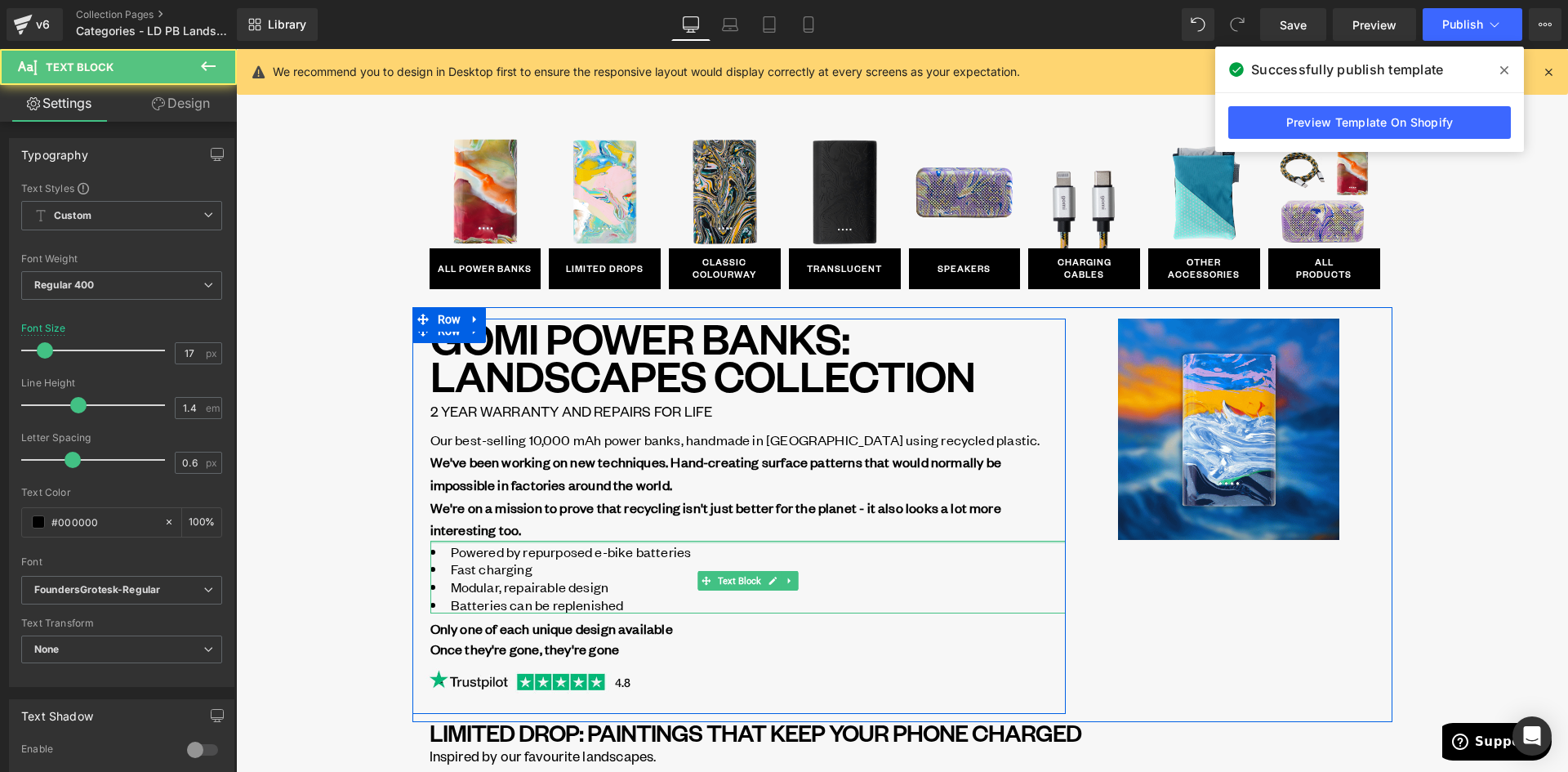
click at [482, 536] on div "GOMI POWER BANKS: LANDSCAPES Collection Heading 2 YEAR WARRANTY AND REPAIRS FOR…" at bounding box center [748, 510] width 636 height 384
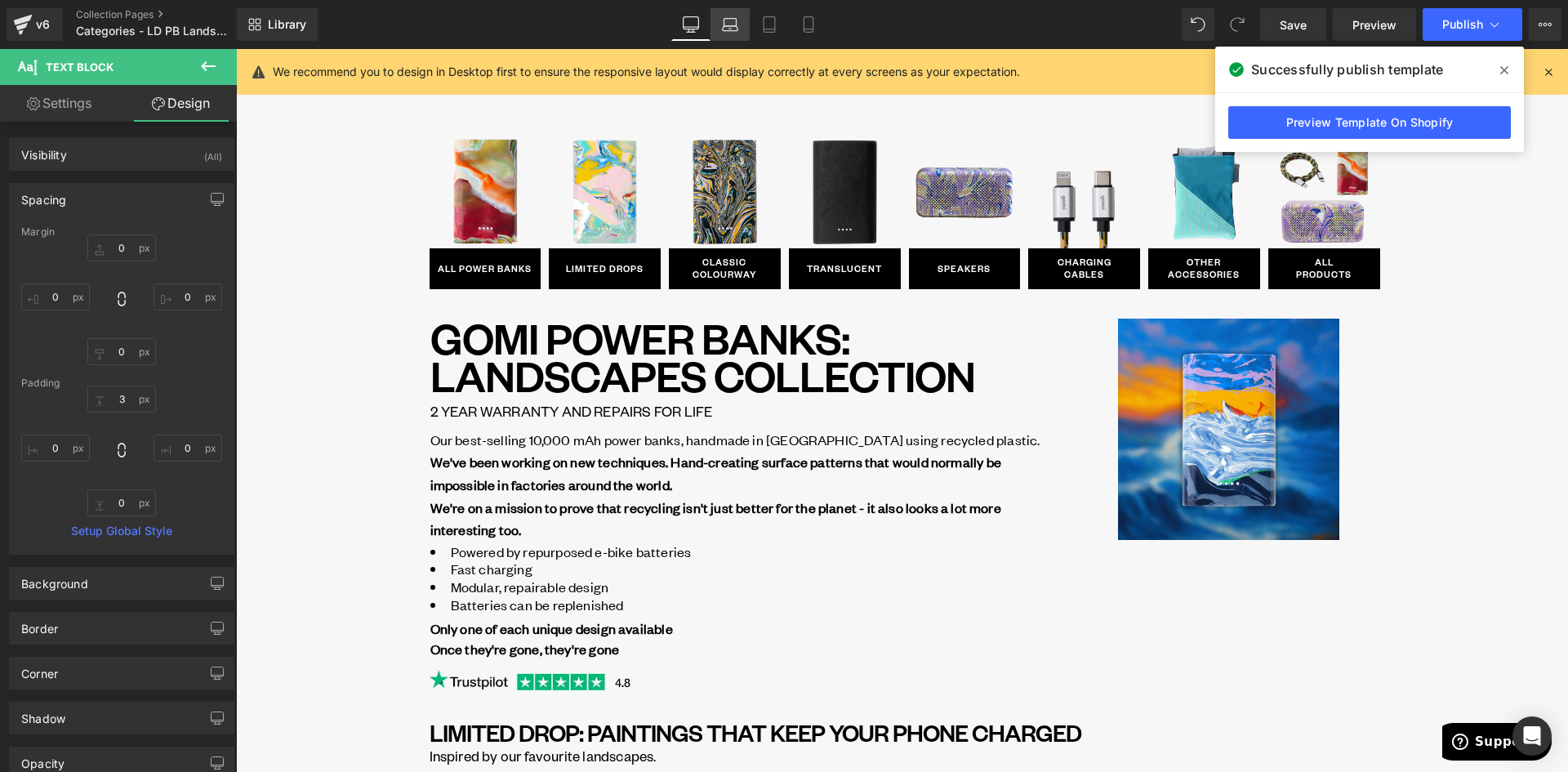
click at [722, 27] on icon at bounding box center [730, 24] width 16 height 16
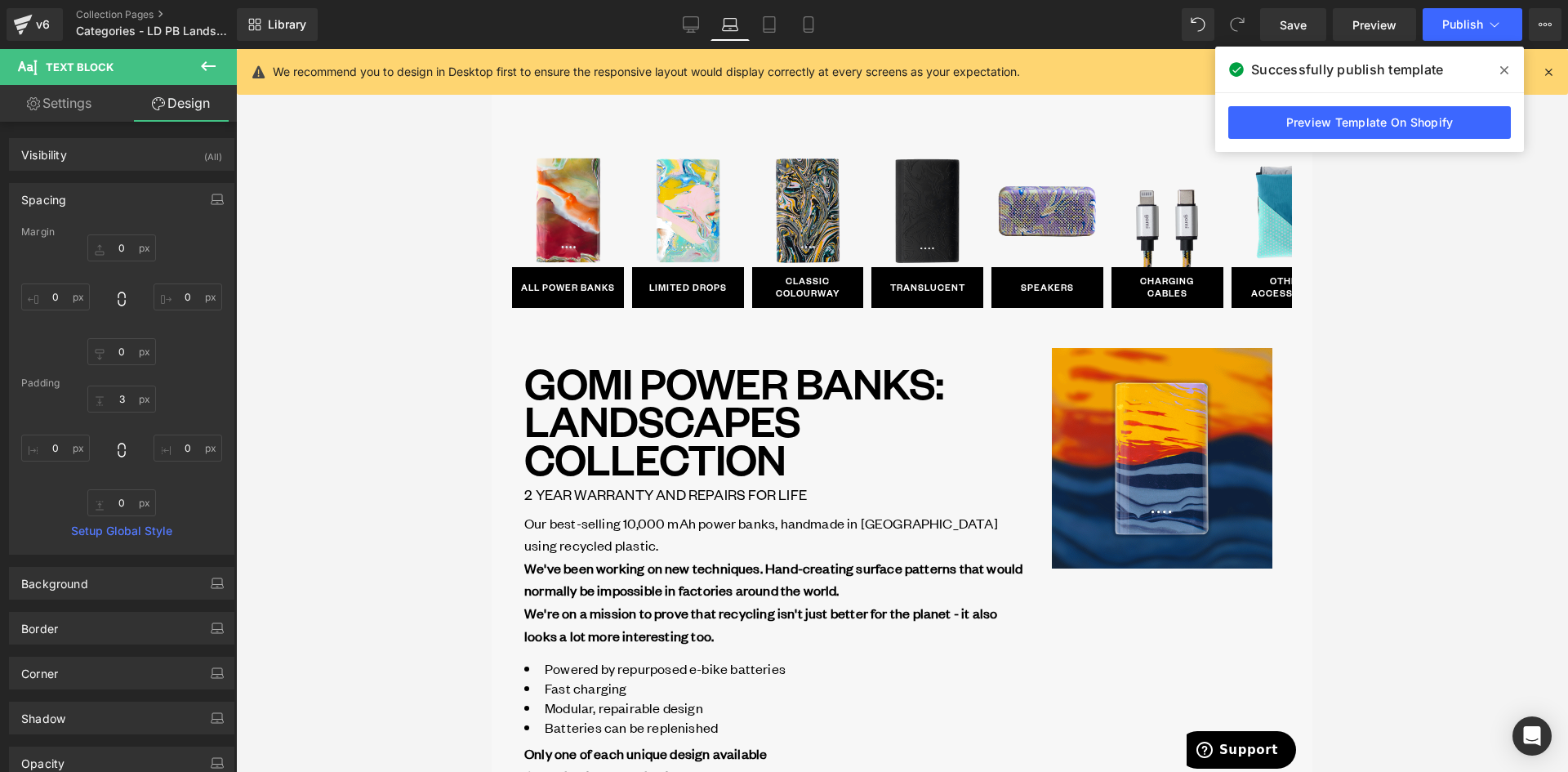
scroll to position [105, 0]
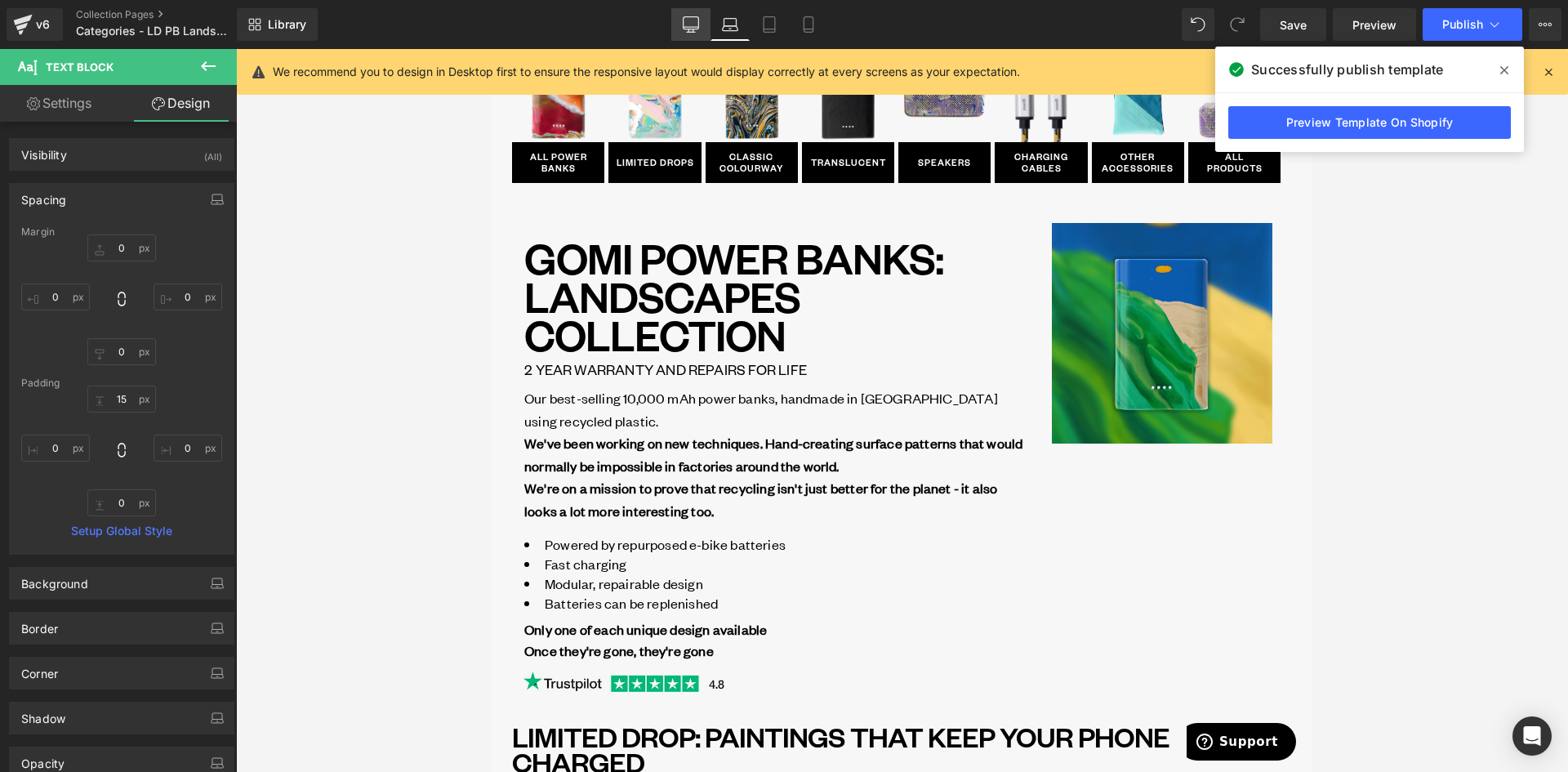
click at [703, 32] on link "Desktop" at bounding box center [690, 25] width 39 height 32
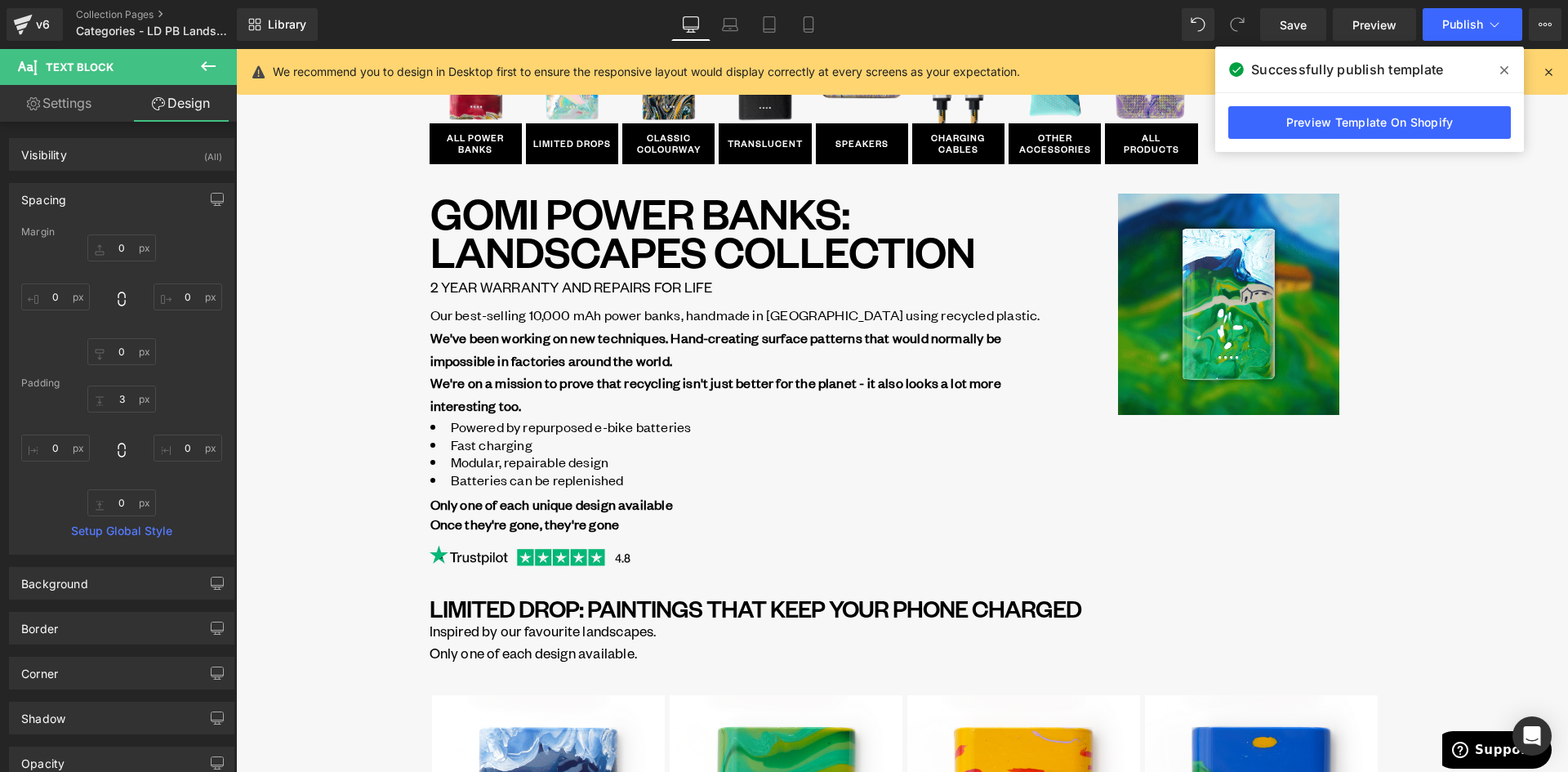
scroll to position [0, 0]
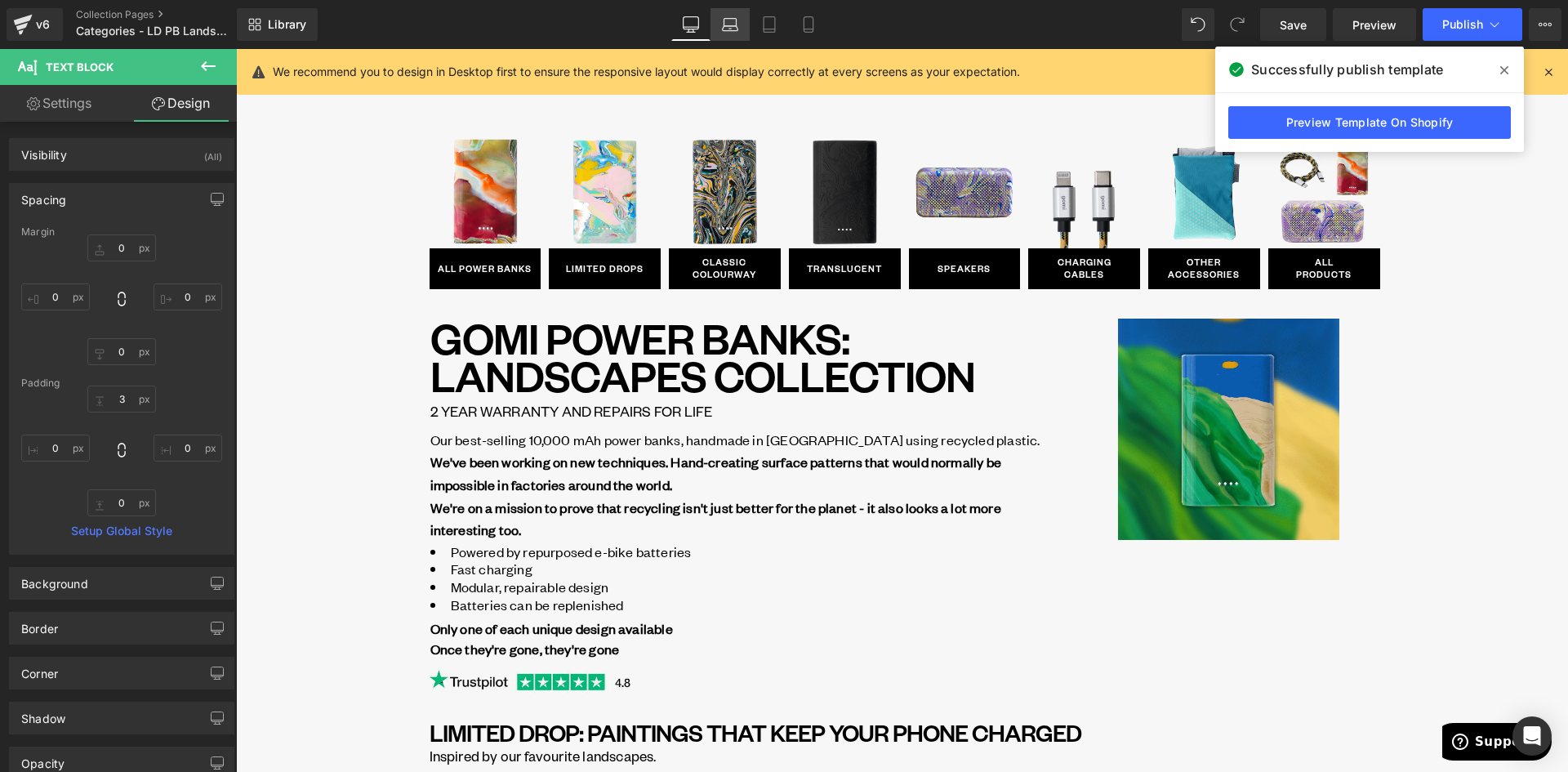
drag, startPoint x: 723, startPoint y: 22, endPoint x: 88, endPoint y: 369, distance: 723.6
click at [723, 22] on icon at bounding box center [730, 24] width 16 height 16
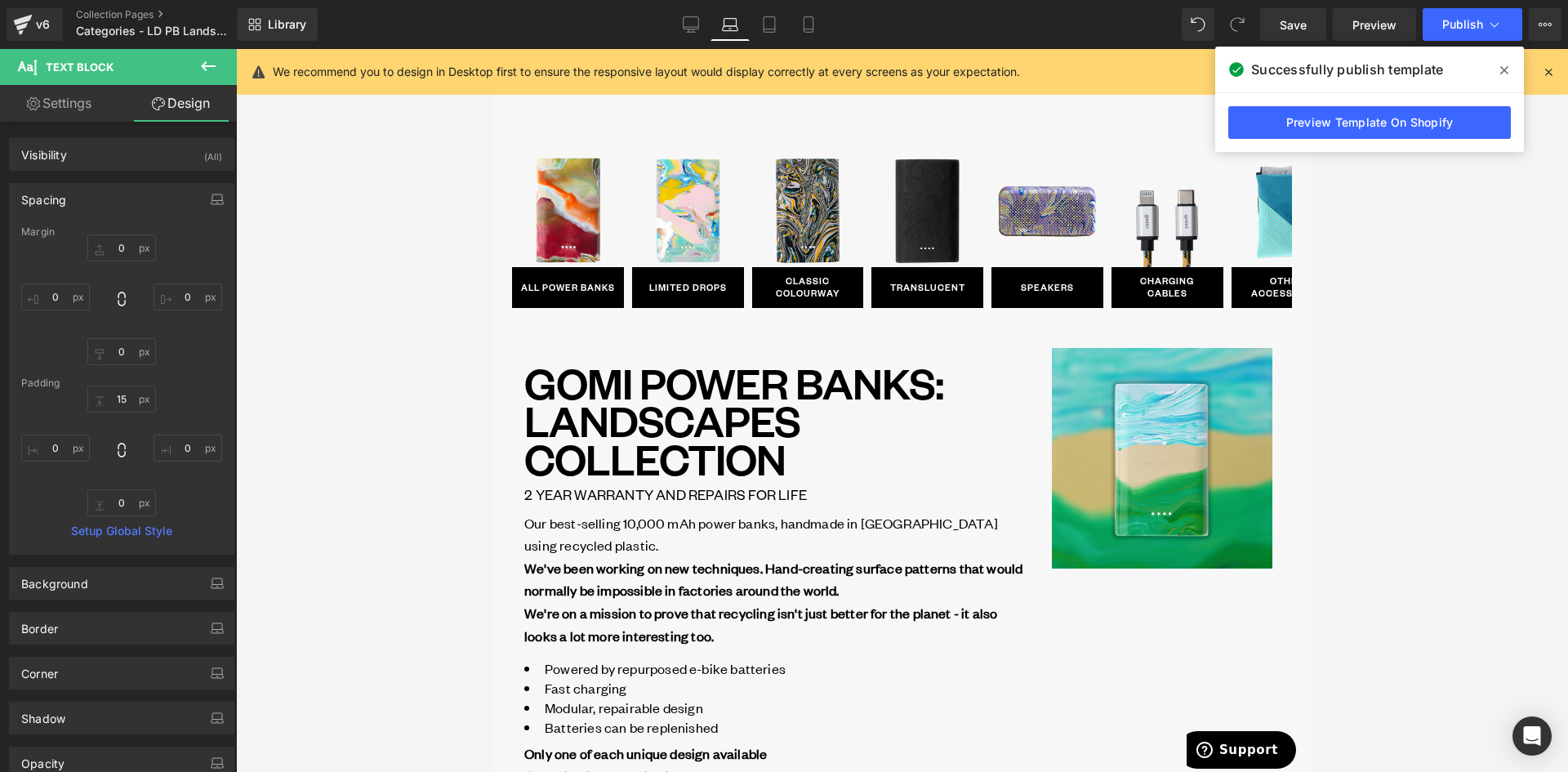
scroll to position [105, 0]
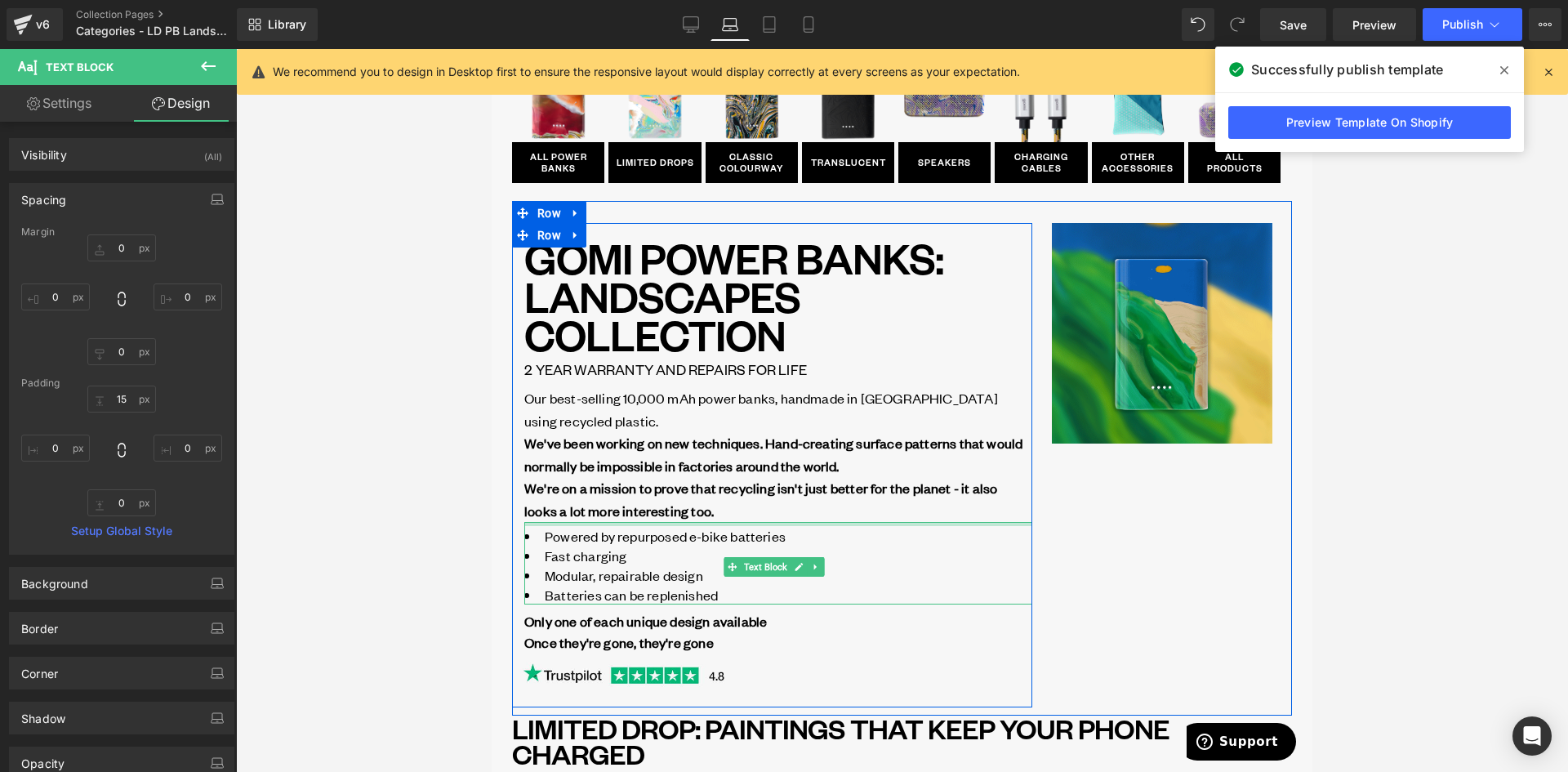
drag, startPoint x: 591, startPoint y: 523, endPoint x: 590, endPoint y: 515, distance: 8.1
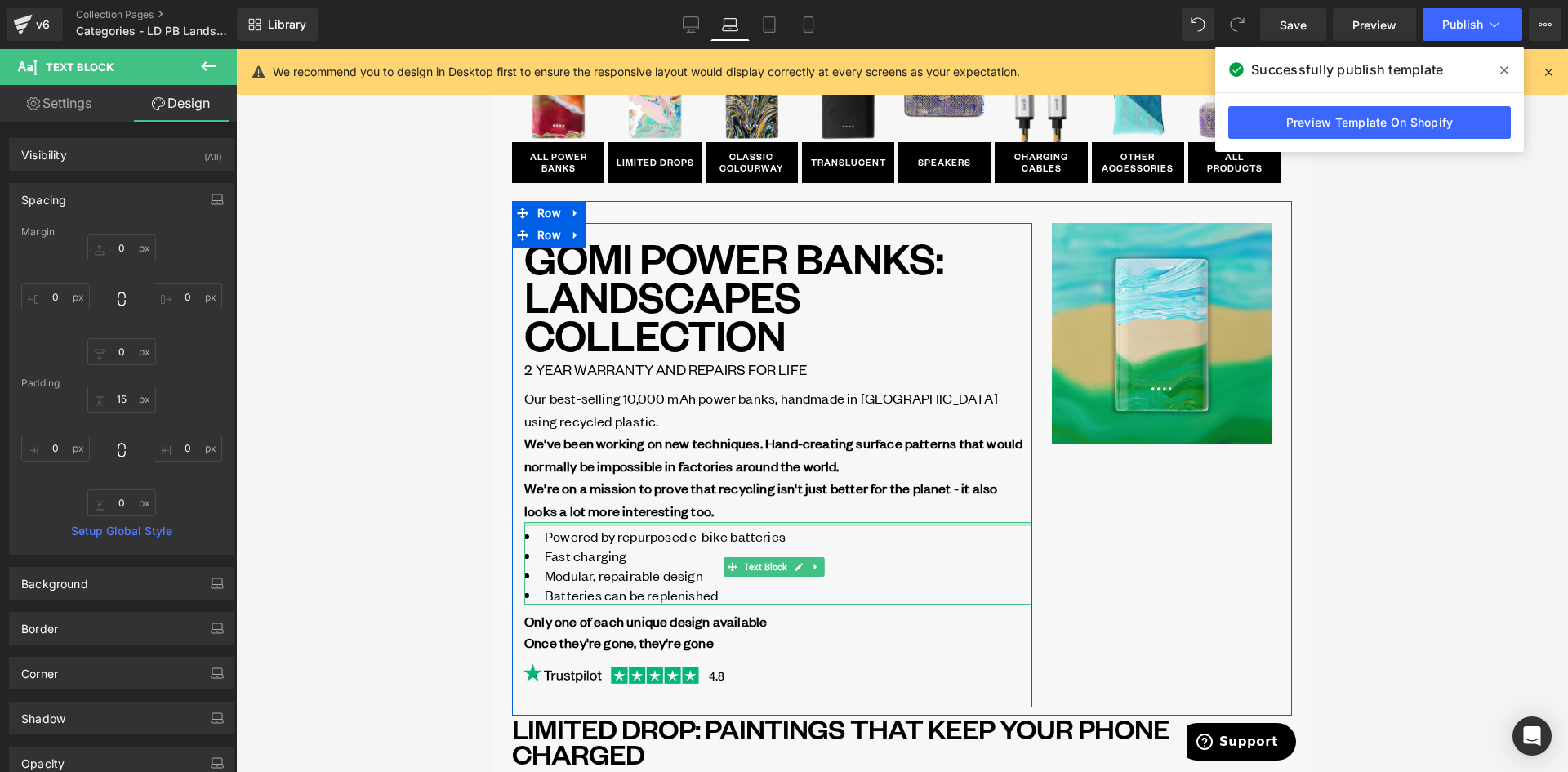
click at [590, 515] on div "GOMI POWER BANKS: LANDSCAPES Collection Heading 2 YEAR WARRANTY AND REPAIRS FOR…" at bounding box center [778, 467] width 508 height 457
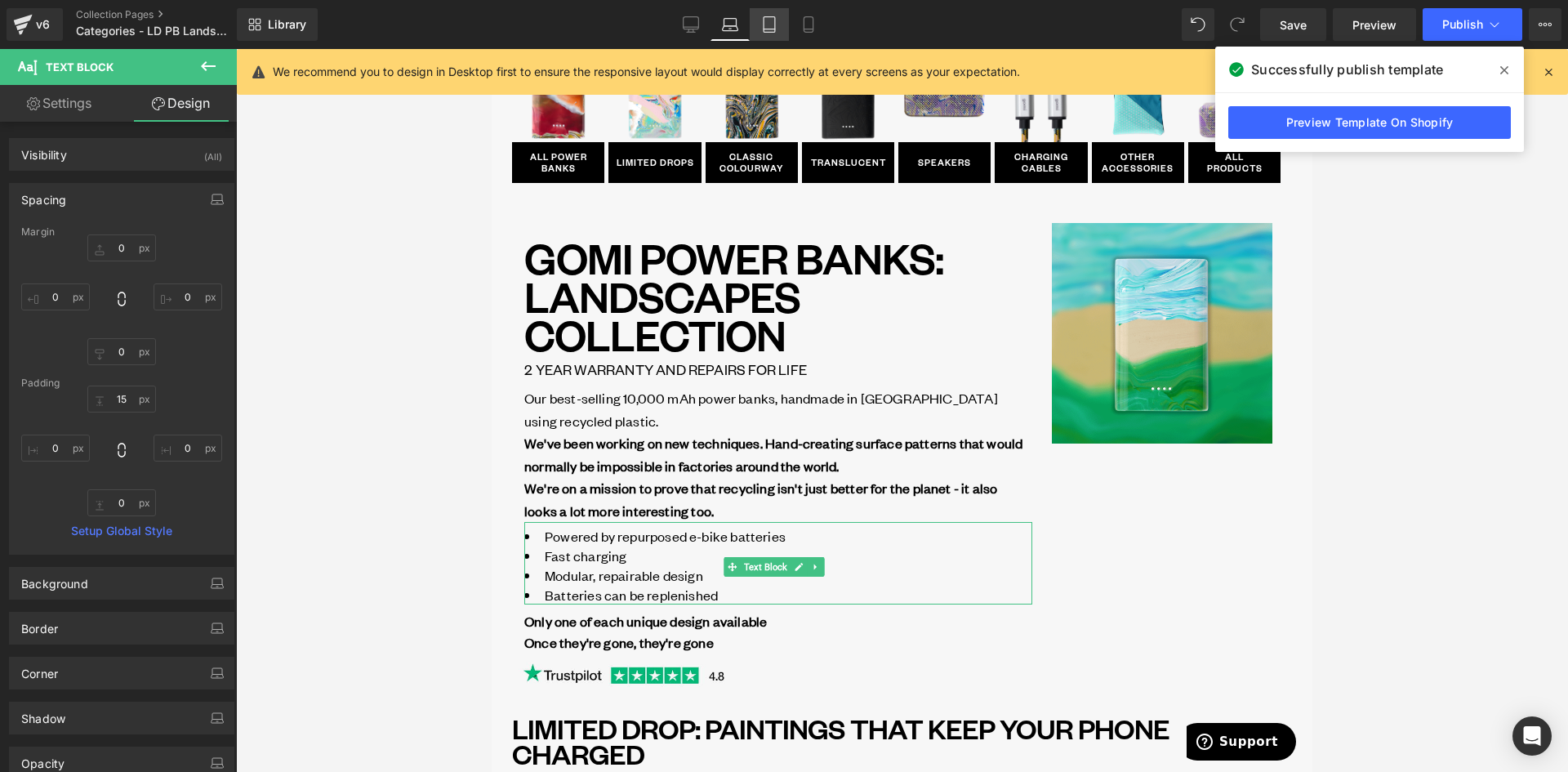
drag, startPoint x: 770, startPoint y: 27, endPoint x: 180, endPoint y: 272, distance: 638.8
click at [770, 27] on icon at bounding box center [768, 24] width 16 height 16
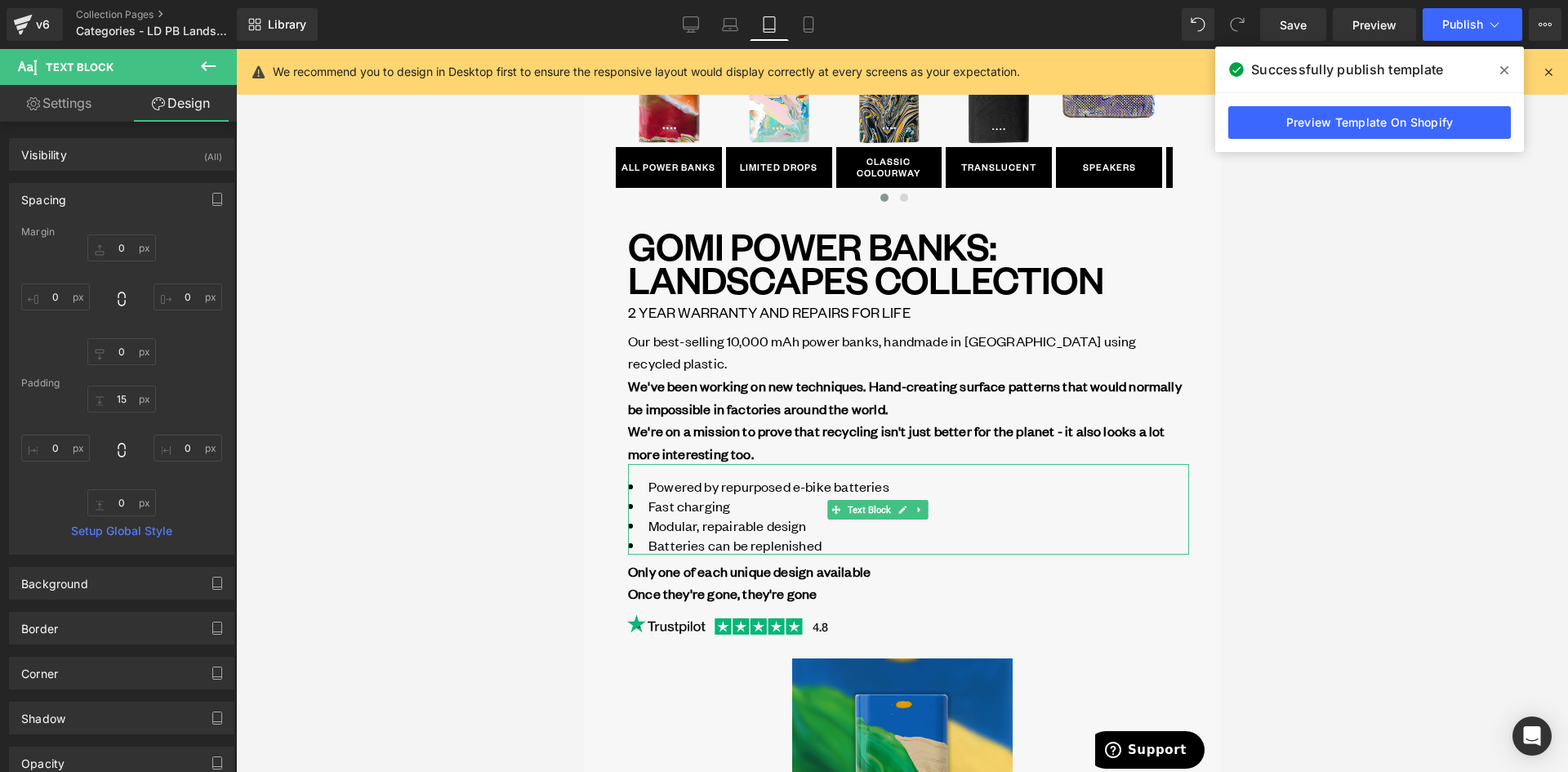
scroll to position [0, 0]
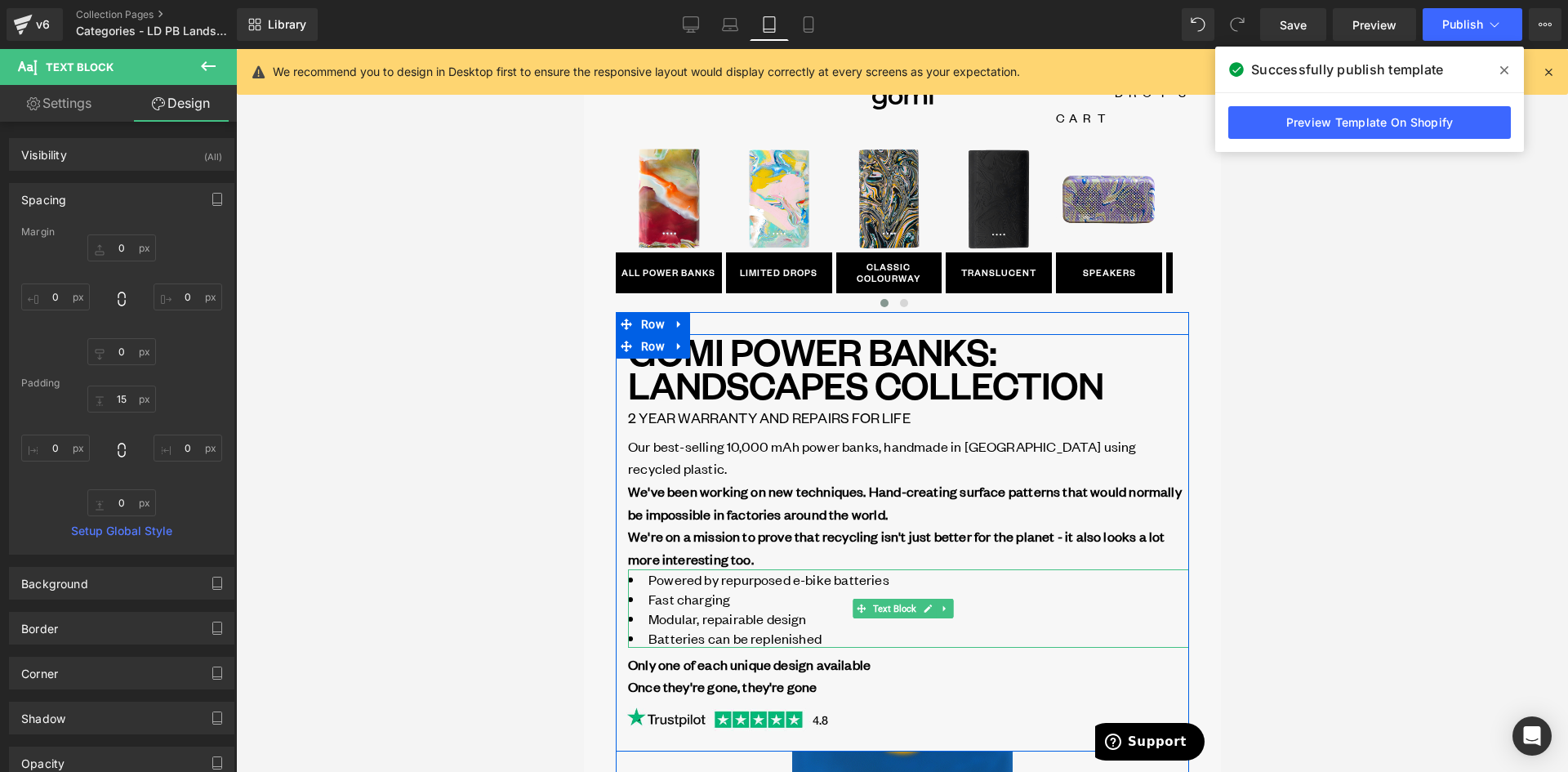
click at [681, 569] on div "Powered by repurposed e-bike batteries Fast charging Modular, repairable design…" at bounding box center [908, 608] width 561 height 79
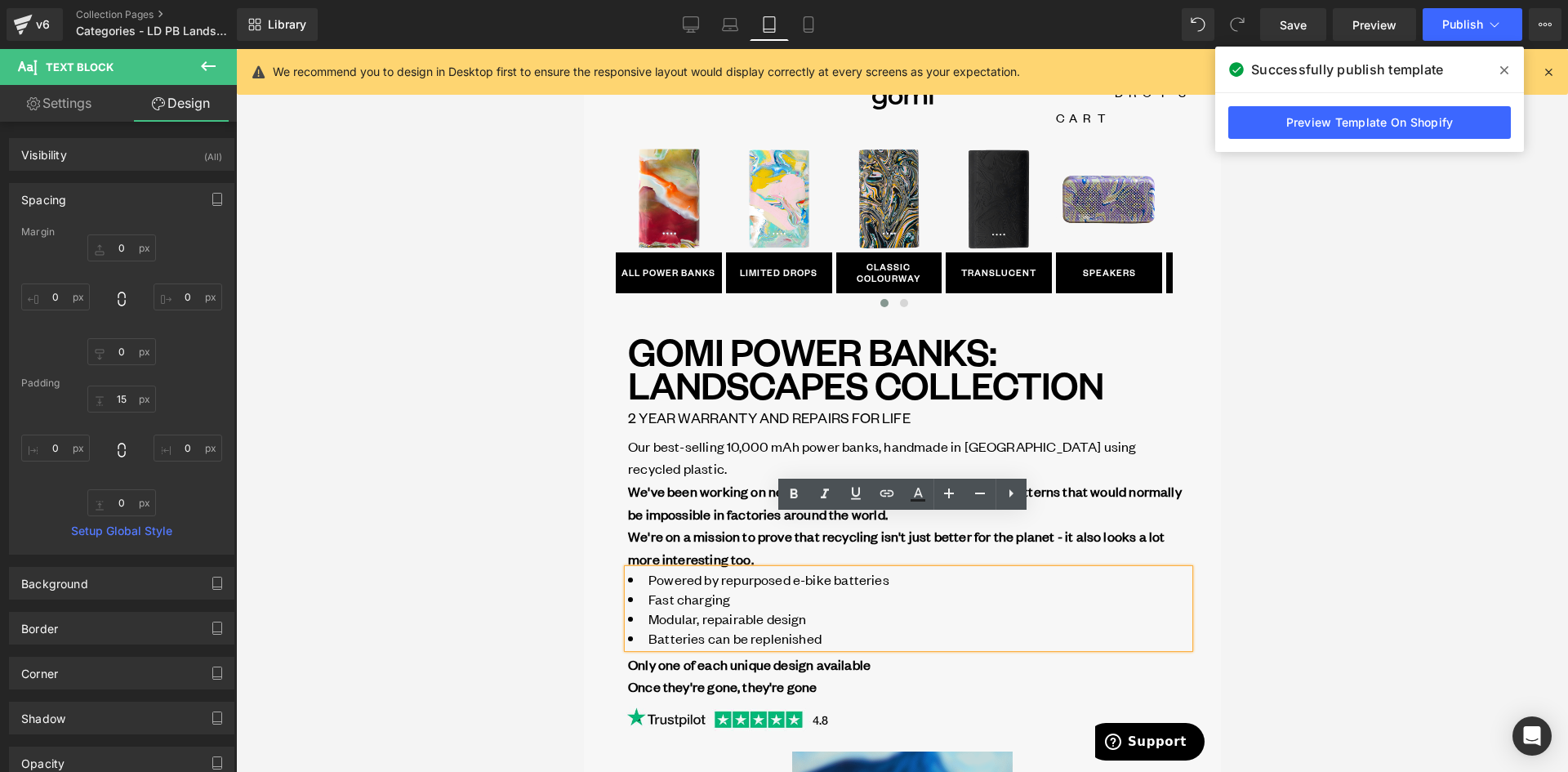
click at [849, 628] on li "Batteries can be replenished" at bounding box center [908, 637] width 561 height 20
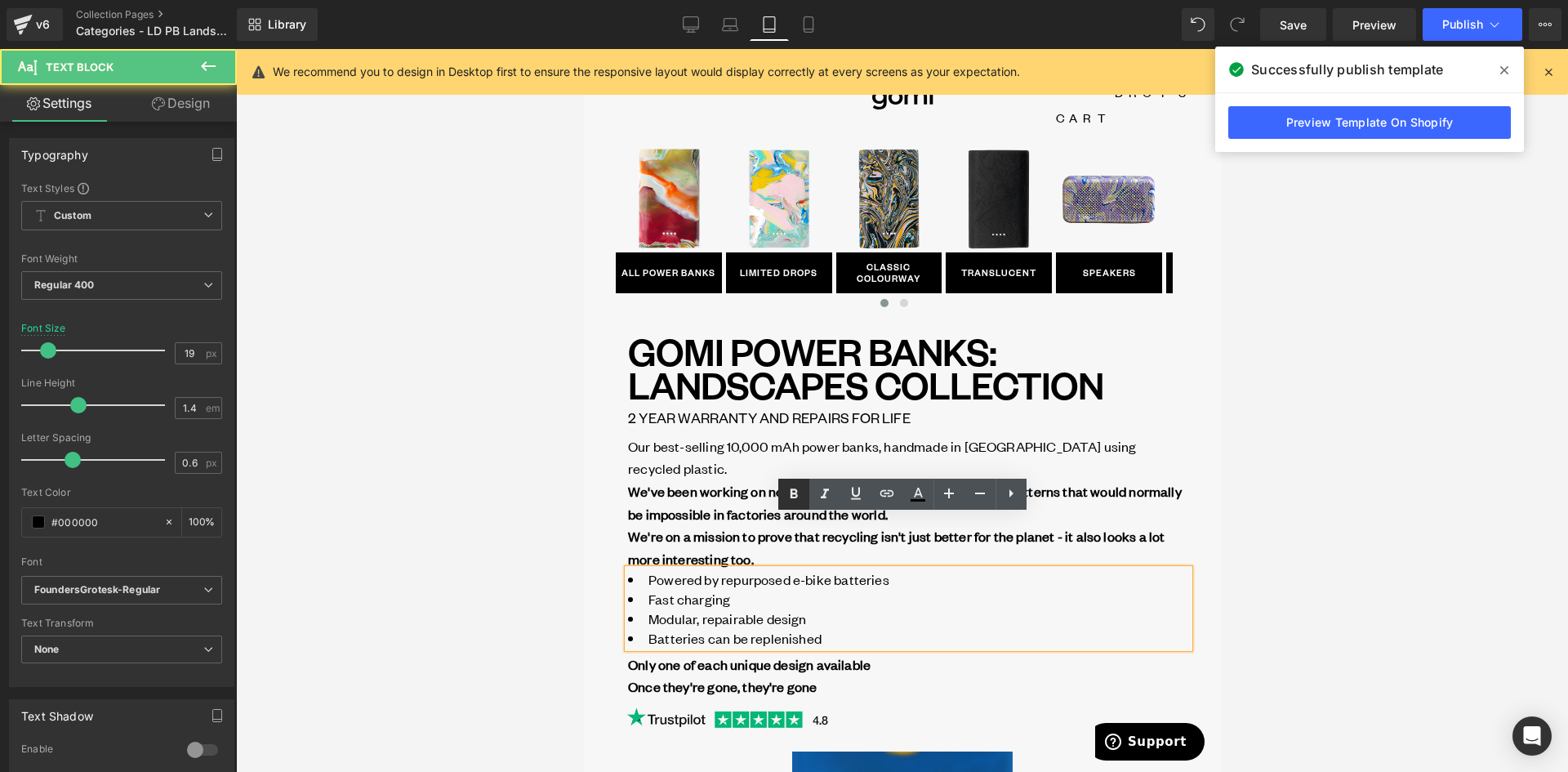
click at [0, 0] on link at bounding box center [0, 0] width 0 height 0
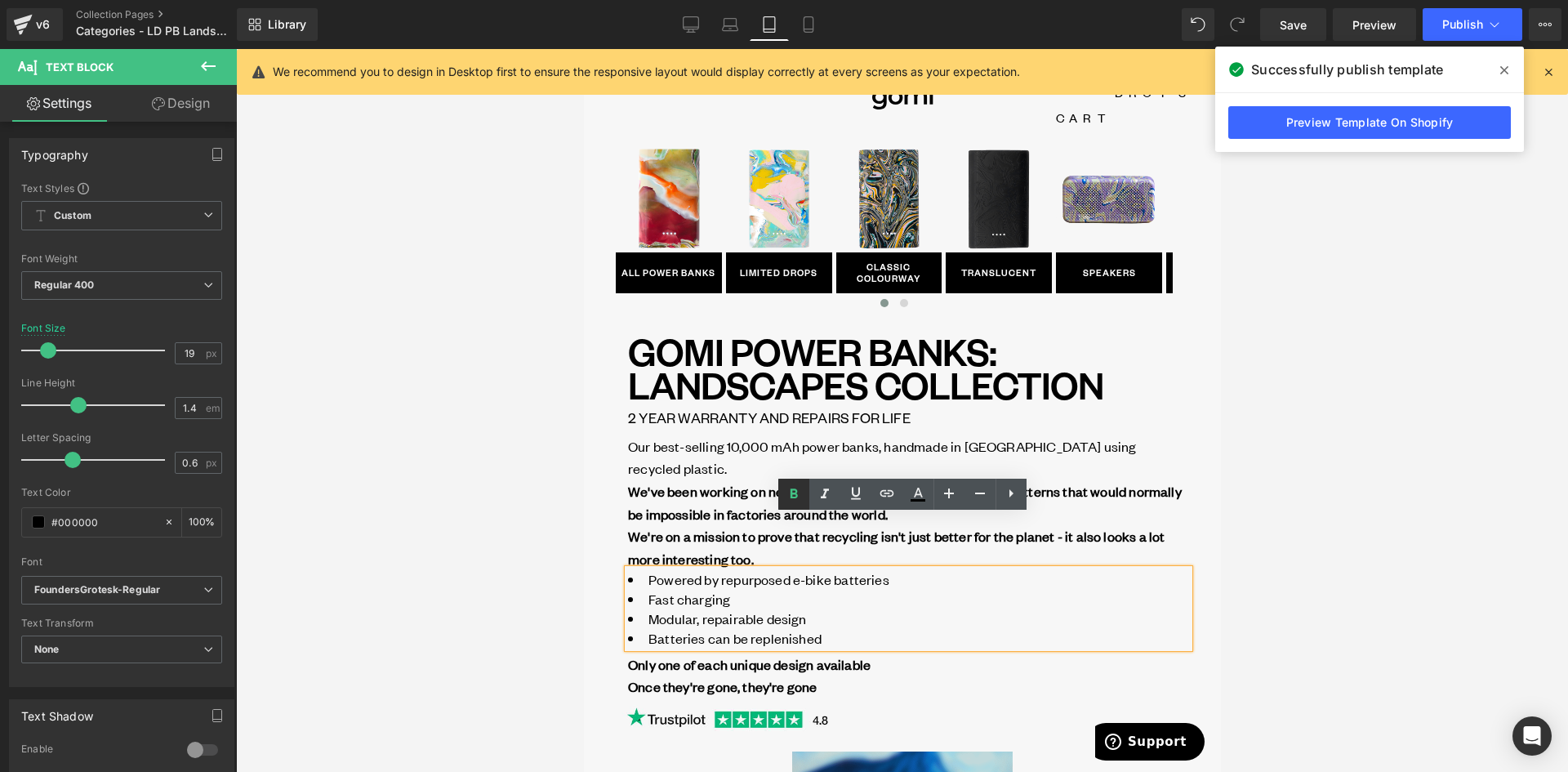
click at [0, 0] on icon at bounding box center [0, 0] width 0 height 0
click at [721, 527] on strong "We're on a mission to prove that recycling isn't just better for the planet - i…" at bounding box center [895, 547] width 536 height 41
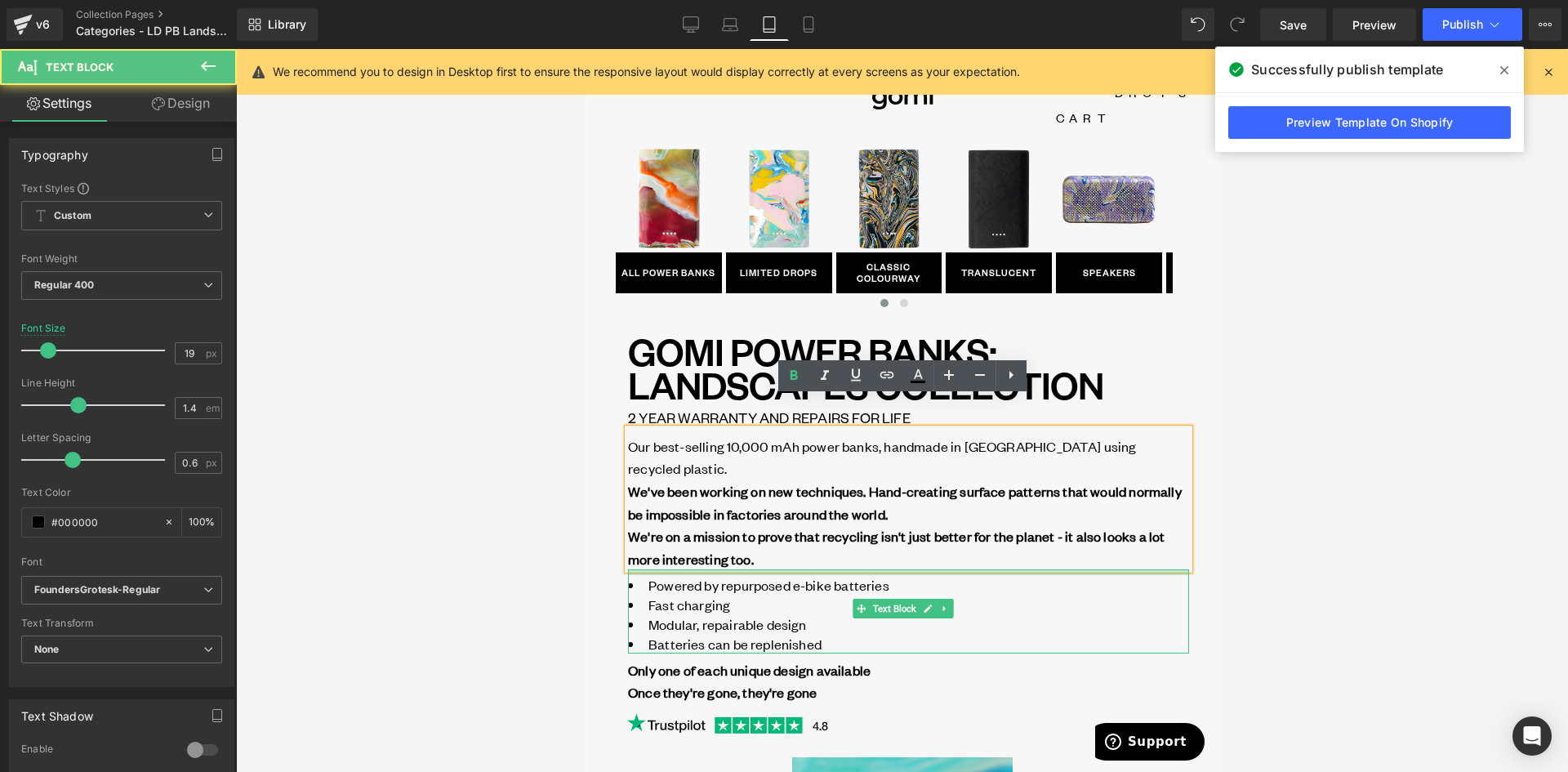
click at [777, 569] on div "Powered by repurposed e-bike batteries Fast charging Modular, repairable design…" at bounding box center [908, 611] width 561 height 84
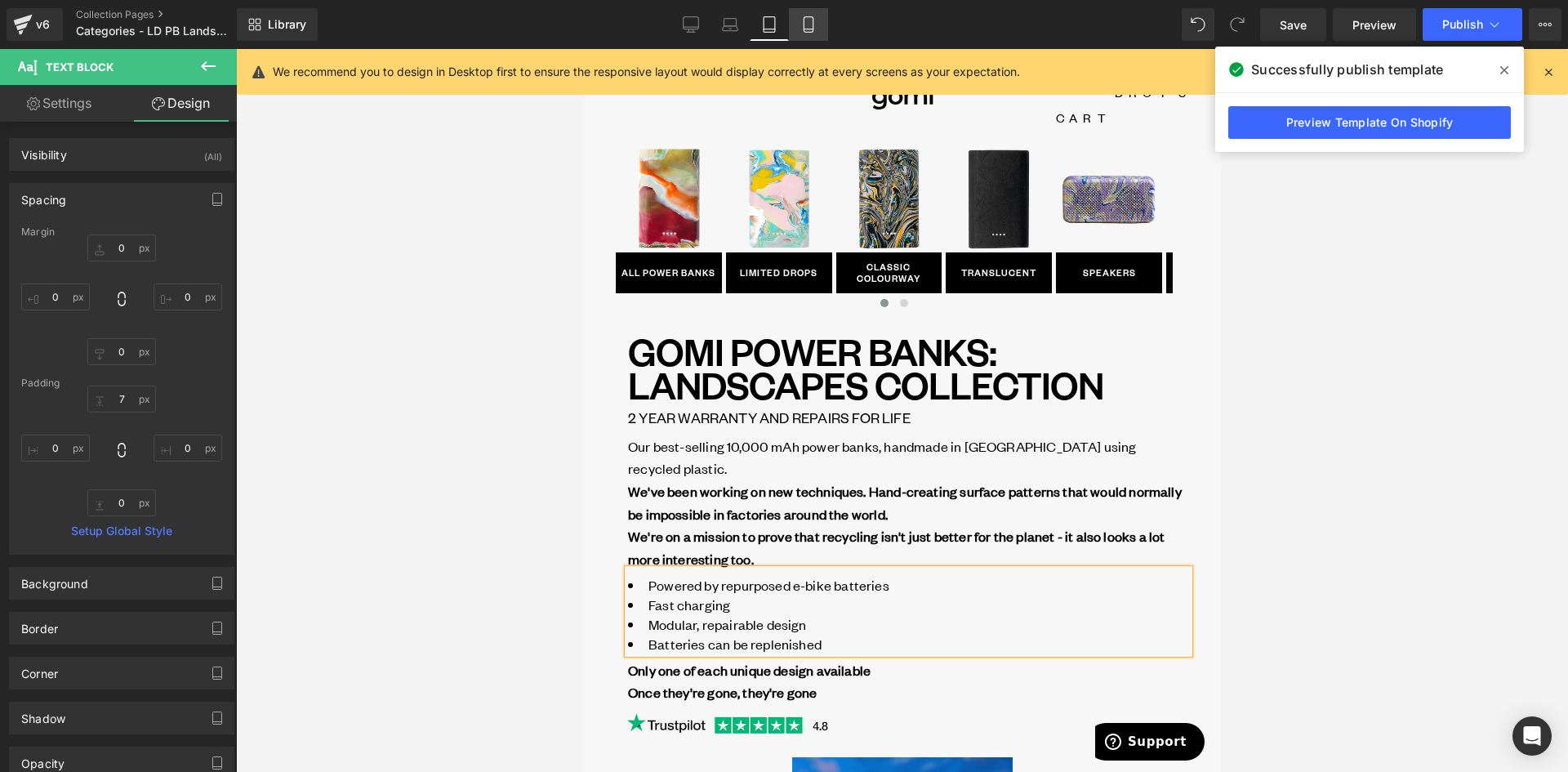
click at [807, 36] on link "Mobile" at bounding box center [808, 25] width 39 height 32
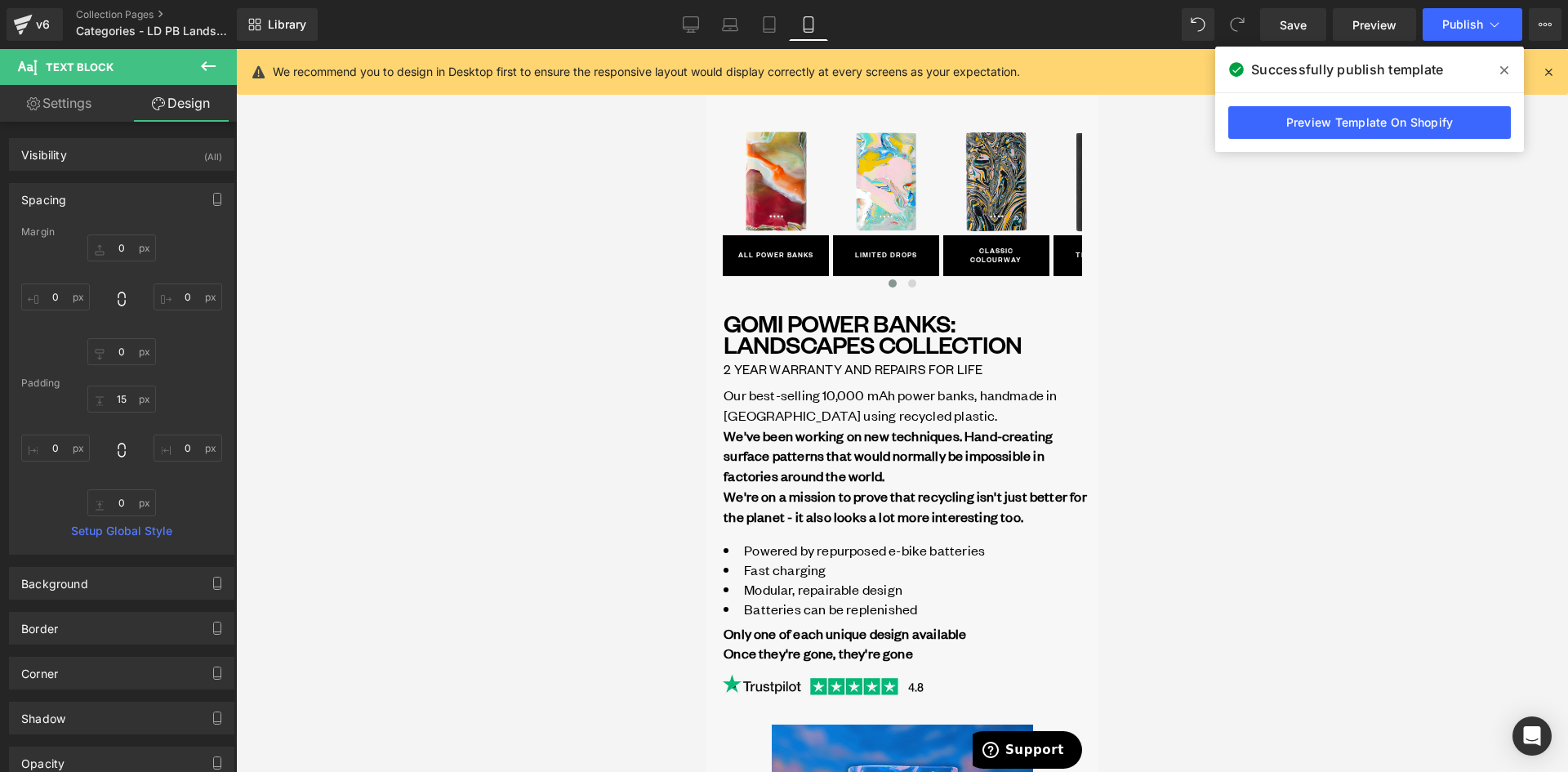
click at [817, 548] on ul "Powered by repurposed e-bike batteries Fast charging Modular, repairable design…" at bounding box center [908, 579] width 369 height 79
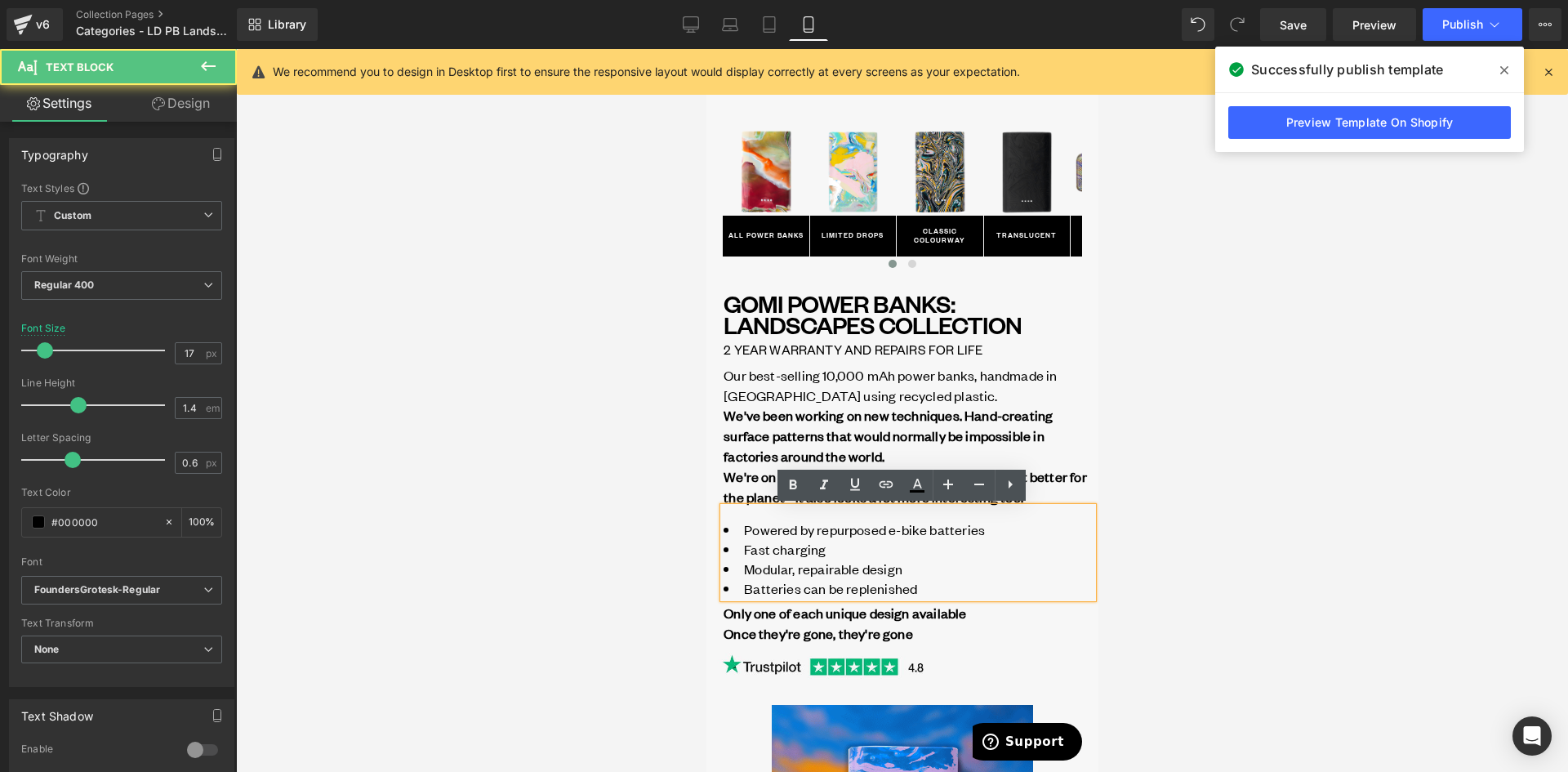
click at [777, 509] on div "Powered by repurposed e-bike batteries Fast charging Modular, repairable design…" at bounding box center [908, 552] width 369 height 91
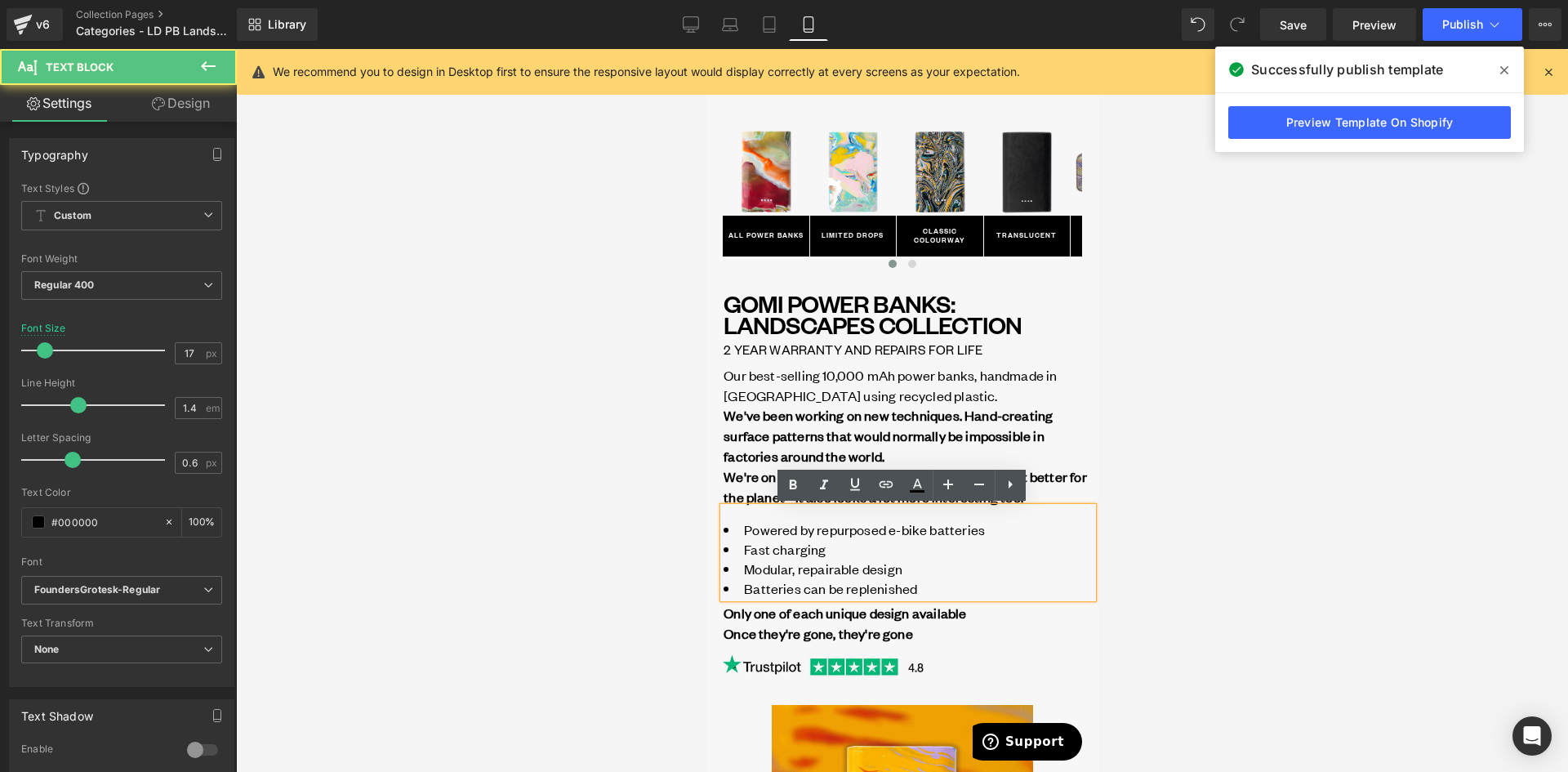
click at [759, 458] on strong "We've been working on new techniques. Hand-creating surface patterns that would…" at bounding box center [887, 435] width 329 height 59
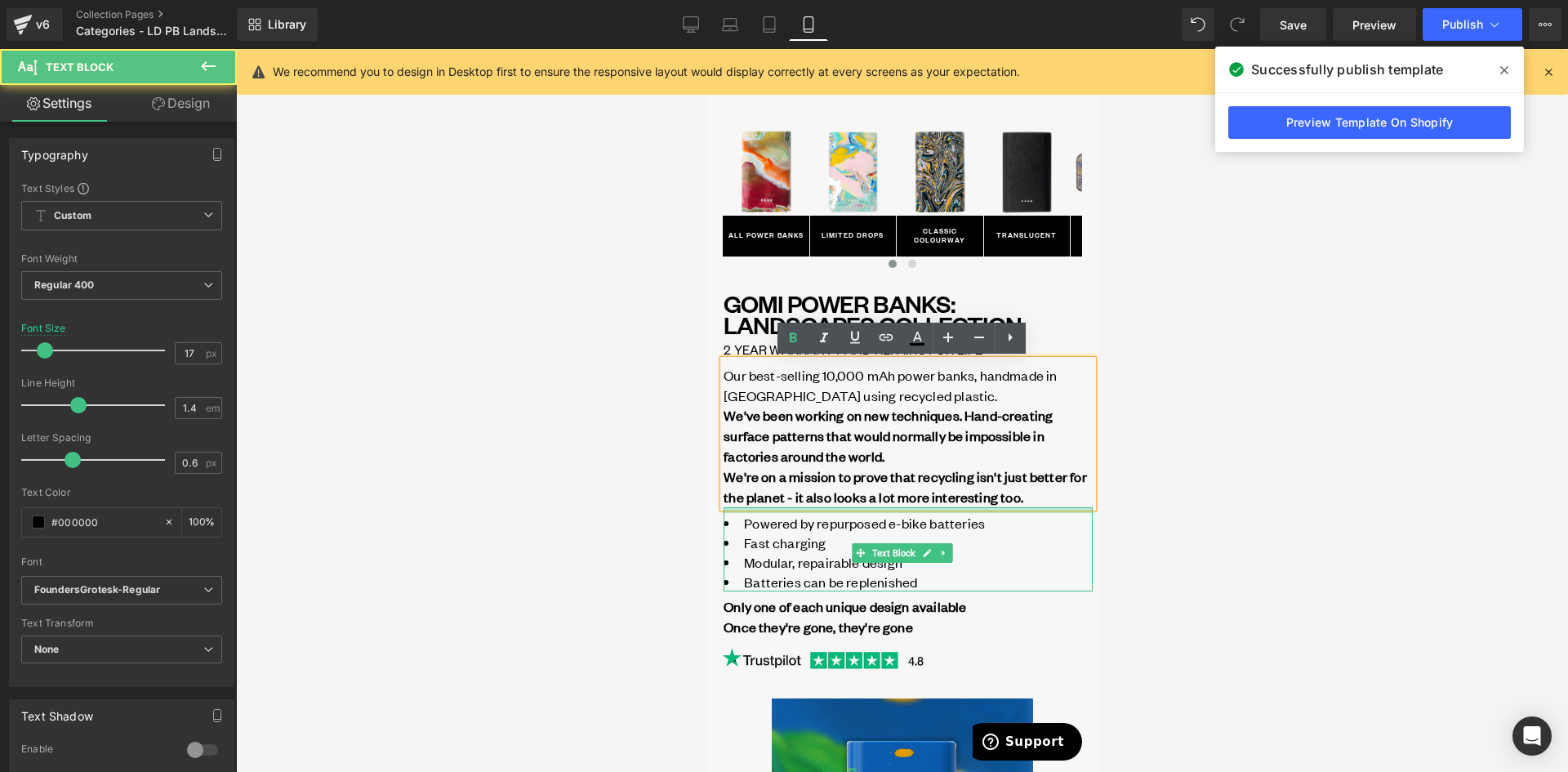
click at [766, 502] on div "GOMI POWER BANKS: LANDSCAPES Collection Heading 2 YEAR WARRANTY AND REPAIRS FOR…" at bounding box center [908, 486] width 369 height 387
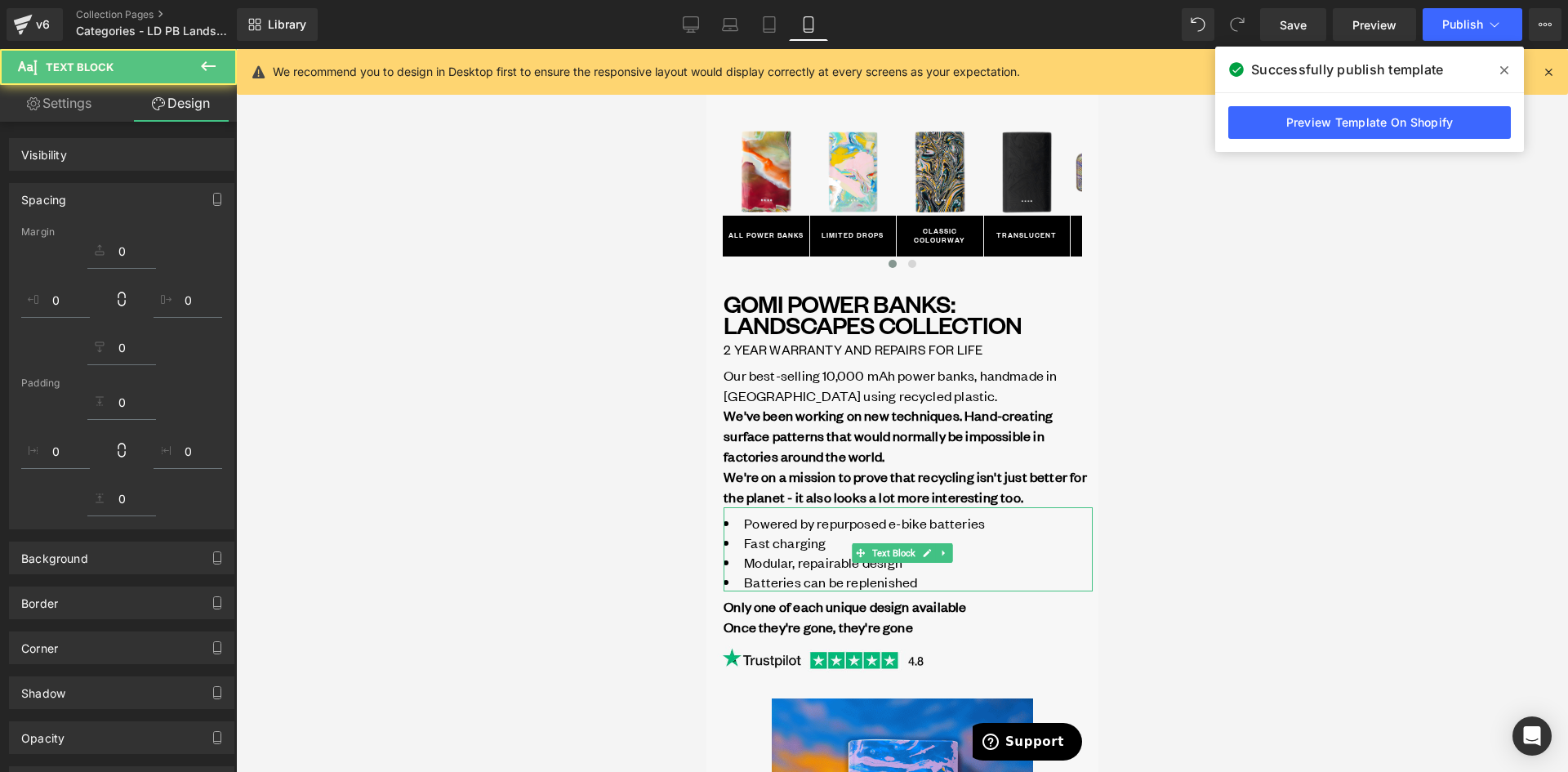
click at [1223, 444] on div at bounding box center [902, 410] width 1332 height 723
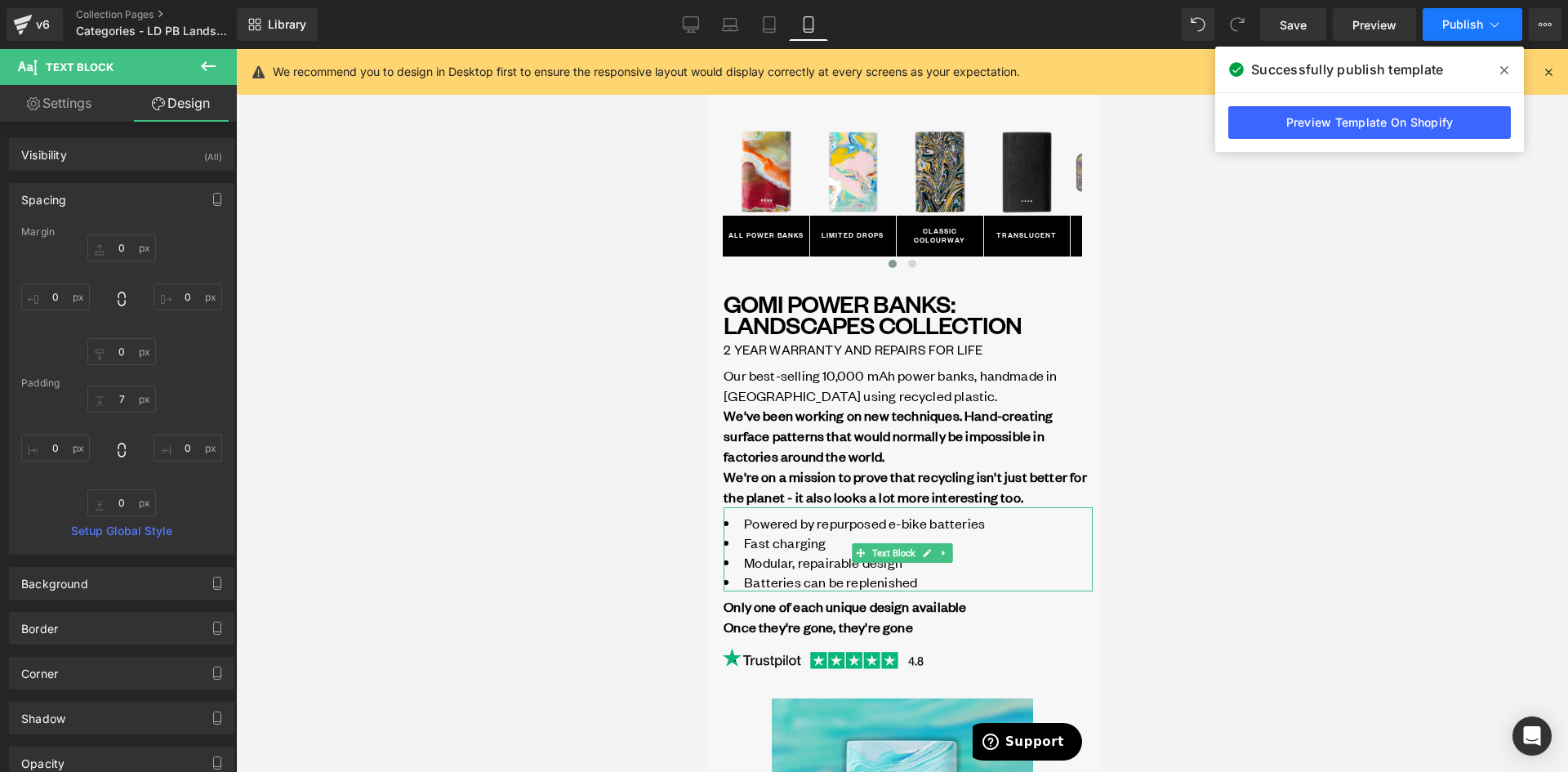
click at [1456, 9] on button "Publish" at bounding box center [1471, 25] width 99 height 32
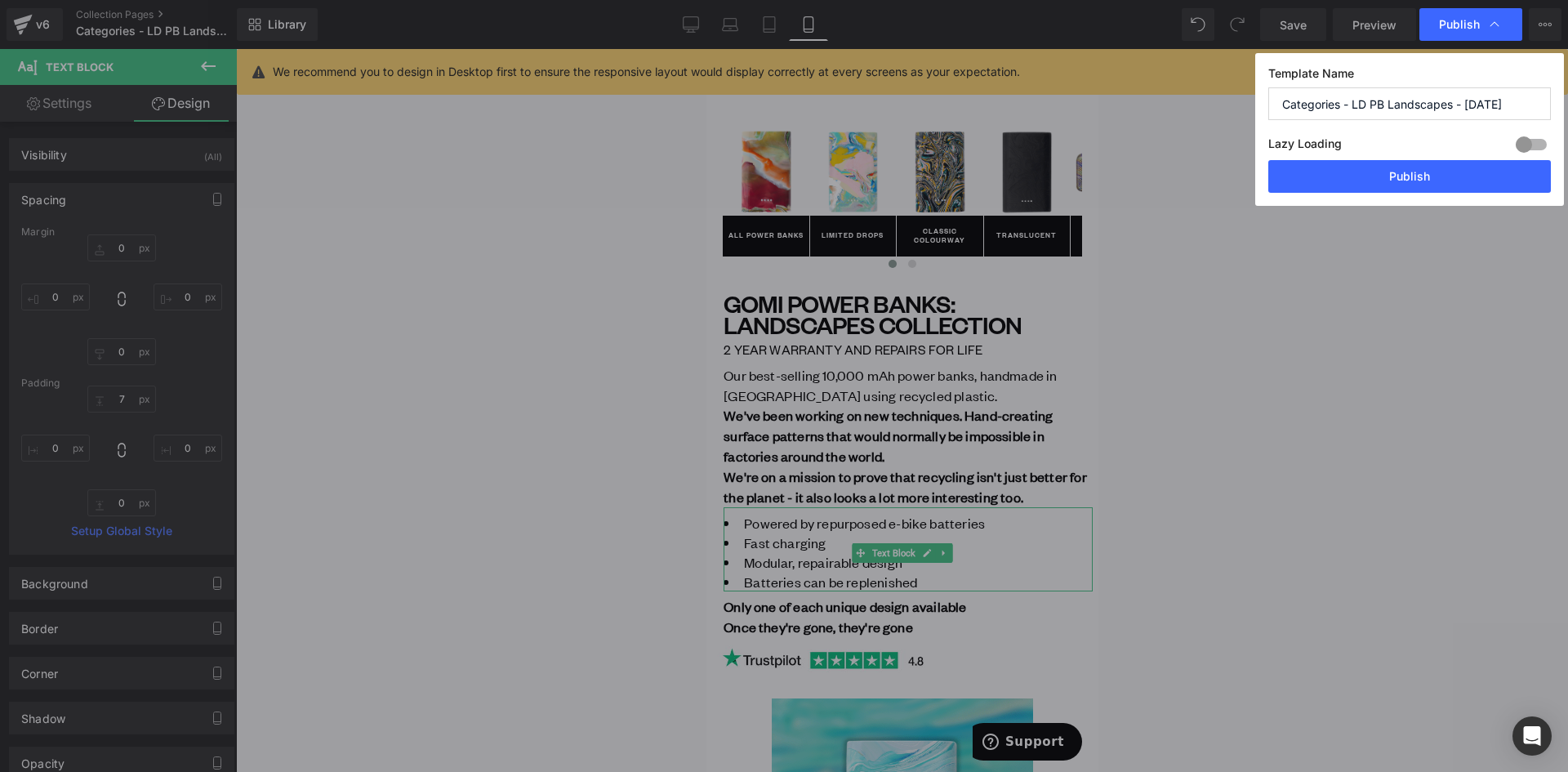
click at [1393, 187] on button "Publish" at bounding box center [1410, 176] width 282 height 32
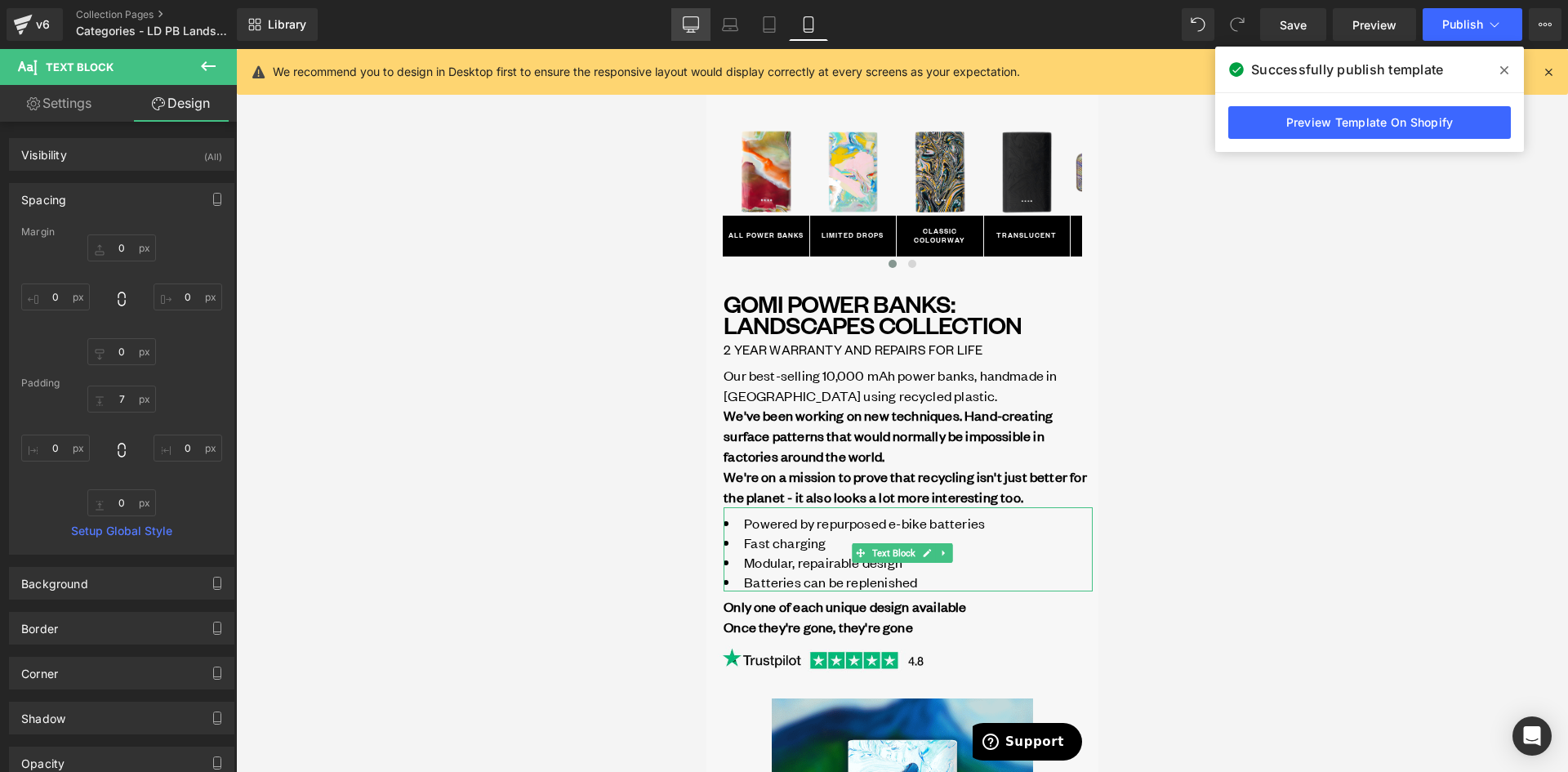
click at [691, 36] on link "Desktop" at bounding box center [690, 25] width 39 height 32
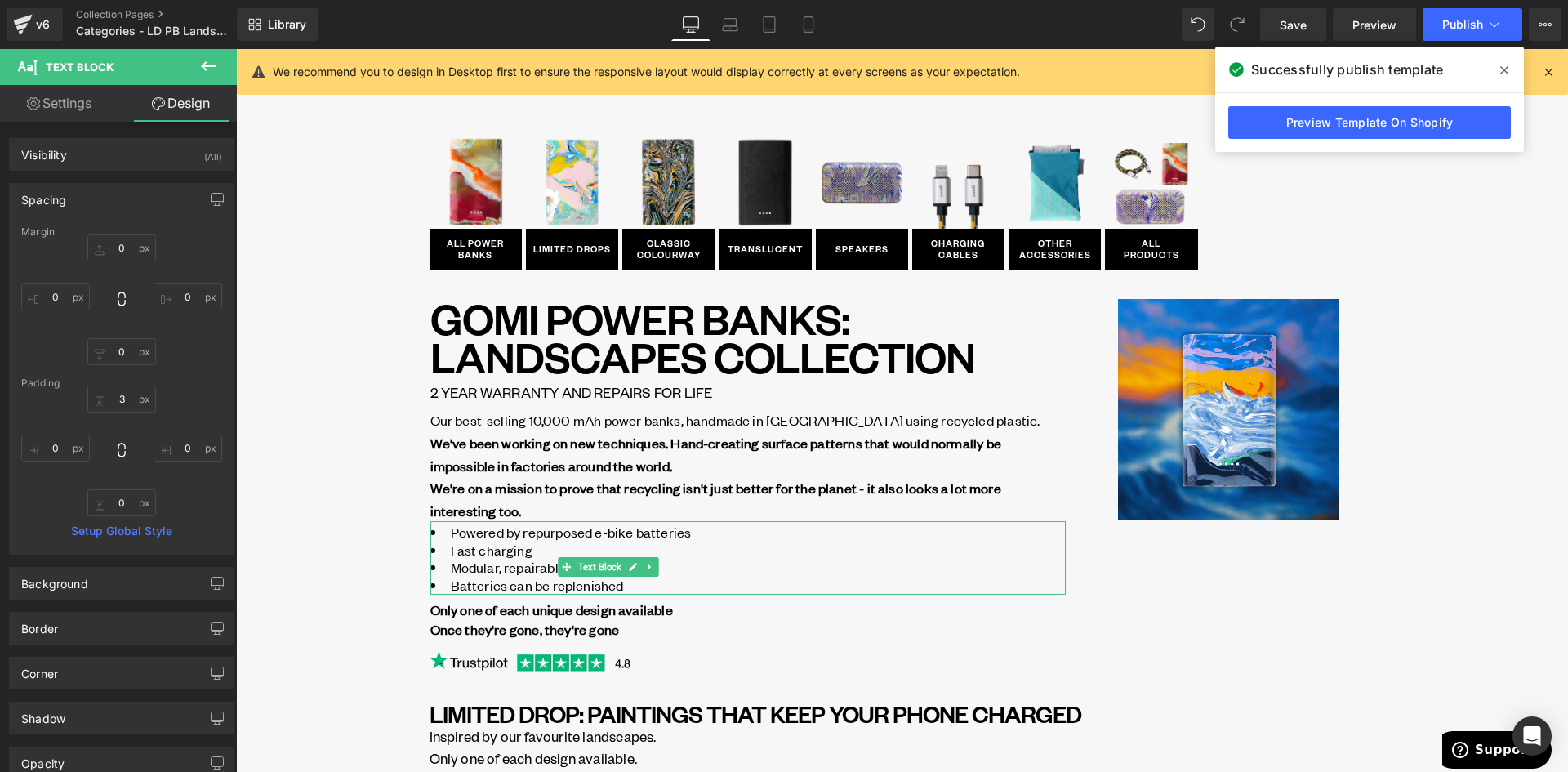
scroll to position [14, 0]
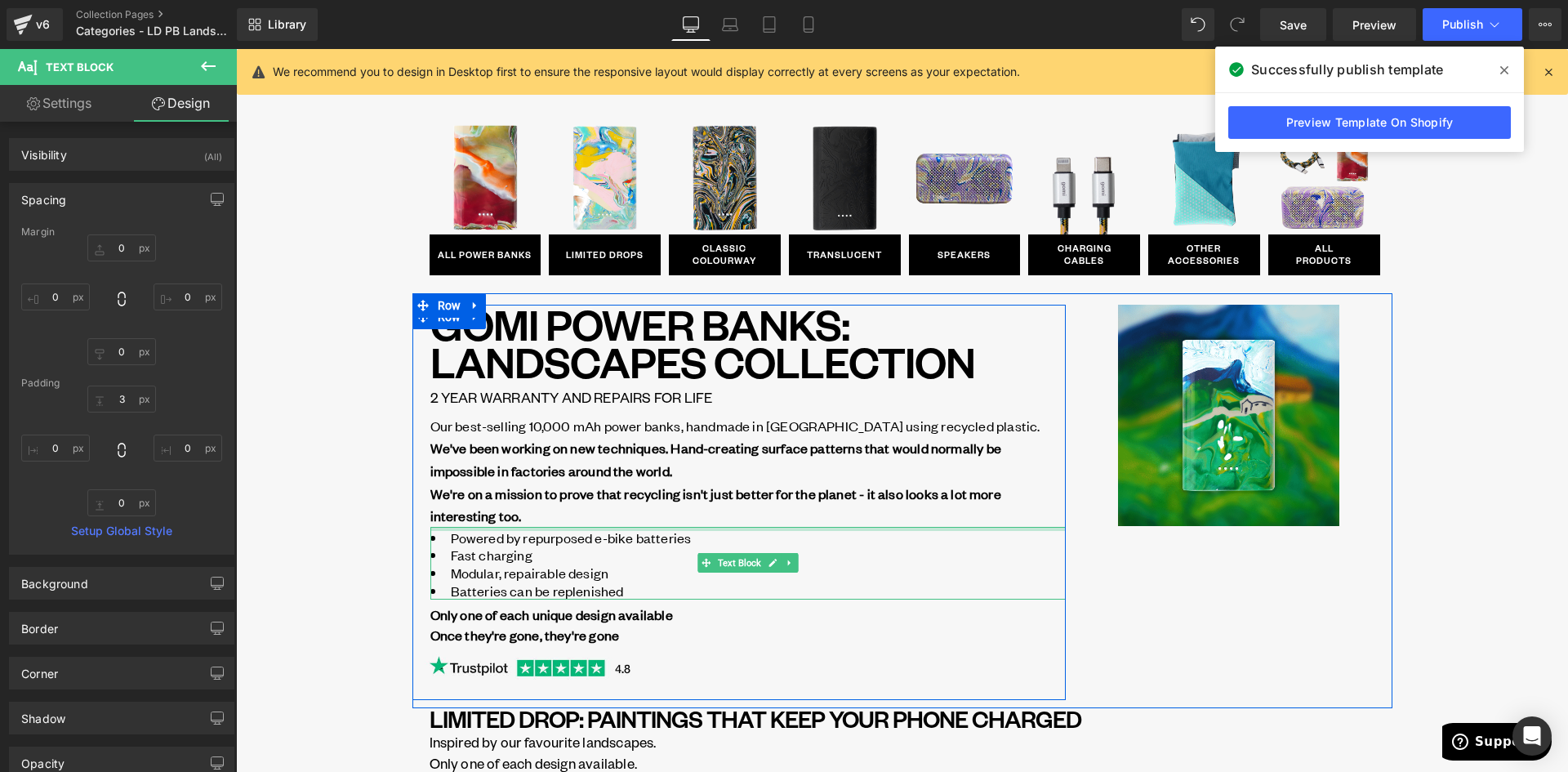
click at [514, 529] on div at bounding box center [748, 529] width 636 height 4
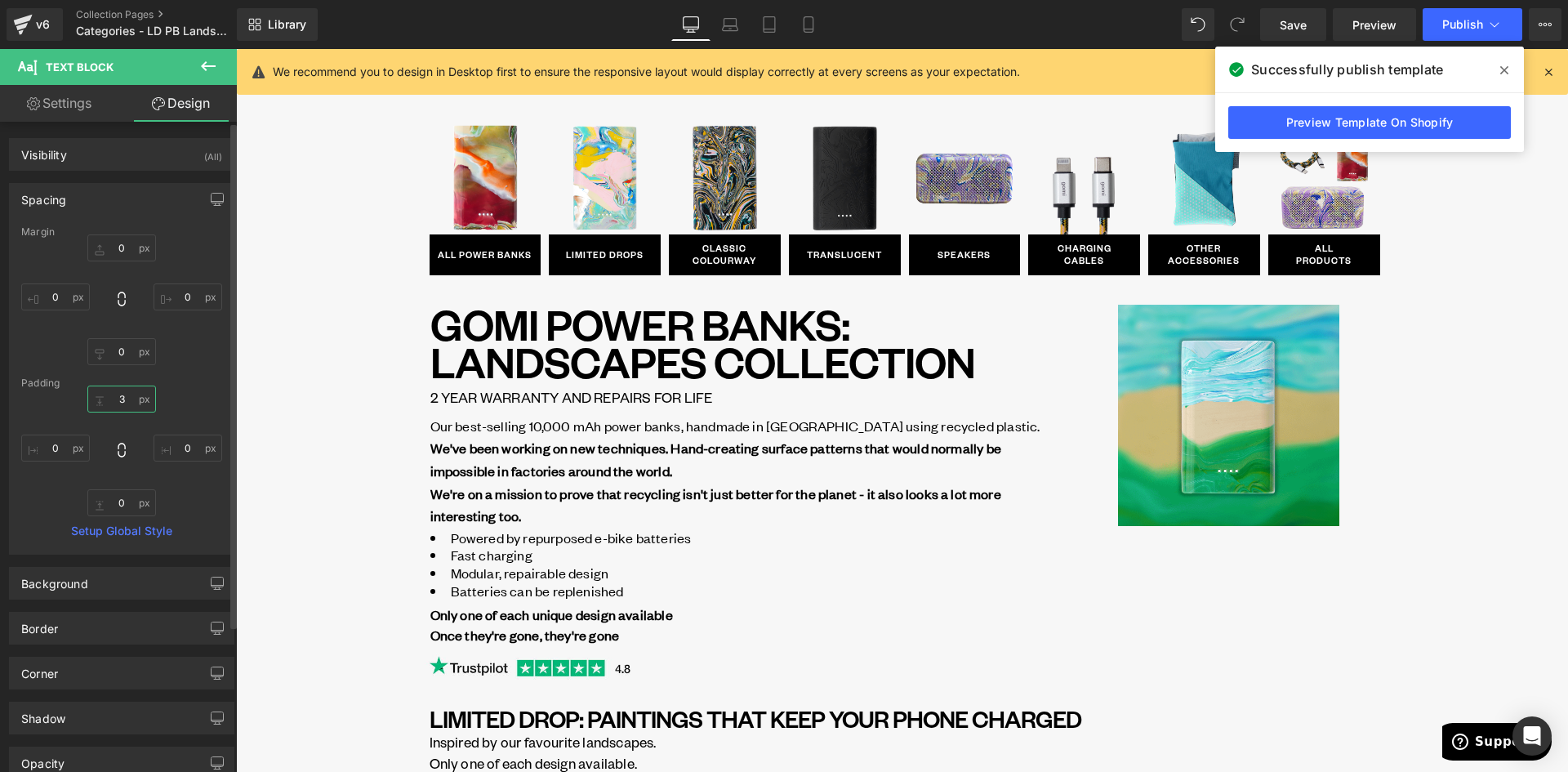
click at [119, 399] on input "7" at bounding box center [121, 399] width 68 height 27
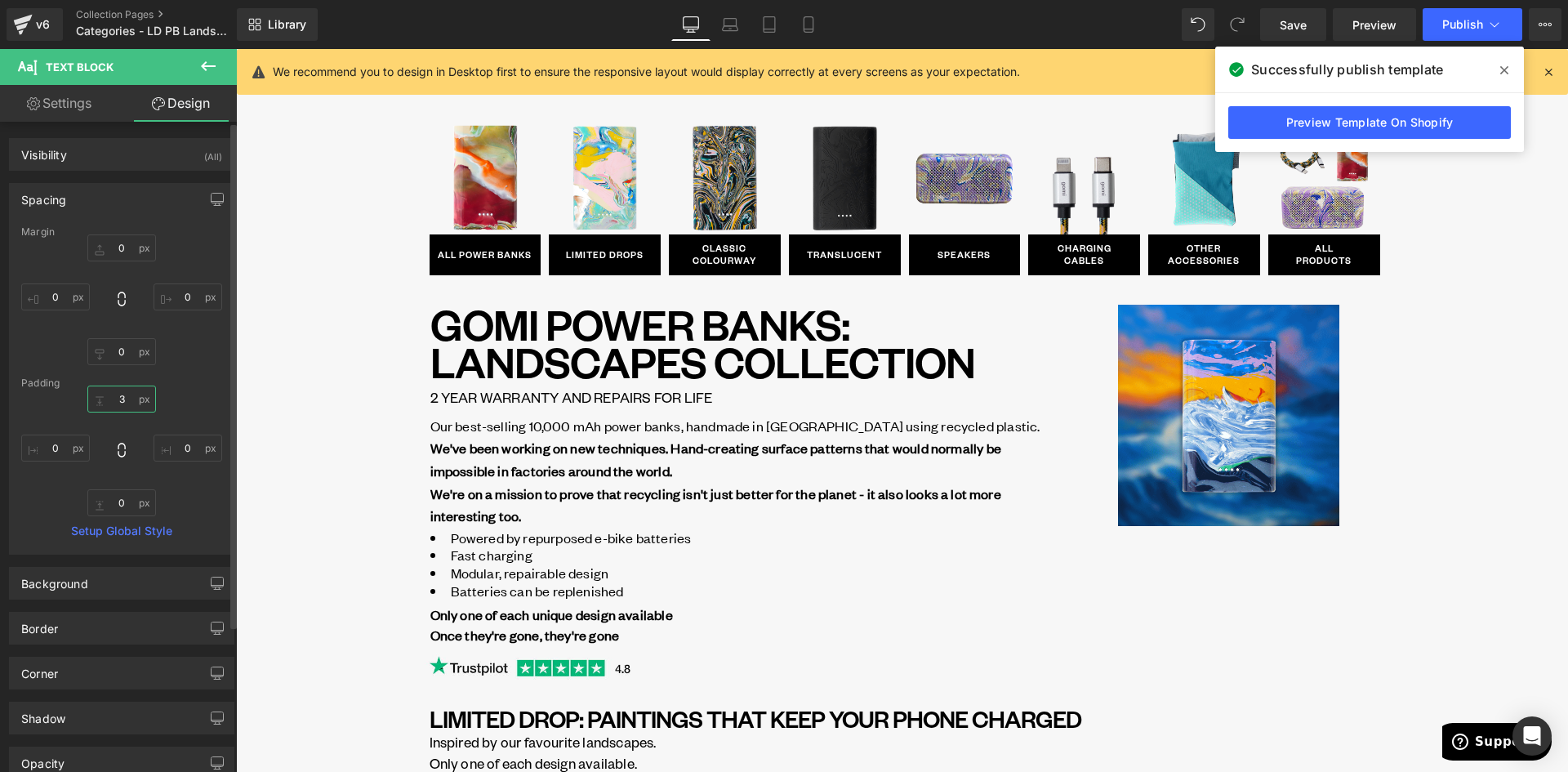
click at [121, 399] on input "7" at bounding box center [121, 399] width 68 height 27
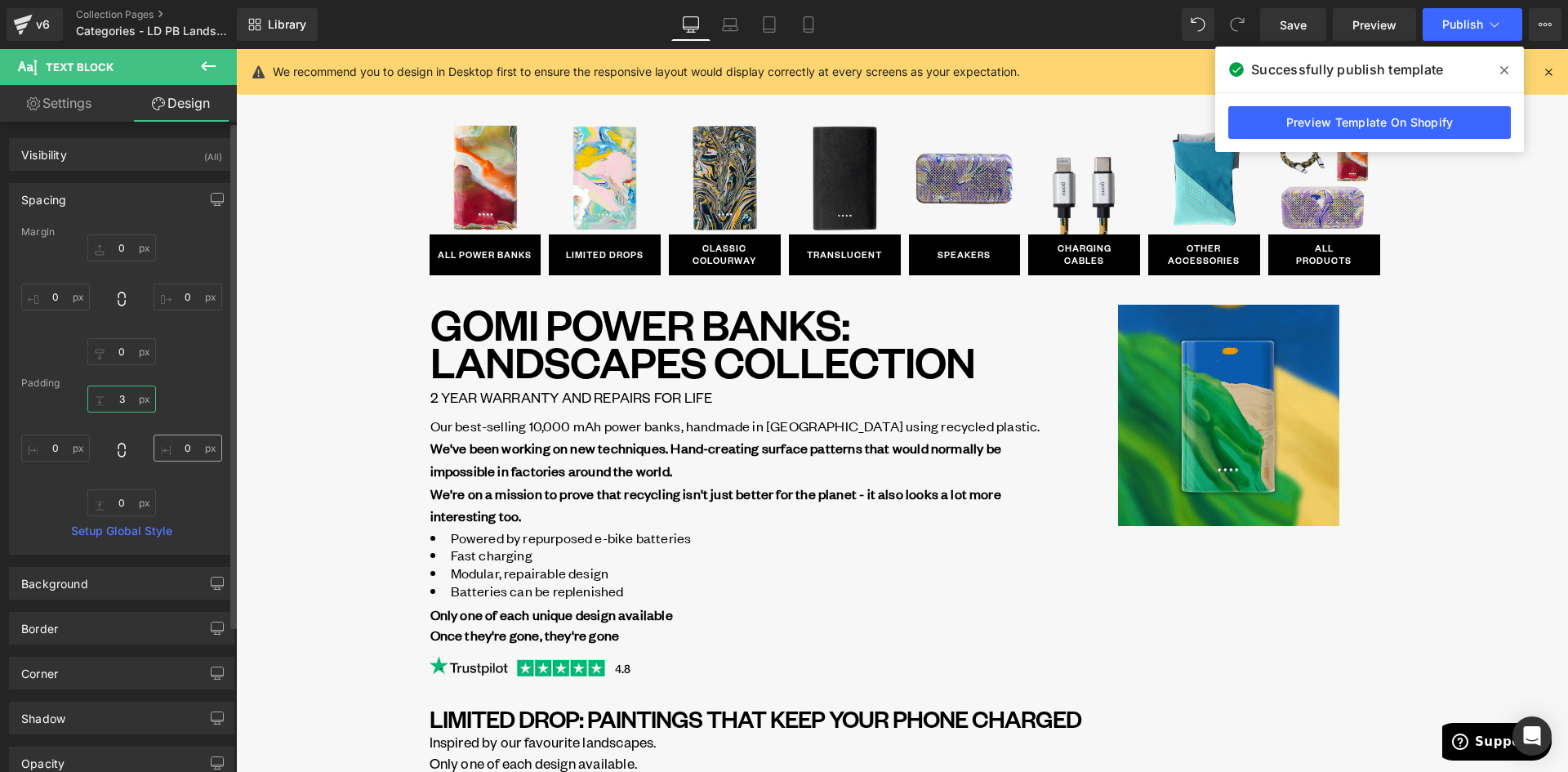
type input "0"
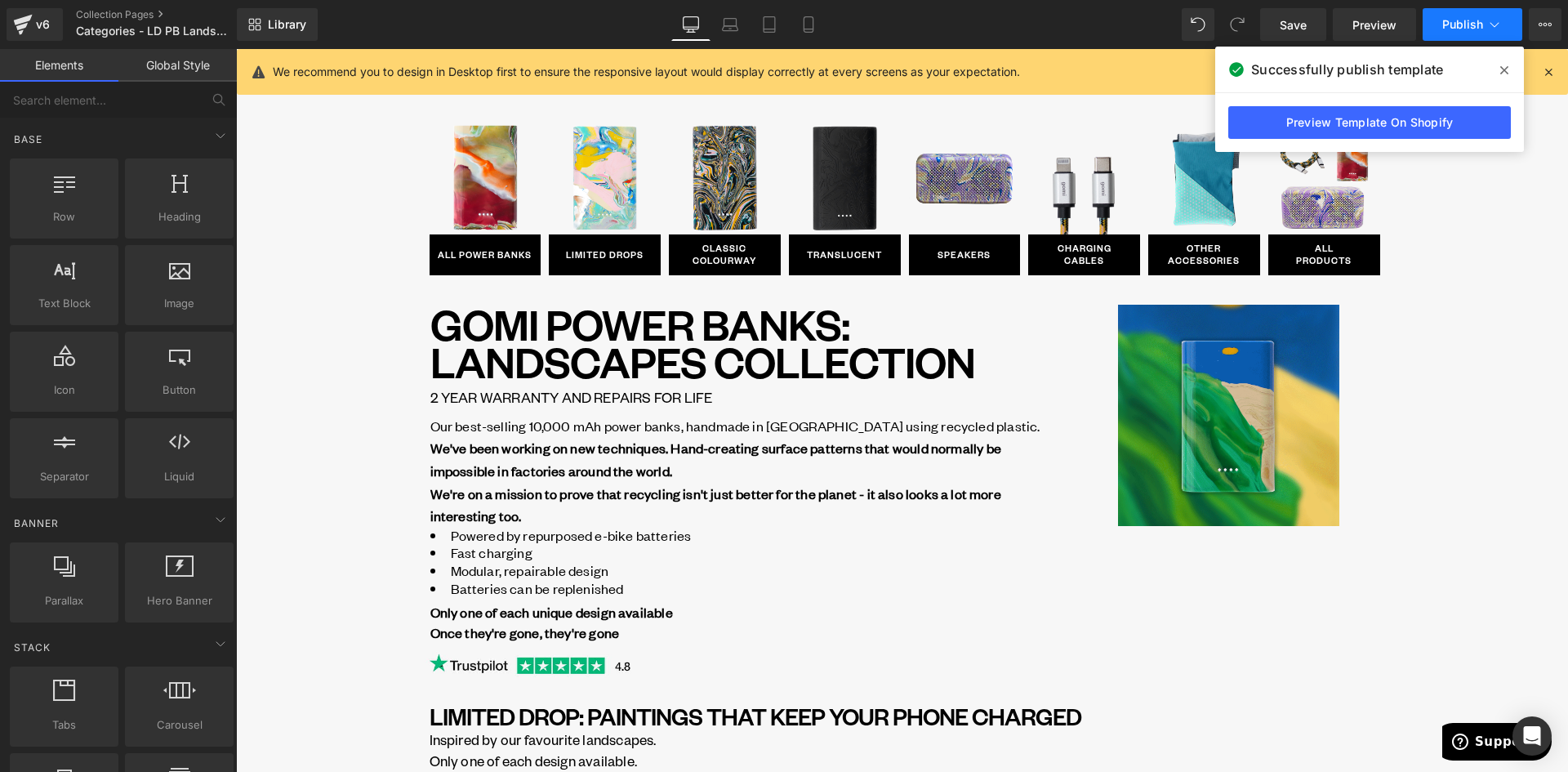
click at [1451, 22] on span "Publish" at bounding box center [1462, 25] width 41 height 13
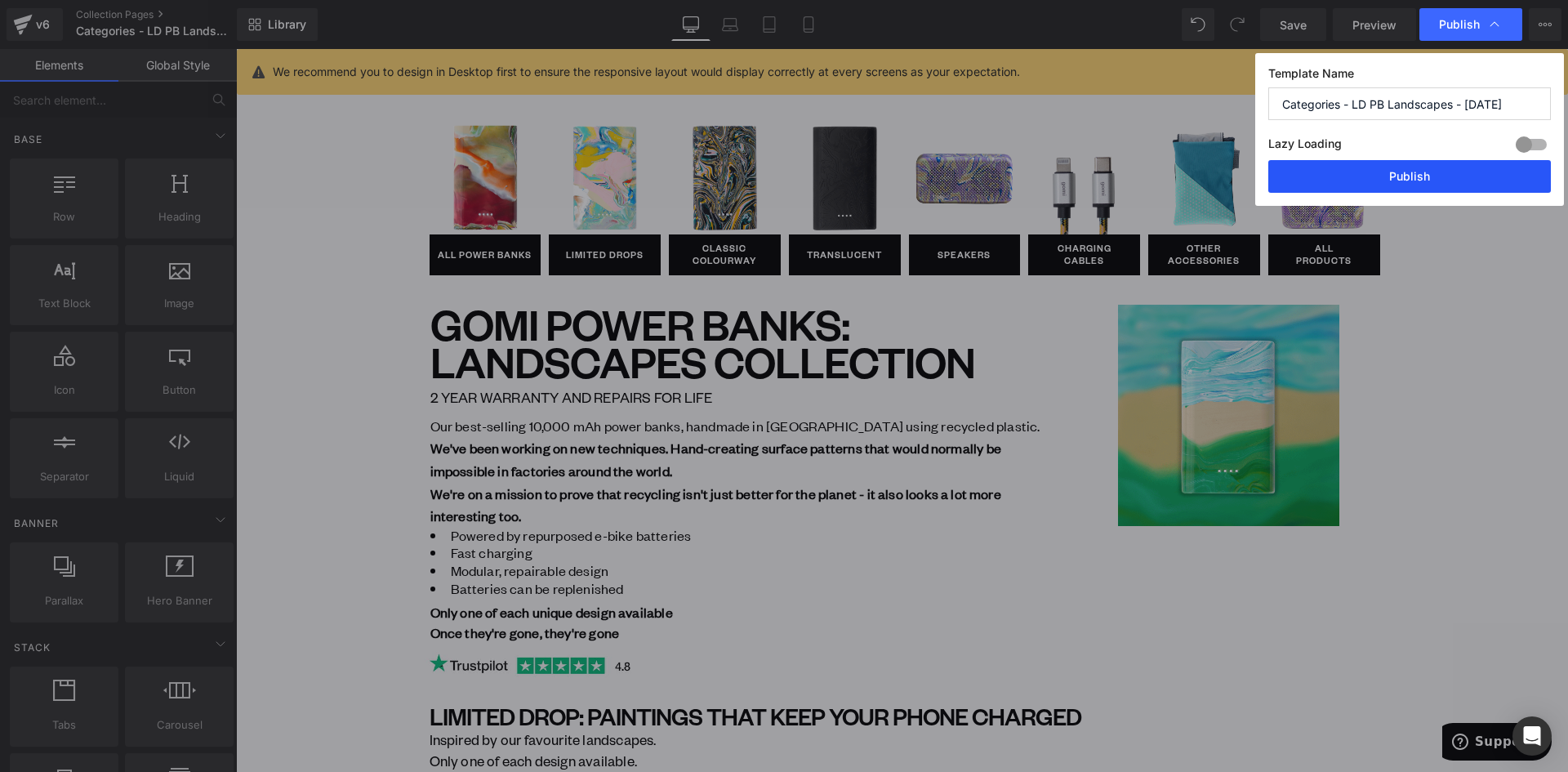
drag, startPoint x: 1441, startPoint y: 169, endPoint x: 1202, endPoint y: 118, distance: 244.4
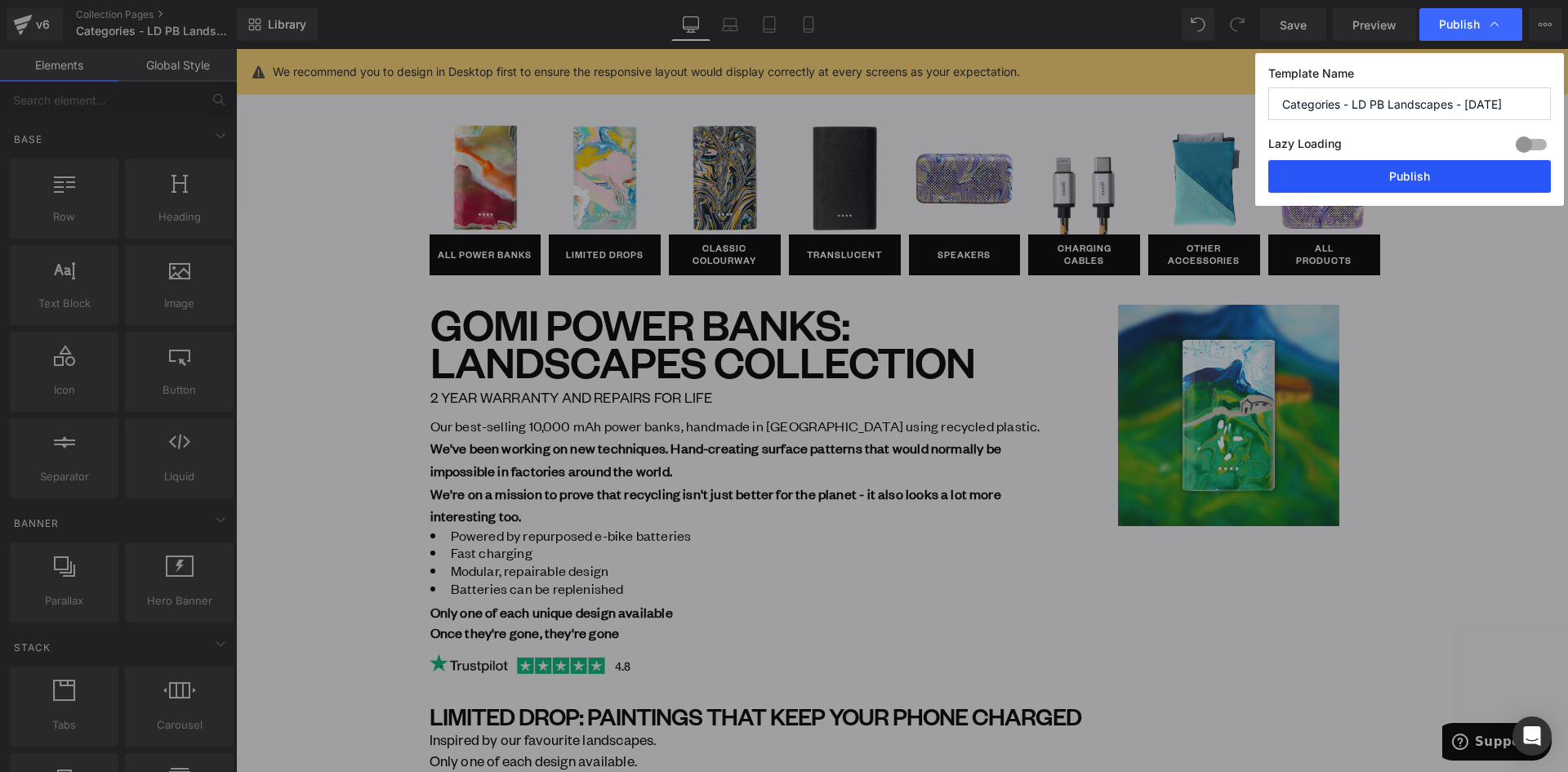
click at [1440, 169] on button "Publish" at bounding box center [1410, 176] width 282 height 32
